Goal: Entertainment & Leisure: Browse casually

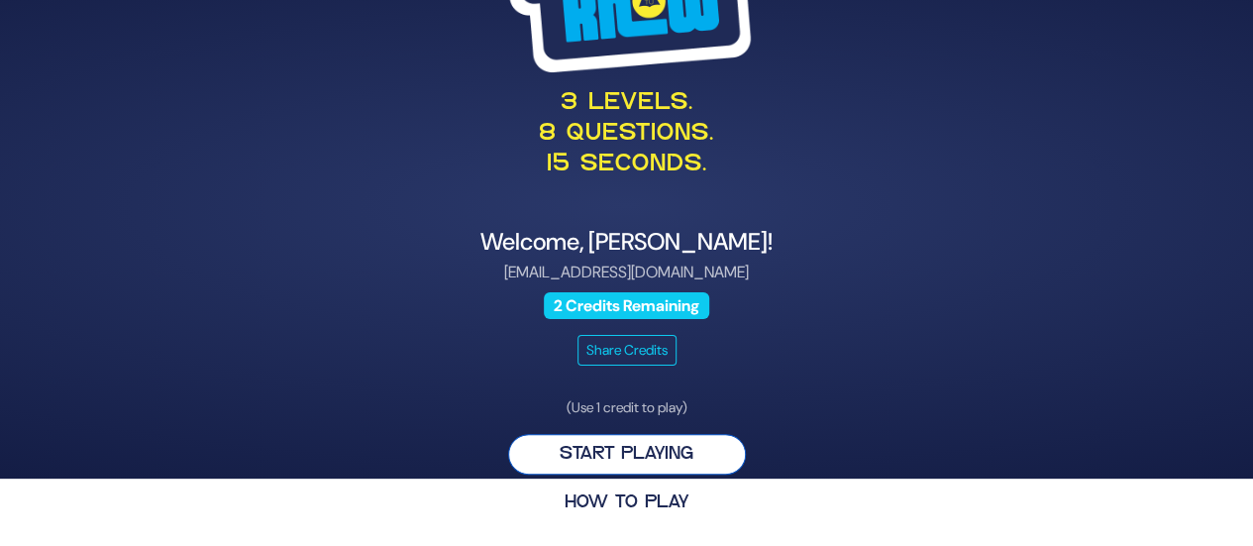
scroll to position [66, 0]
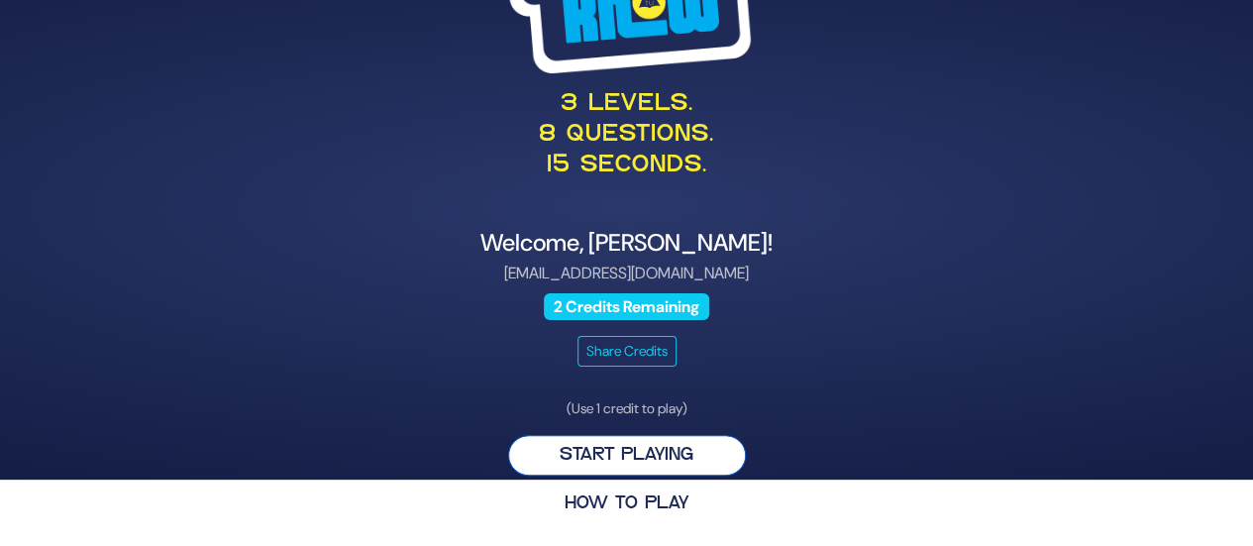
click at [676, 459] on button "Start Playing" at bounding box center [627, 455] width 238 height 41
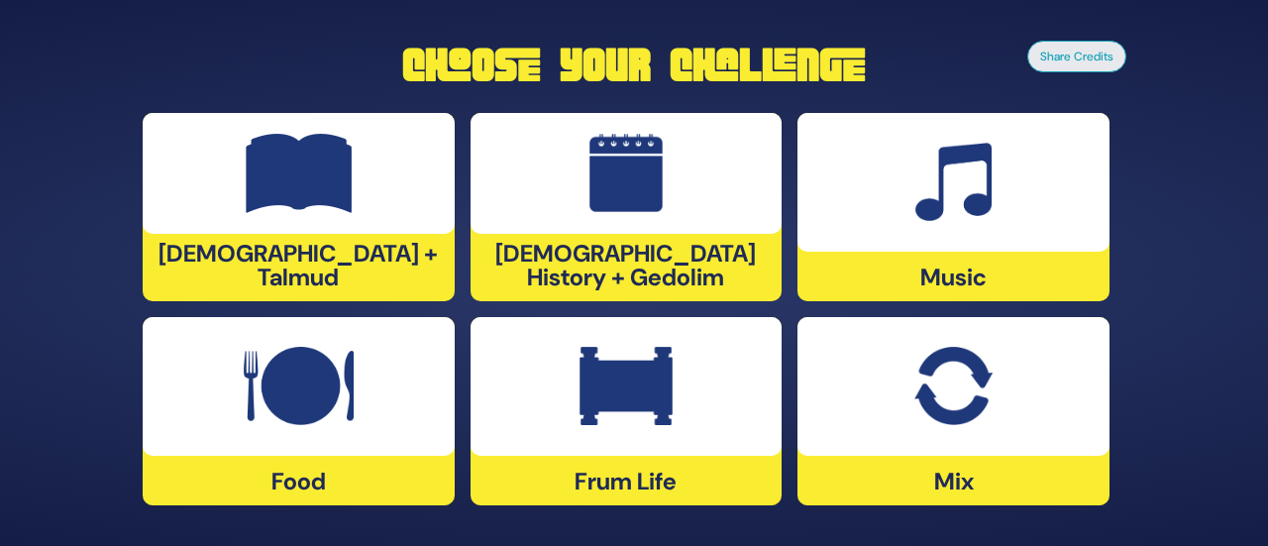
click at [645, 462] on div "Frum Life" at bounding box center [626, 411] width 312 height 188
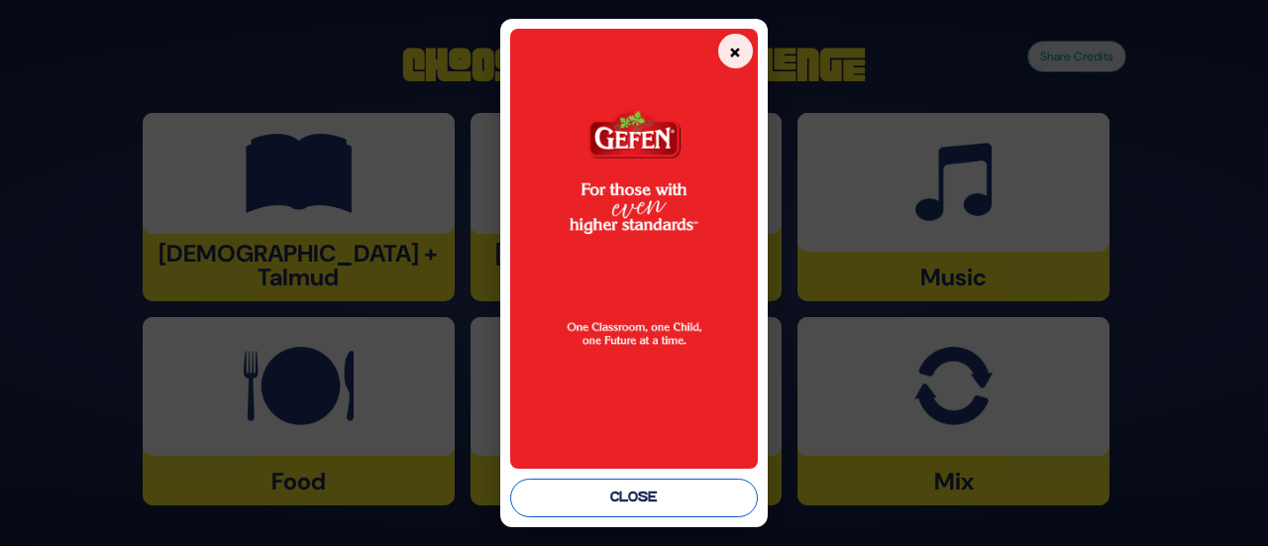
click at [604, 495] on button "Close" at bounding box center [633, 497] width 247 height 39
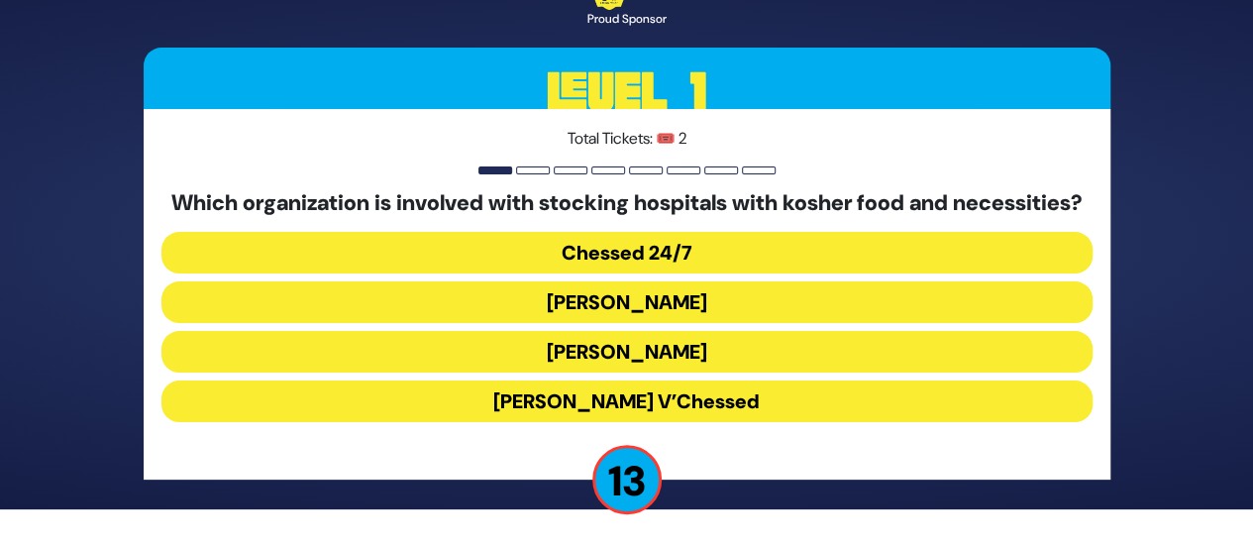
scroll to position [50, 0]
click at [699, 255] on button "Chessed 24/7" at bounding box center [626, 253] width 931 height 42
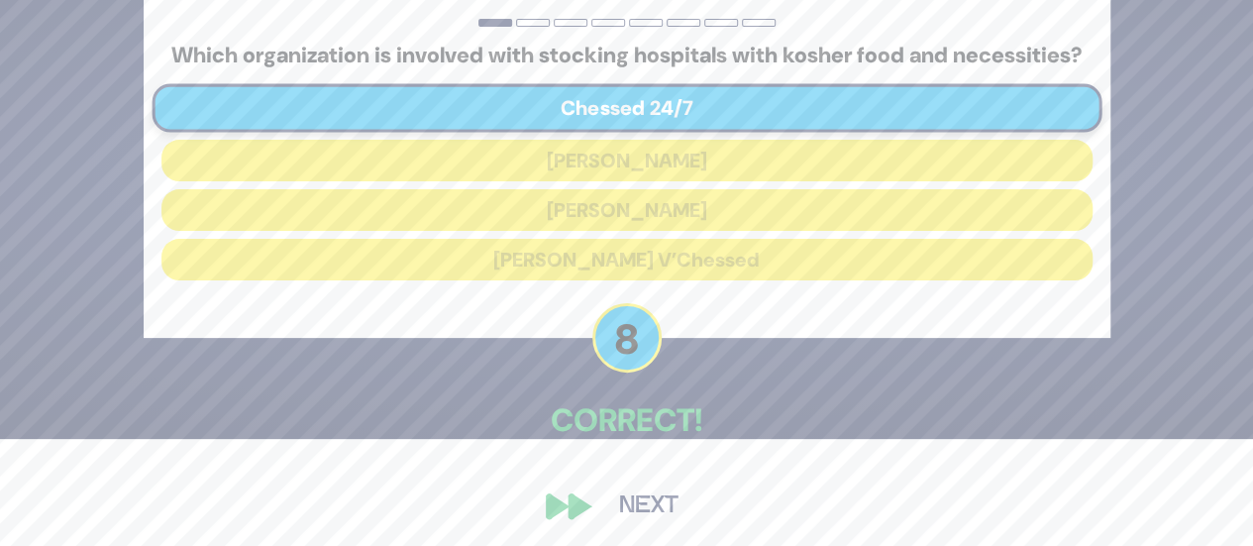
scroll to position [127, 0]
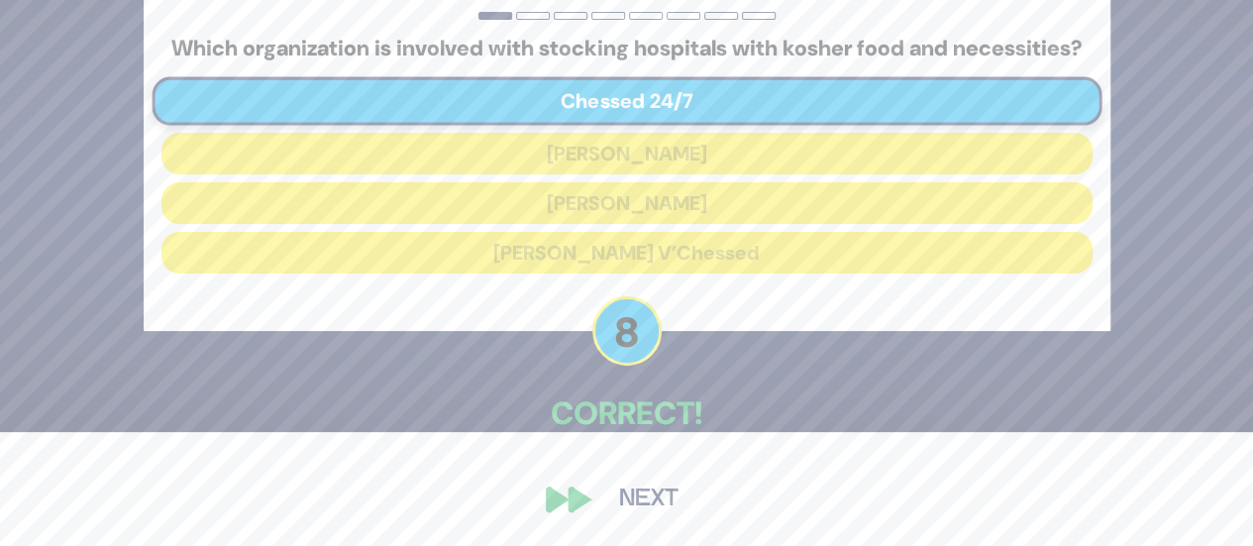
click at [638, 507] on button "Next" at bounding box center [648, 499] width 115 height 46
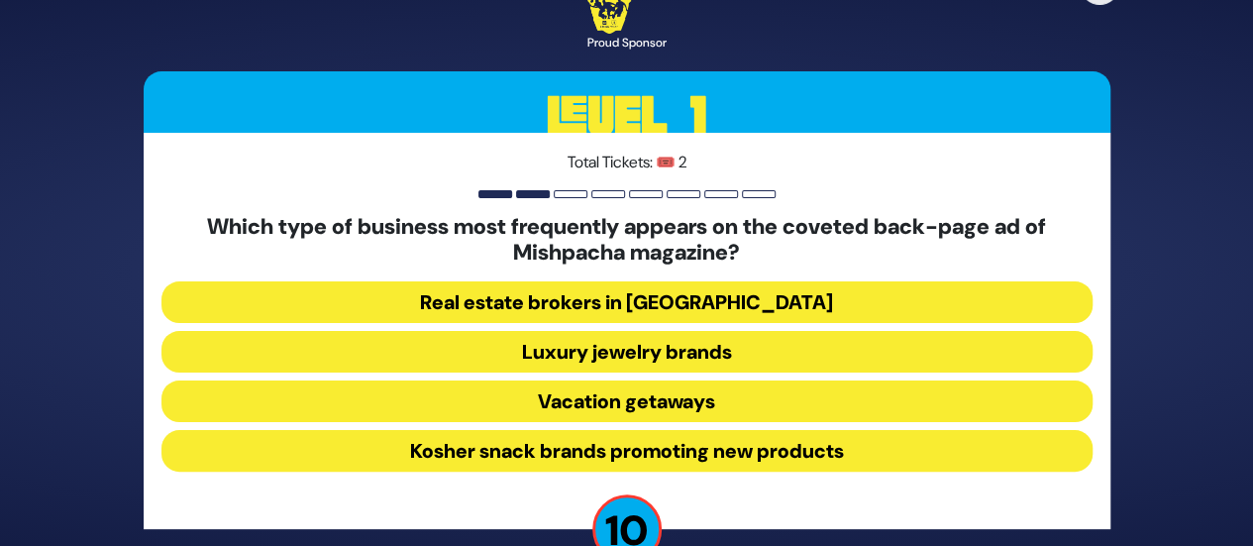
scroll to position [20, 0]
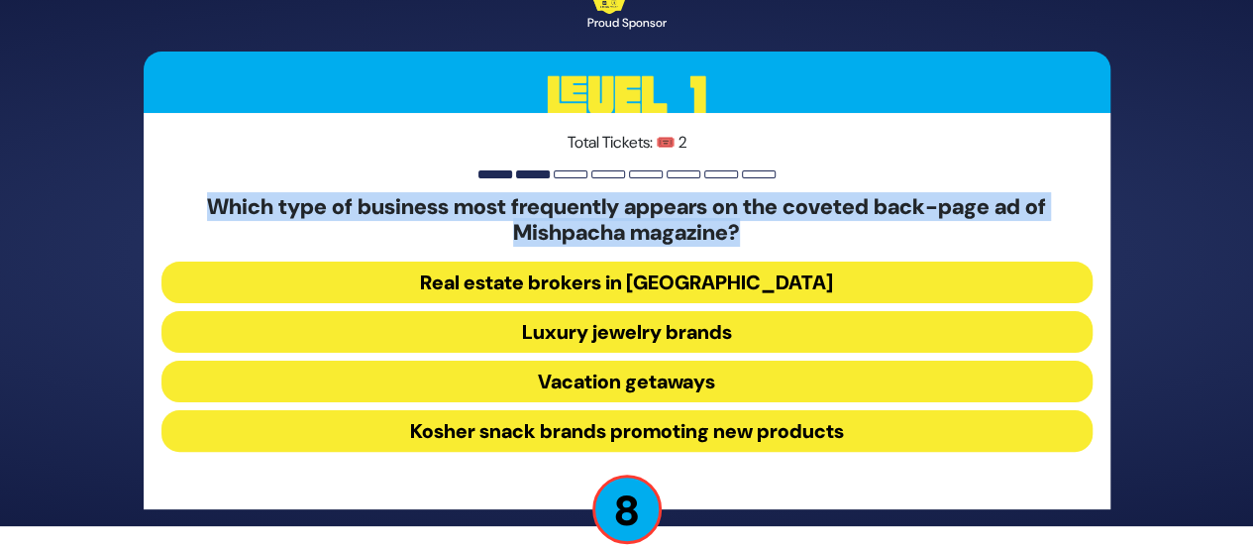
drag, startPoint x: 755, startPoint y: 229, endPoint x: 197, endPoint y: 202, distance: 558.2
click at [197, 202] on h5 "Which type of business most frequently appears on the coveted back-page ad of M…" at bounding box center [626, 220] width 931 height 52
click at [298, 242] on h5 "Which type of business most frequently appears on the coveted back-page ad of M…" at bounding box center [626, 220] width 931 height 52
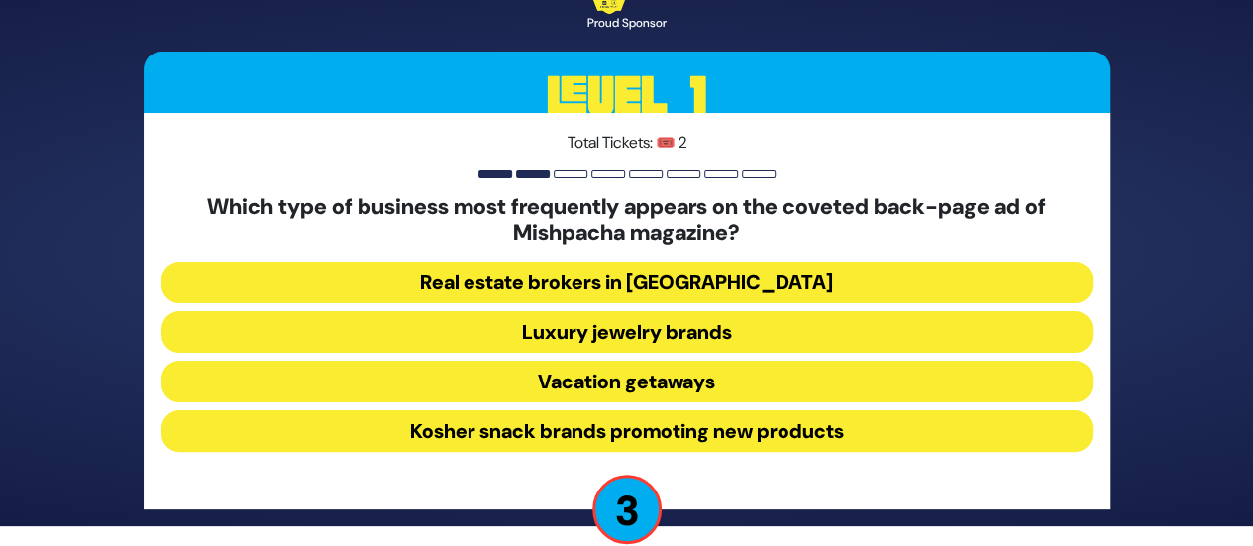
click at [606, 377] on button "Vacation getaways" at bounding box center [626, 381] width 931 height 42
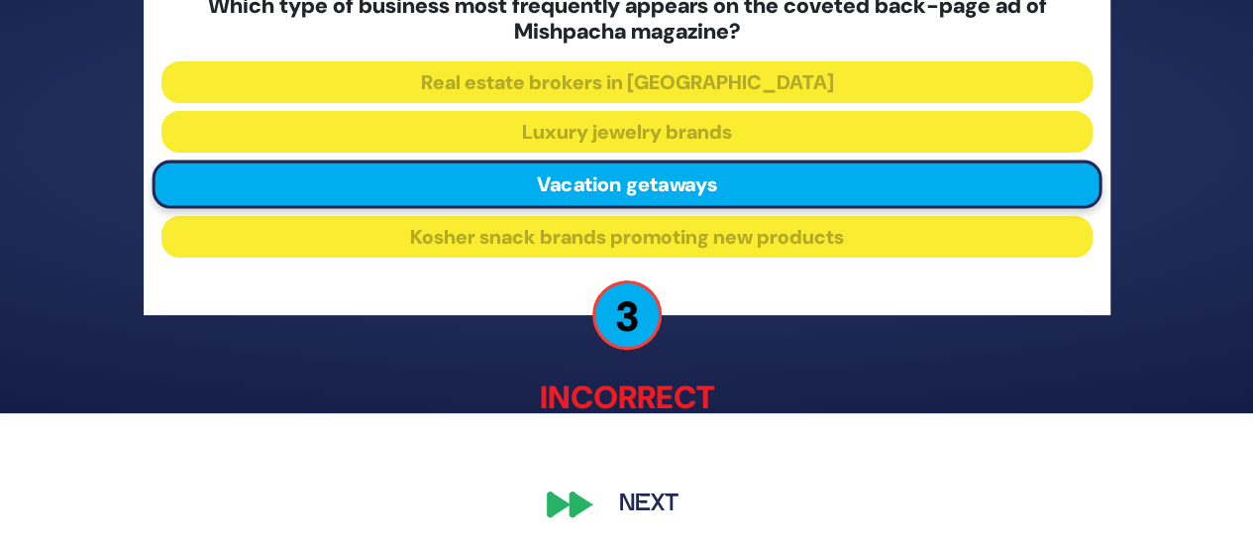
scroll to position [137, 0]
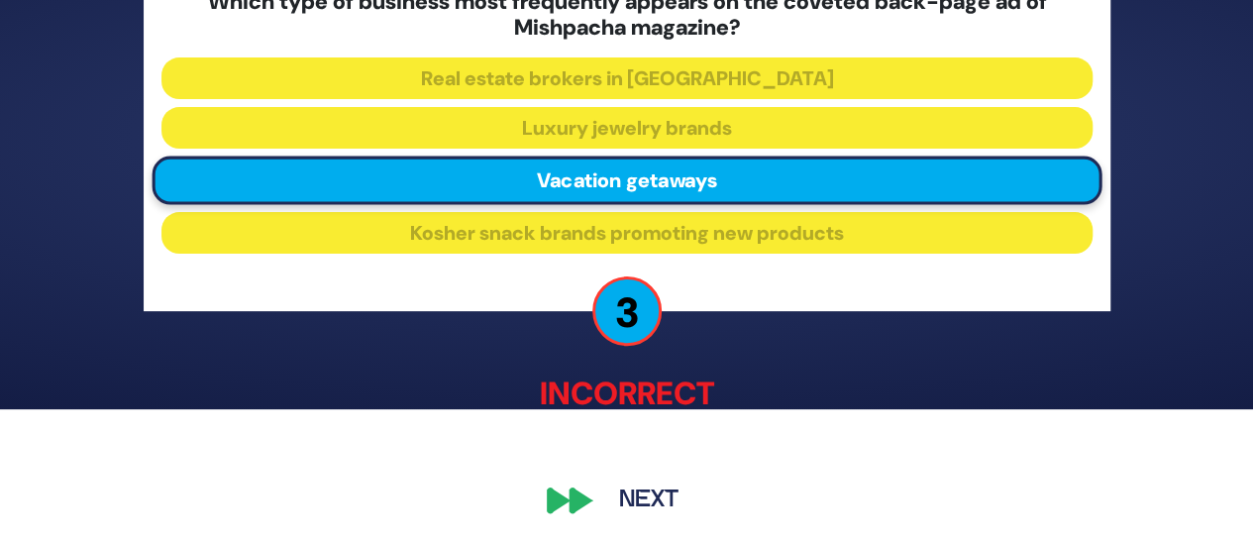
click at [622, 496] on button "Next" at bounding box center [648, 500] width 115 height 46
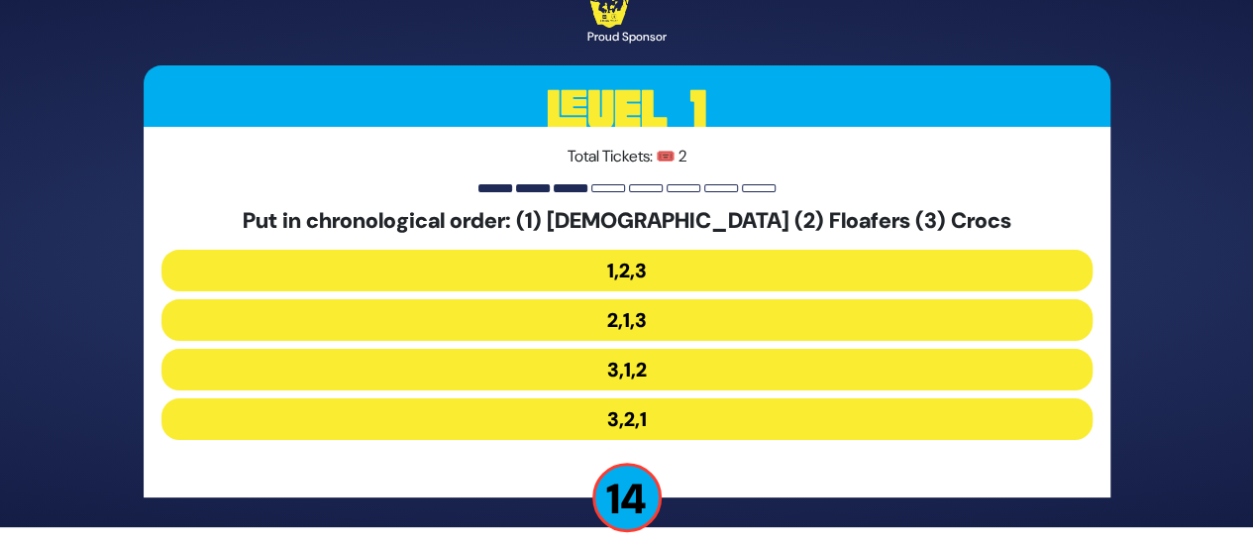
scroll to position [37, 0]
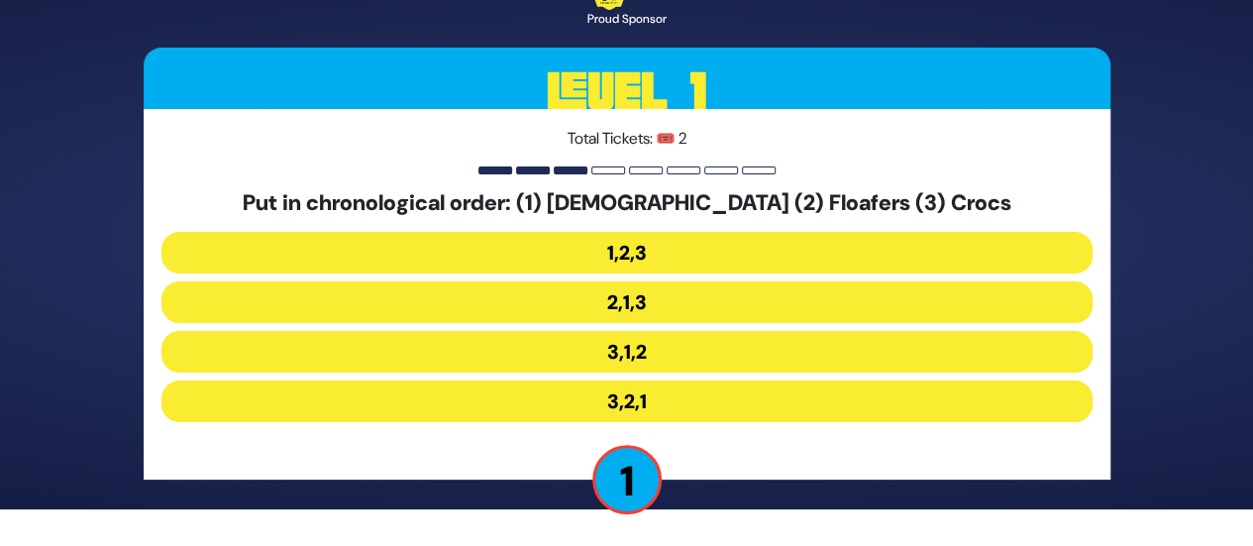
click at [640, 393] on button "3,2,1" at bounding box center [626, 401] width 931 height 42
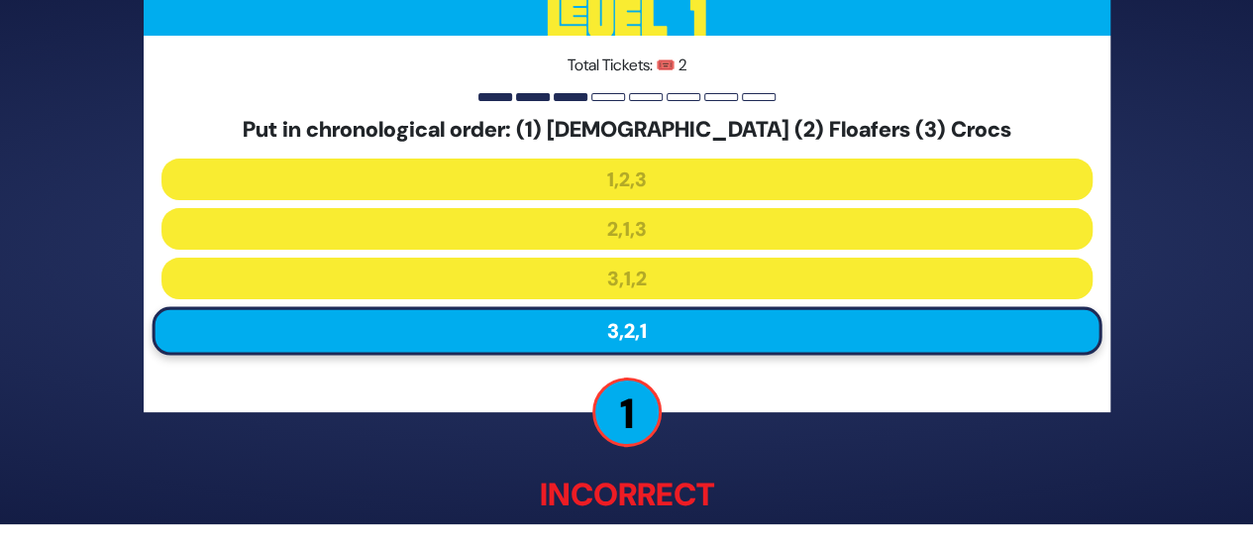
scroll to position [124, 0]
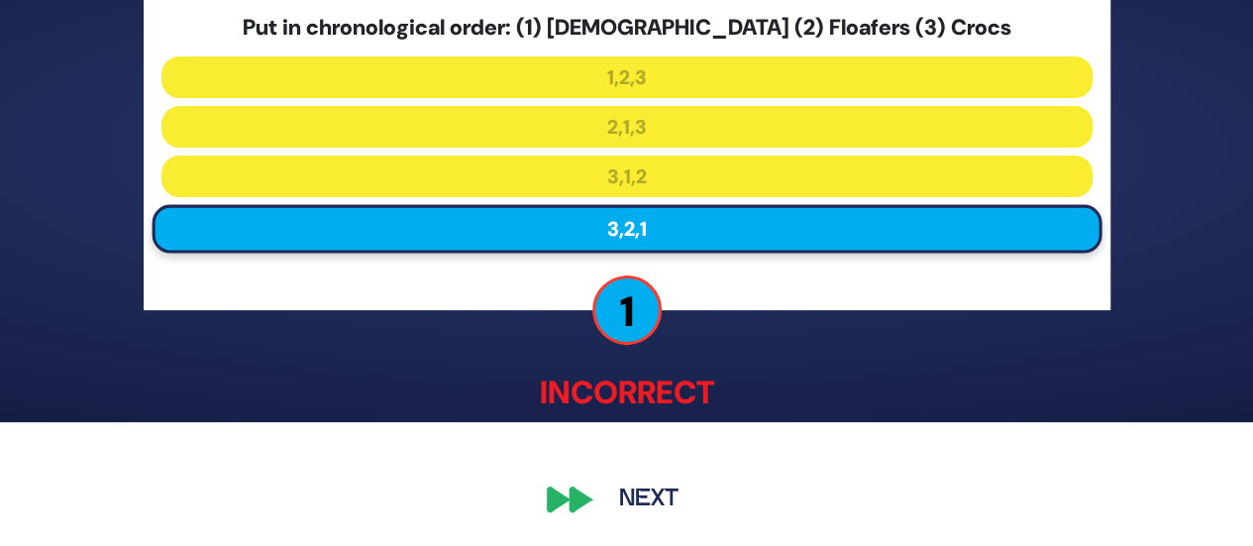
click at [640, 517] on button "Next" at bounding box center [648, 500] width 115 height 46
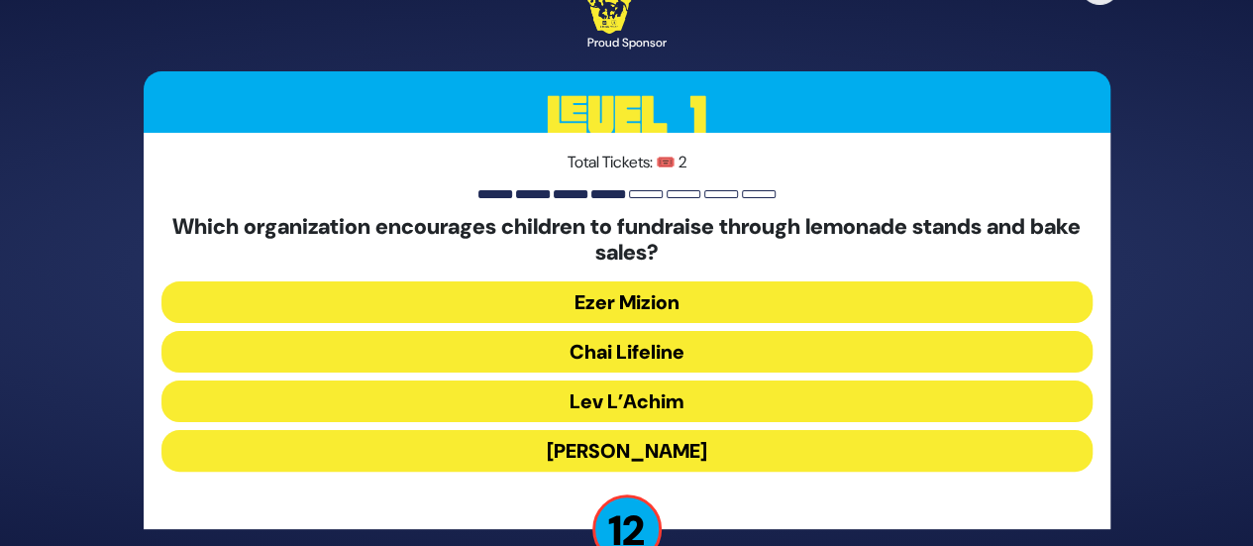
scroll to position [50, 0]
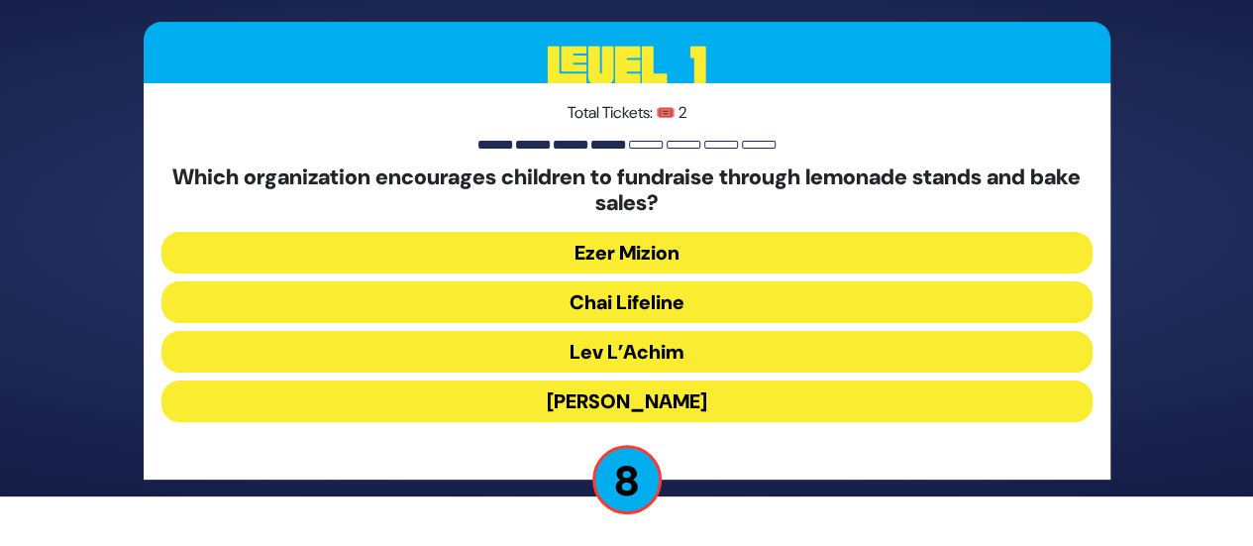
click at [693, 254] on button "Ezer Mizion" at bounding box center [626, 253] width 931 height 42
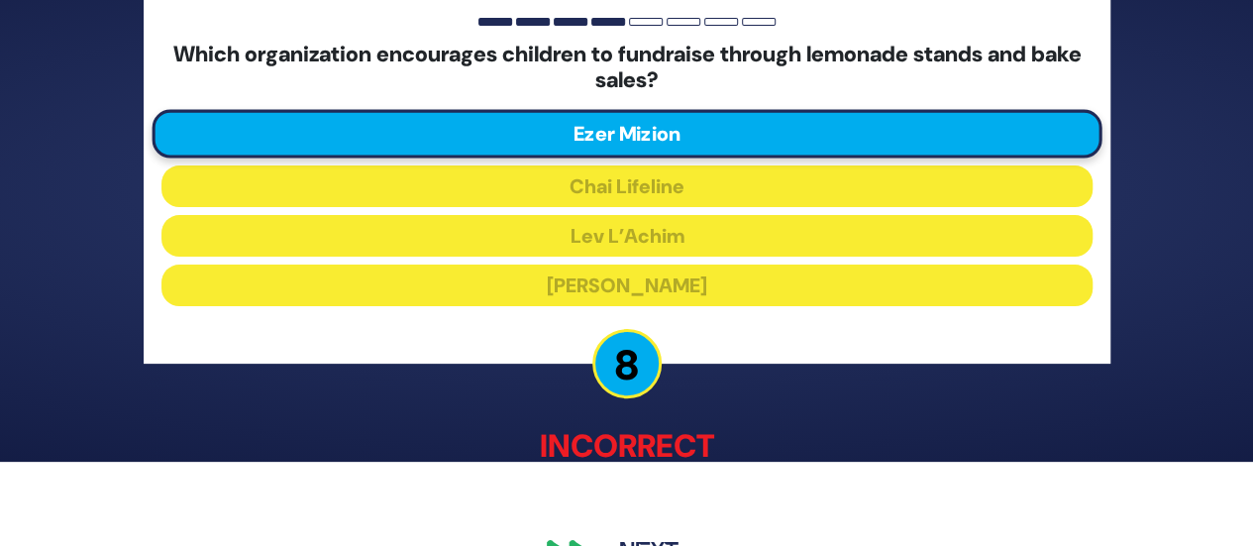
scroll to position [137, 0]
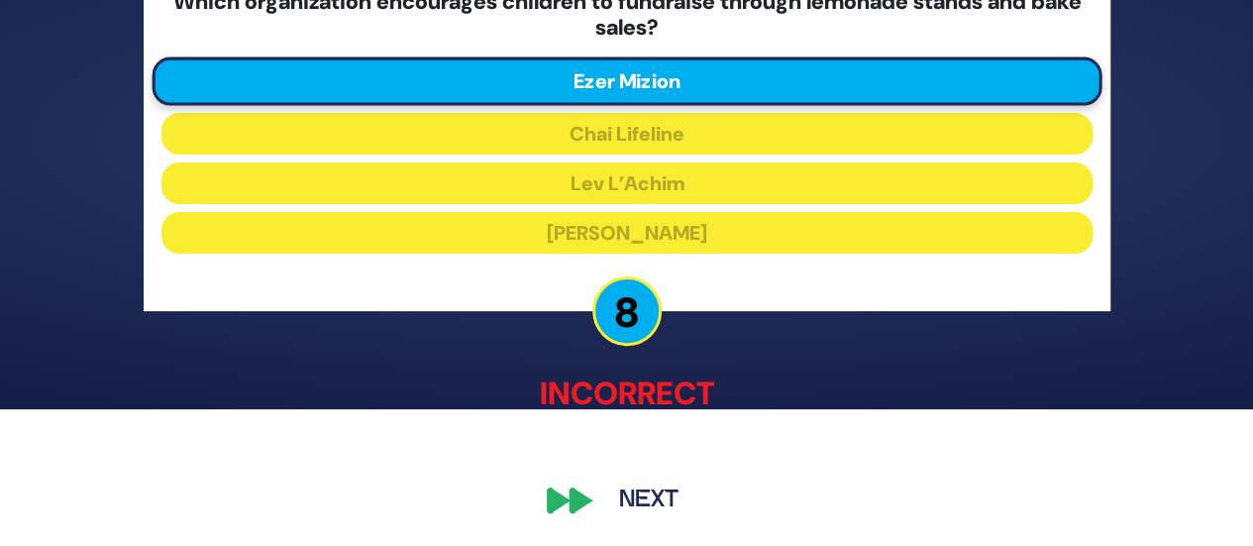
click at [634, 506] on button "Next" at bounding box center [648, 500] width 115 height 46
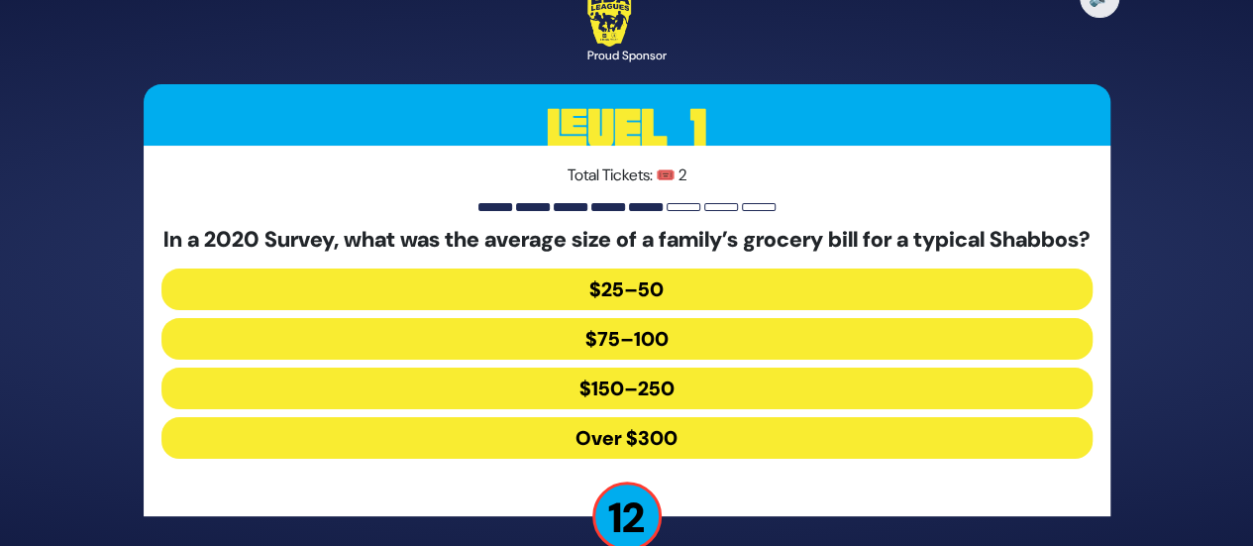
scroll to position [42, 0]
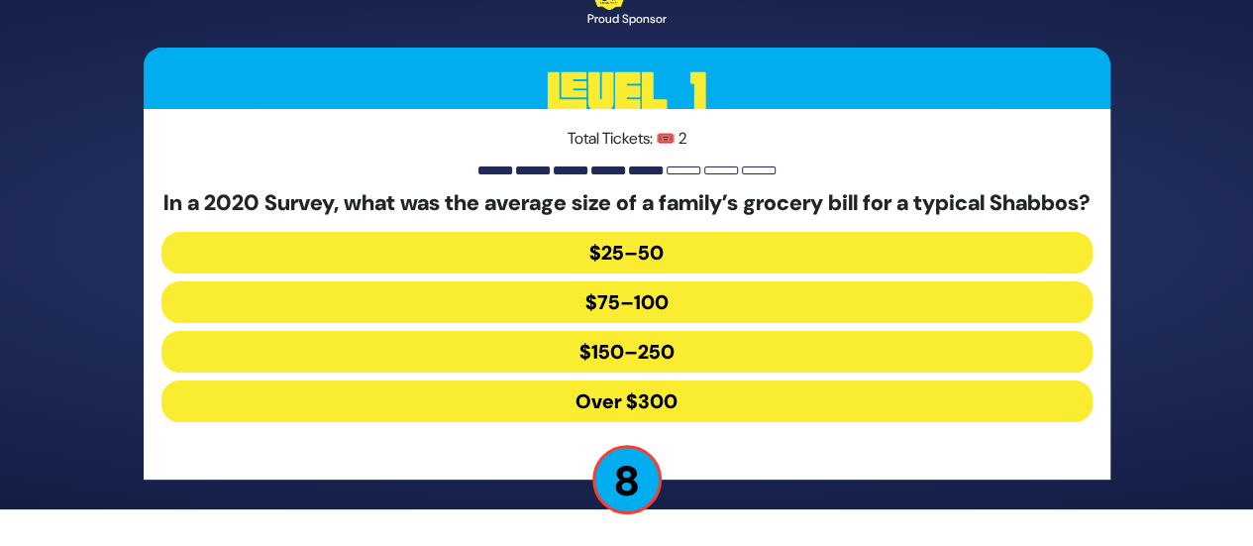
click at [705, 363] on button "$150–250" at bounding box center [626, 352] width 931 height 42
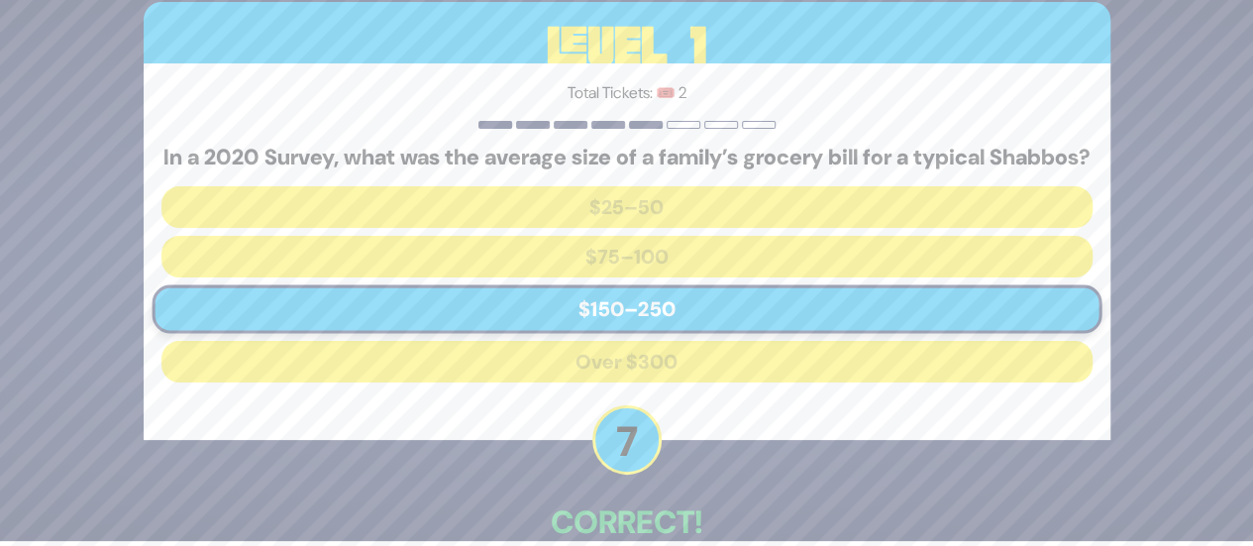
scroll to position [127, 0]
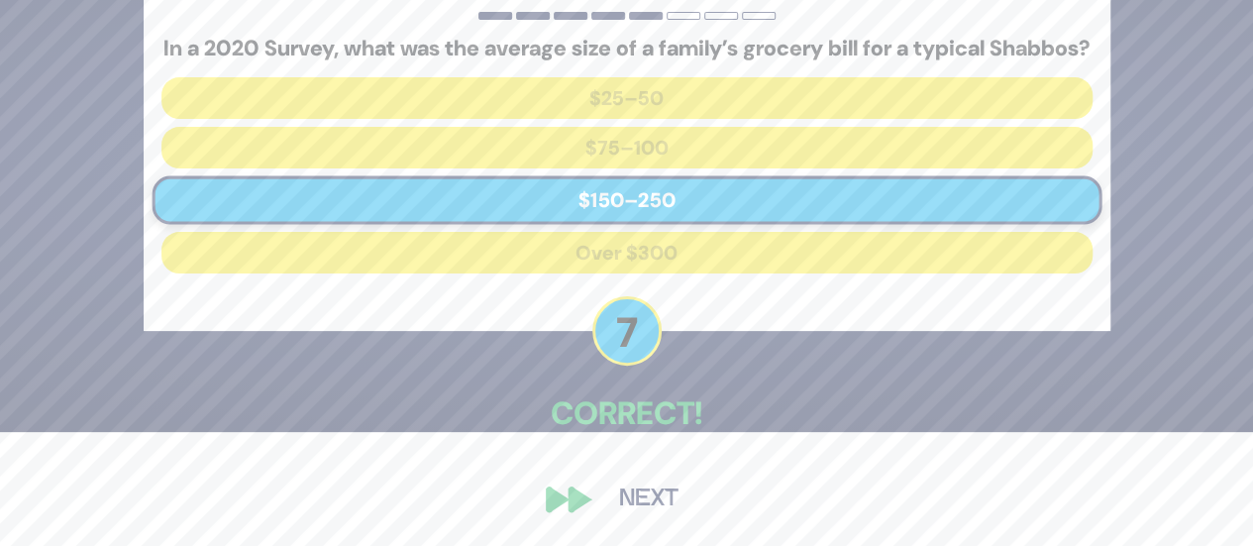
click at [644, 490] on button "Next" at bounding box center [648, 499] width 115 height 46
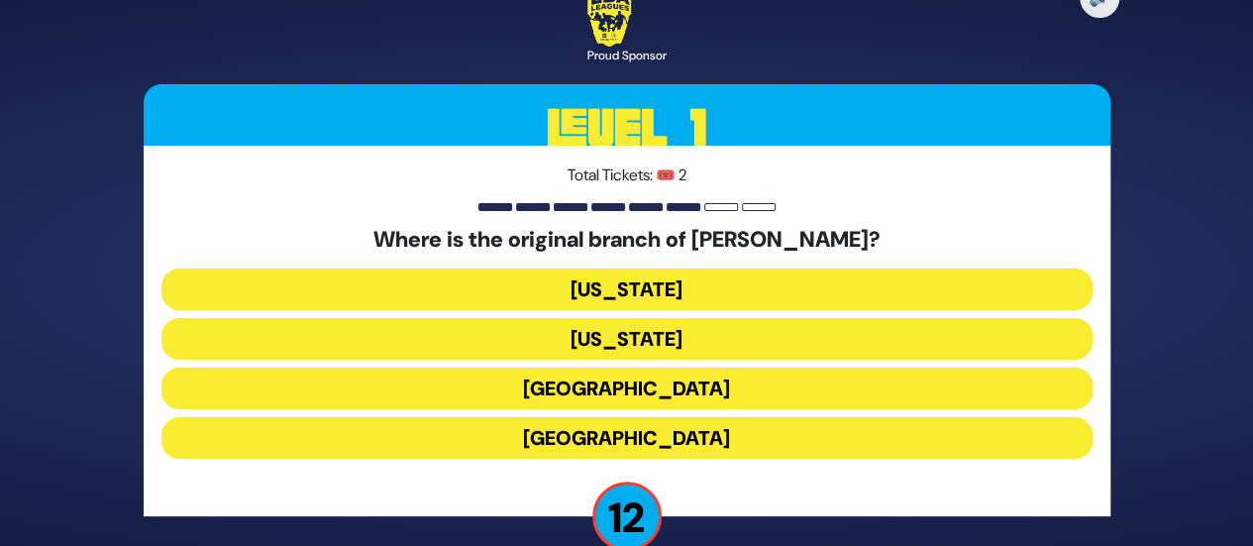
scroll to position [37, 0]
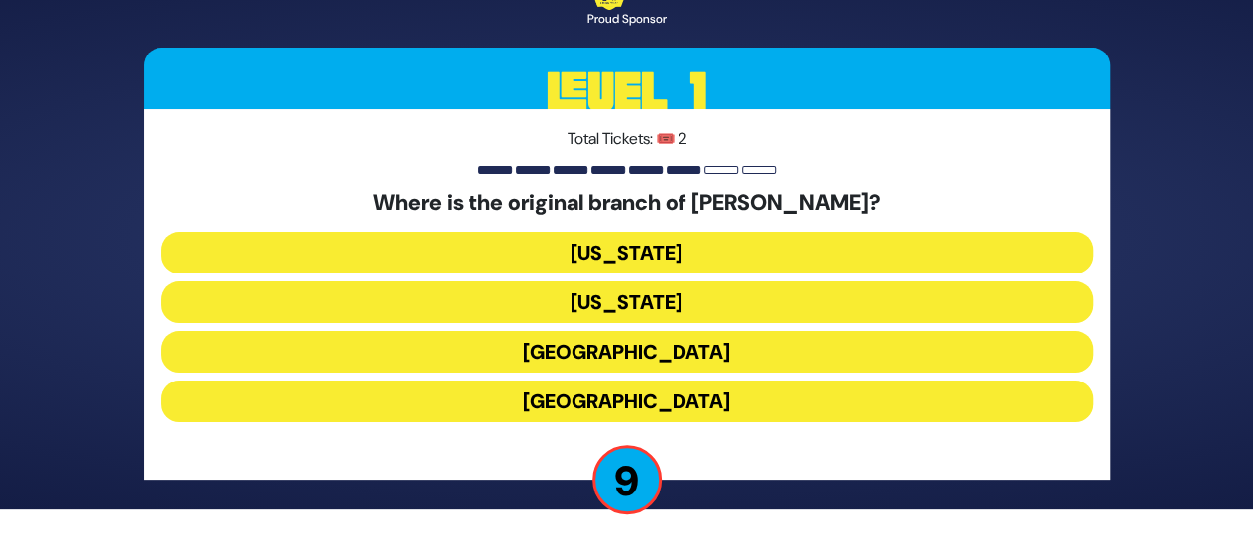
click at [670, 407] on button "Bangladesh" at bounding box center [626, 401] width 931 height 42
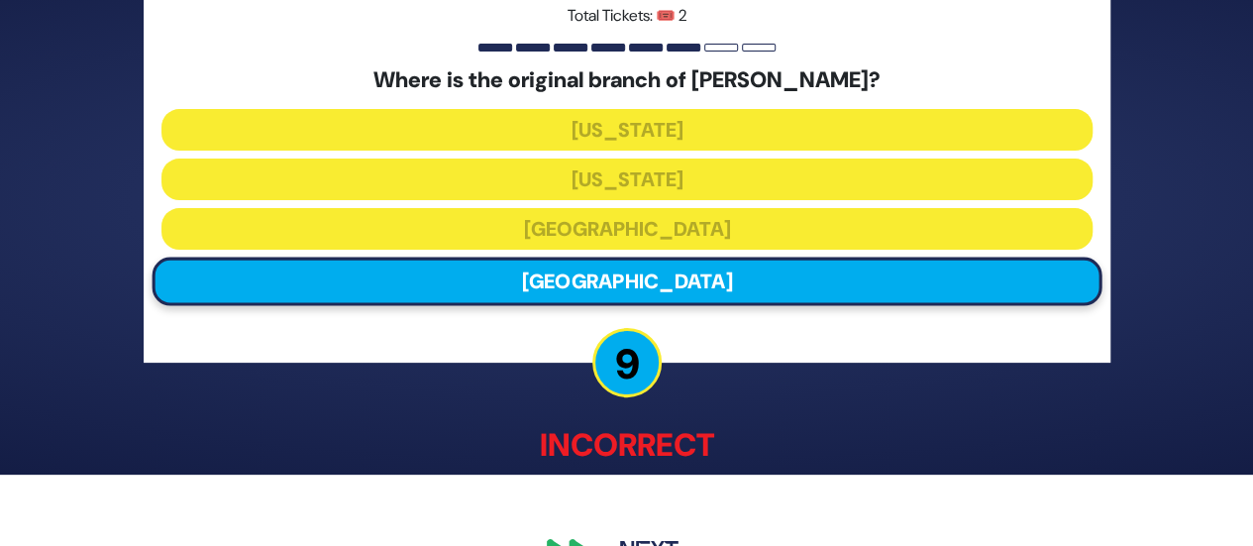
scroll to position [124, 0]
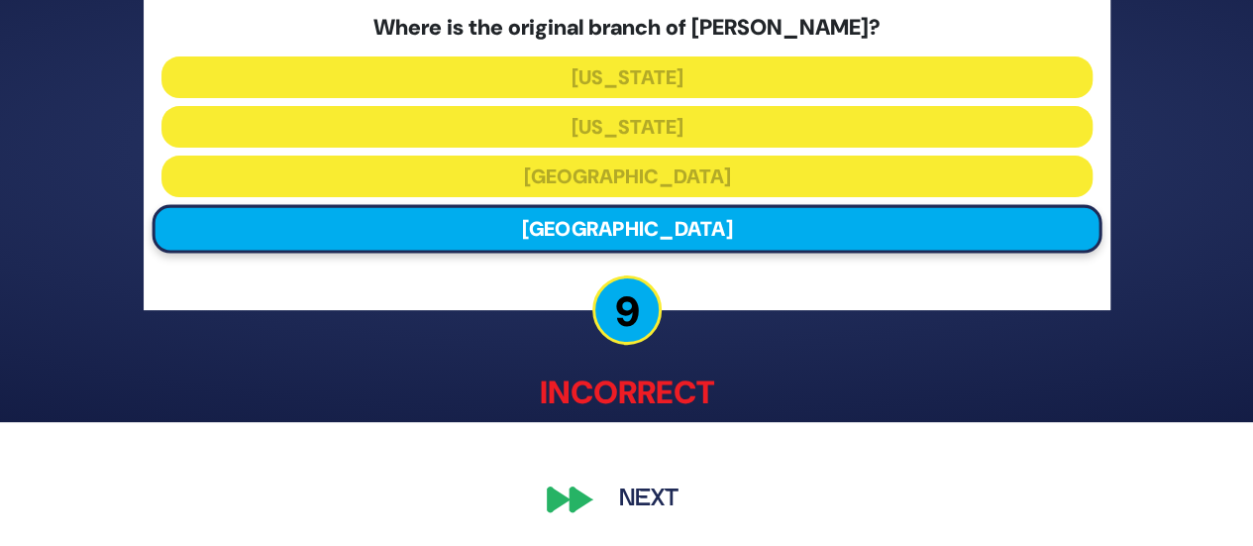
click at [640, 492] on button "Next" at bounding box center [648, 500] width 115 height 46
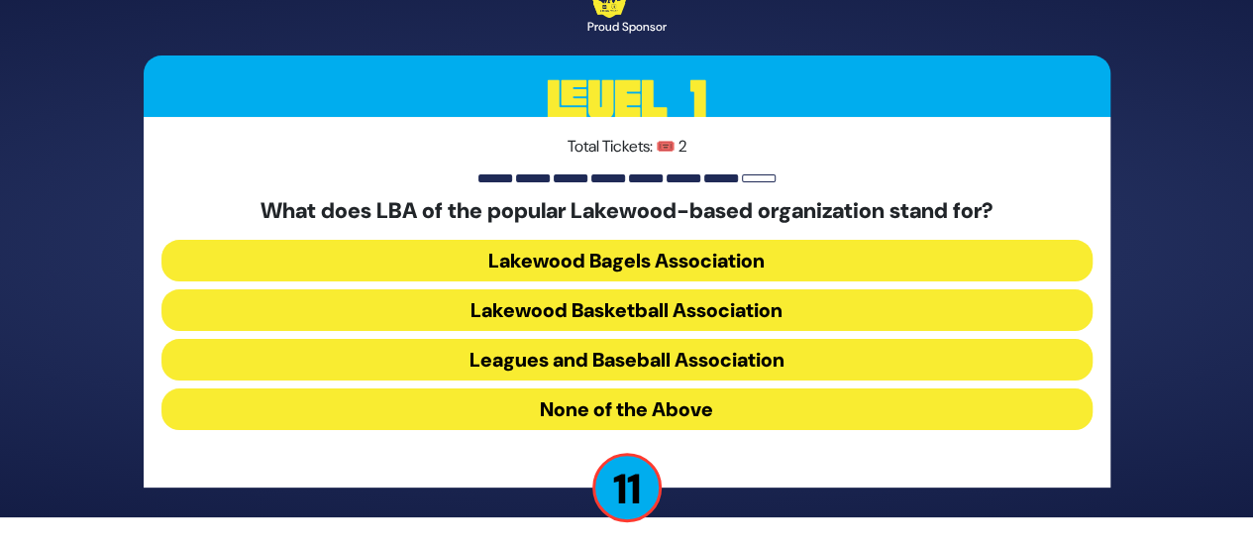
scroll to position [30, 0]
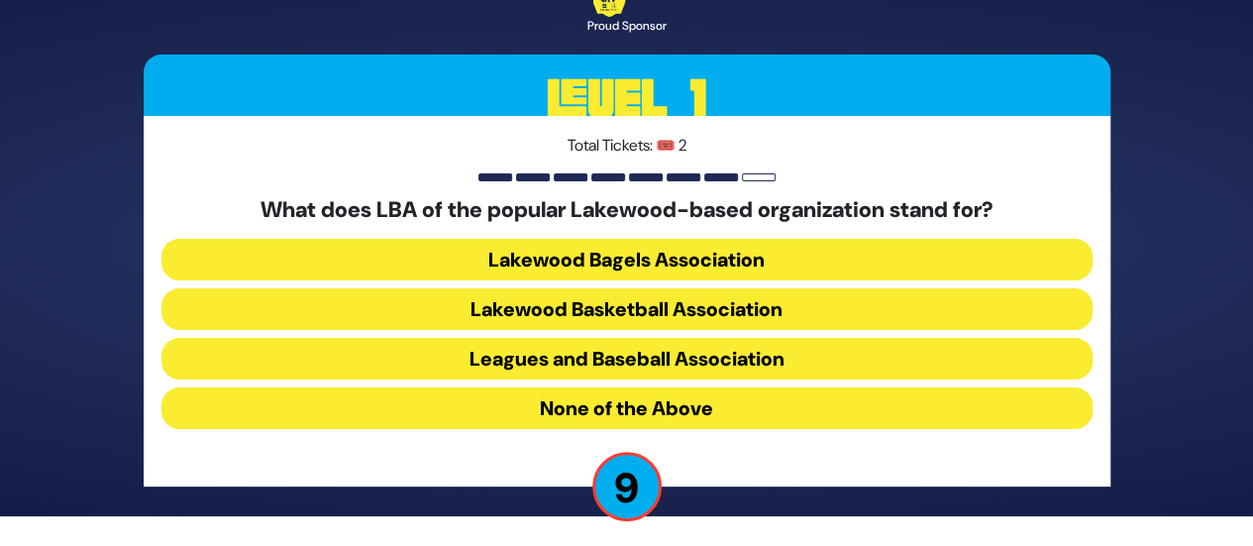
click at [778, 418] on button "None of the Above" at bounding box center [626, 408] width 931 height 42
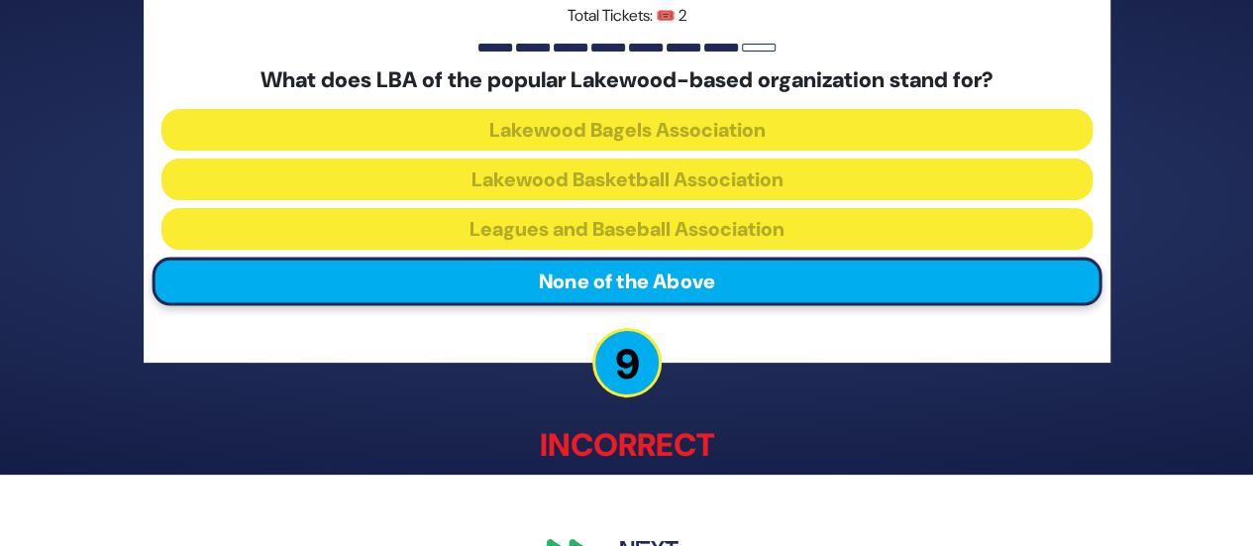
scroll to position [124, 0]
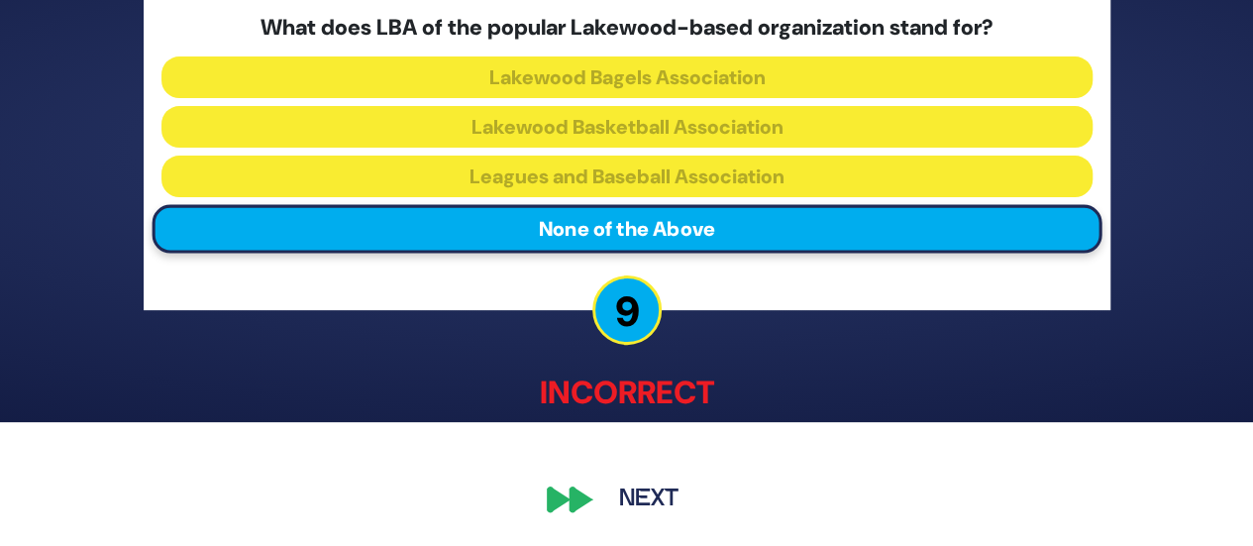
click at [658, 484] on button "Next" at bounding box center [648, 500] width 115 height 46
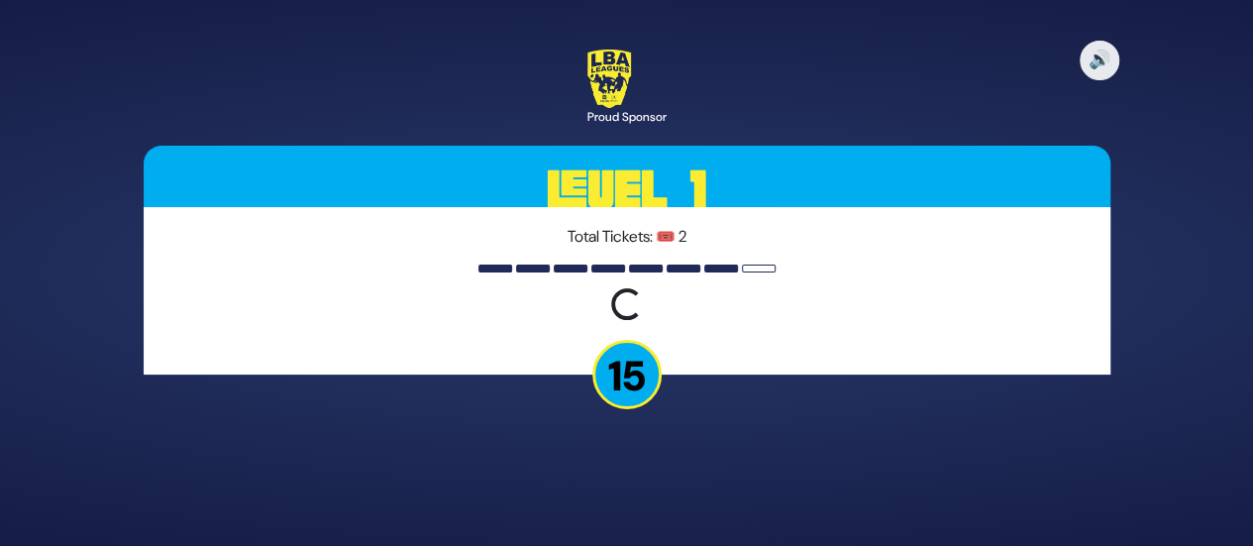
scroll to position [0, 0]
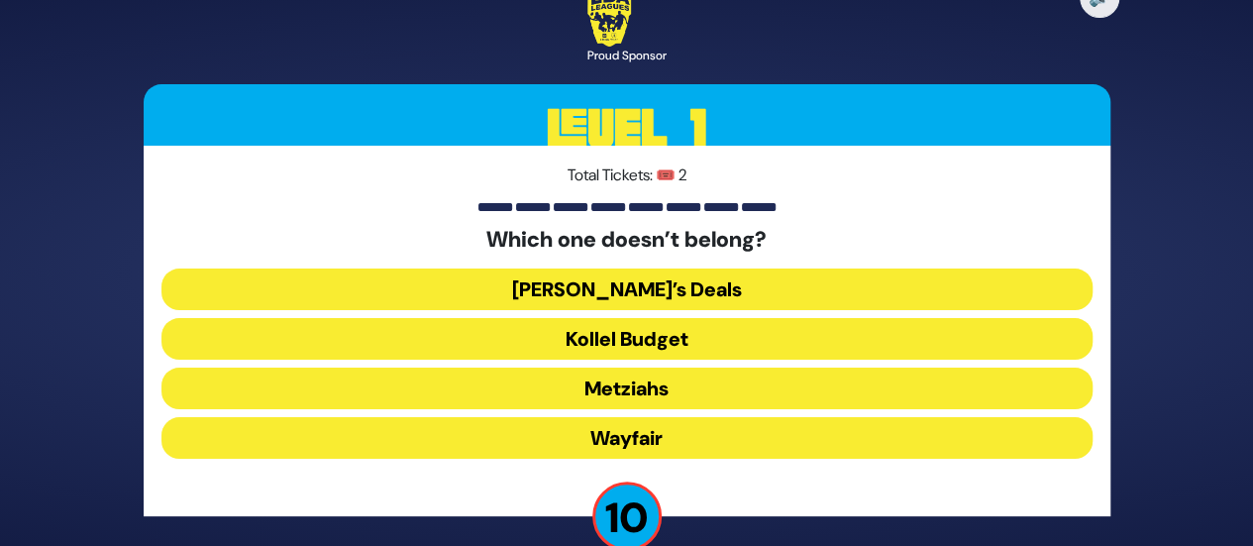
click at [673, 303] on button "Dan’s Deals" at bounding box center [626, 289] width 931 height 42
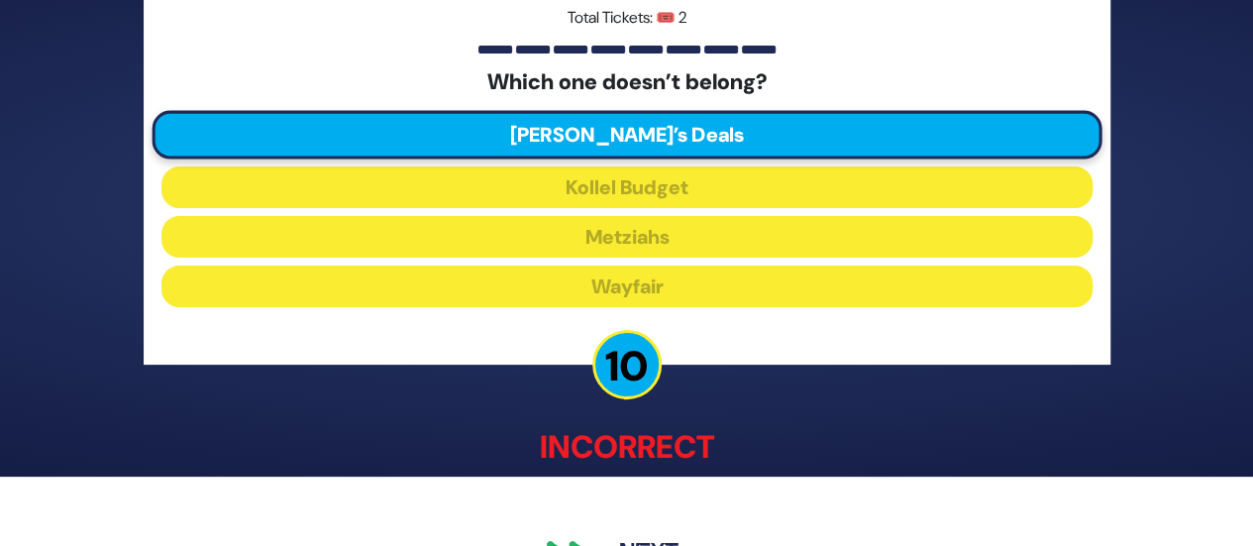
scroll to position [124, 0]
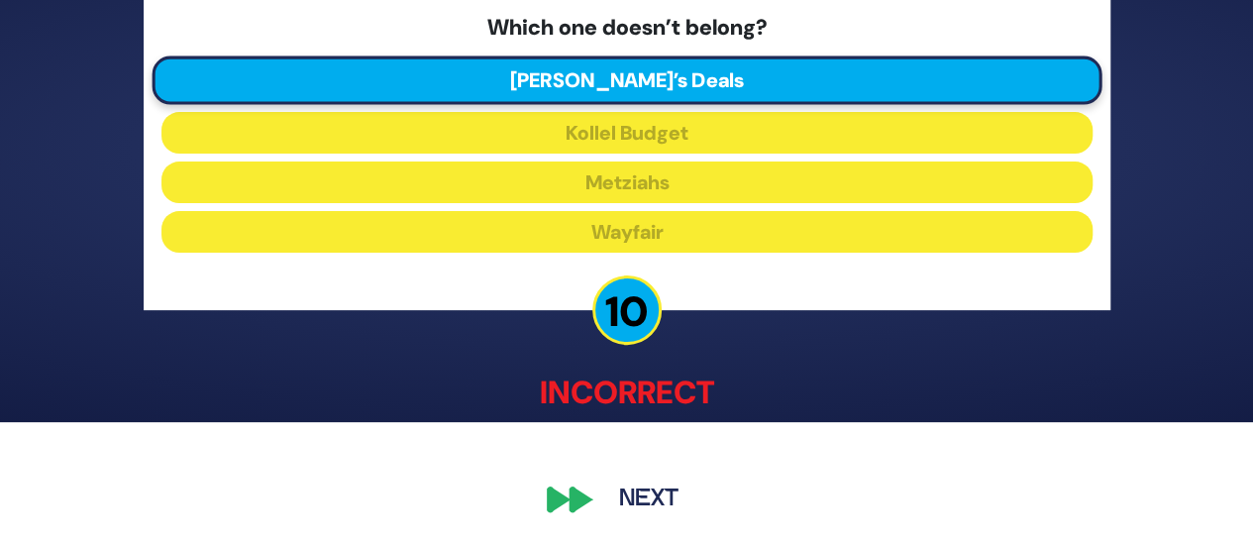
click at [640, 487] on button "Next" at bounding box center [648, 500] width 115 height 46
click at [663, 501] on button "Next" at bounding box center [648, 500] width 115 height 46
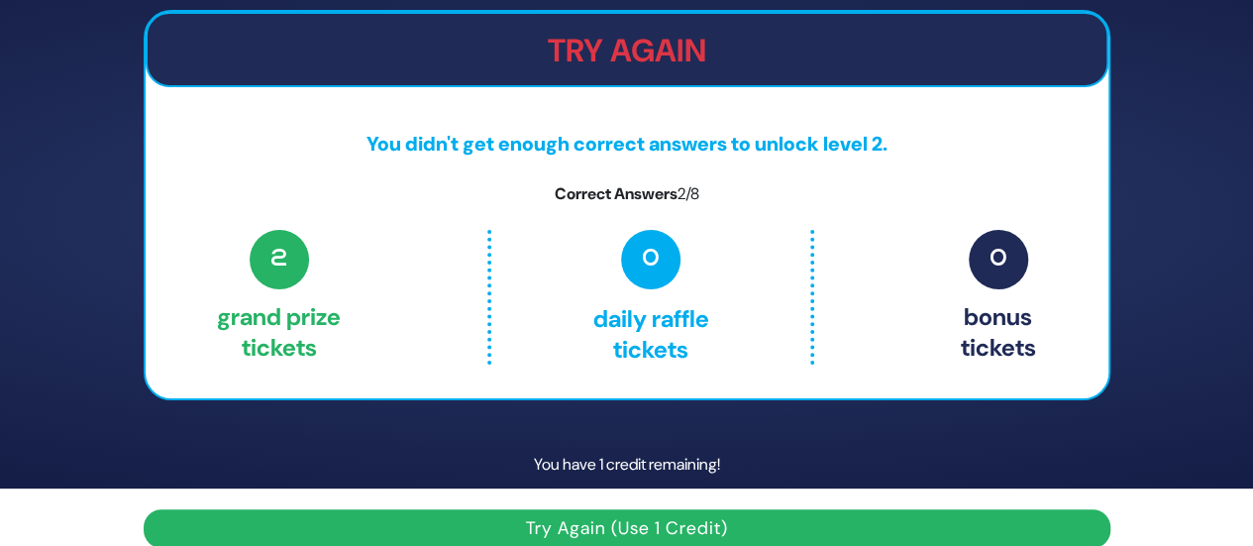
scroll to position [83, 0]
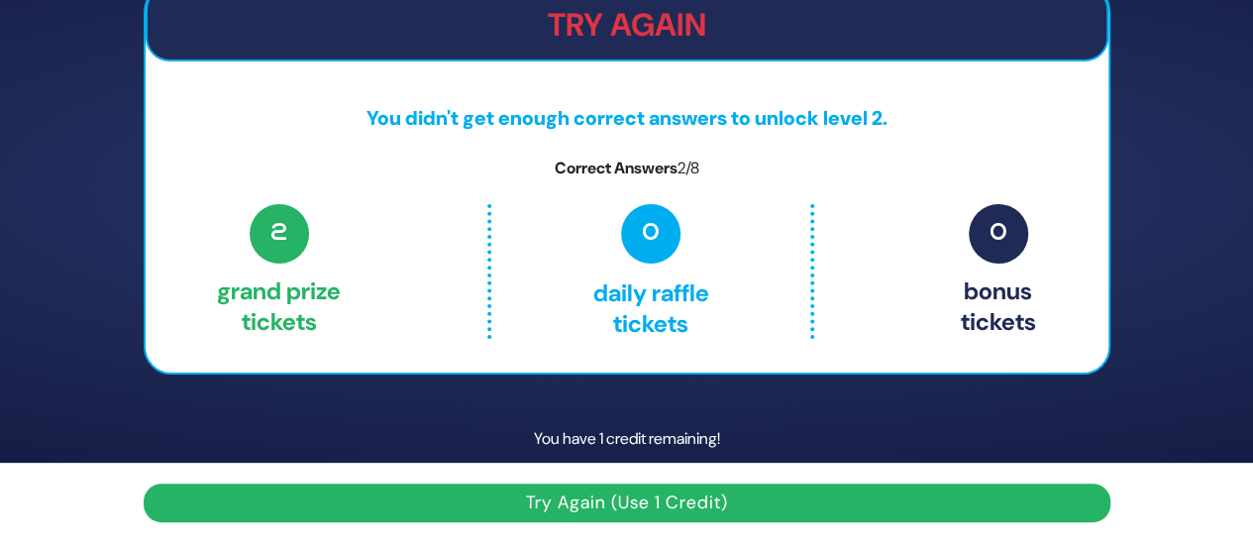
click at [650, 498] on button "Try Again (Use 1 Credit)" at bounding box center [627, 502] width 967 height 39
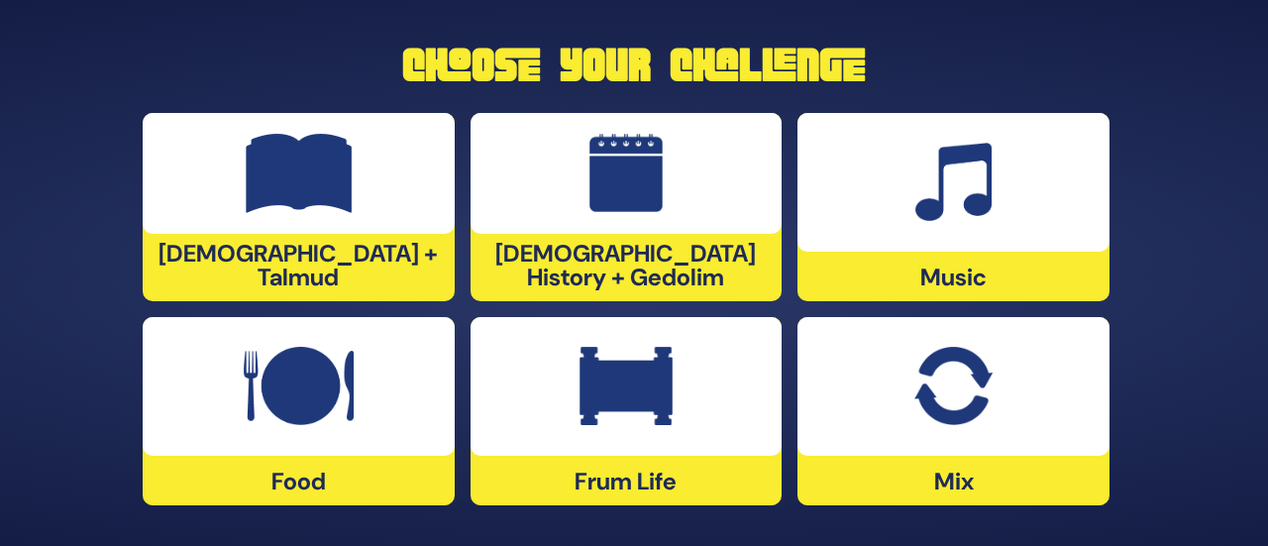
click at [712, 198] on div at bounding box center [626, 173] width 312 height 121
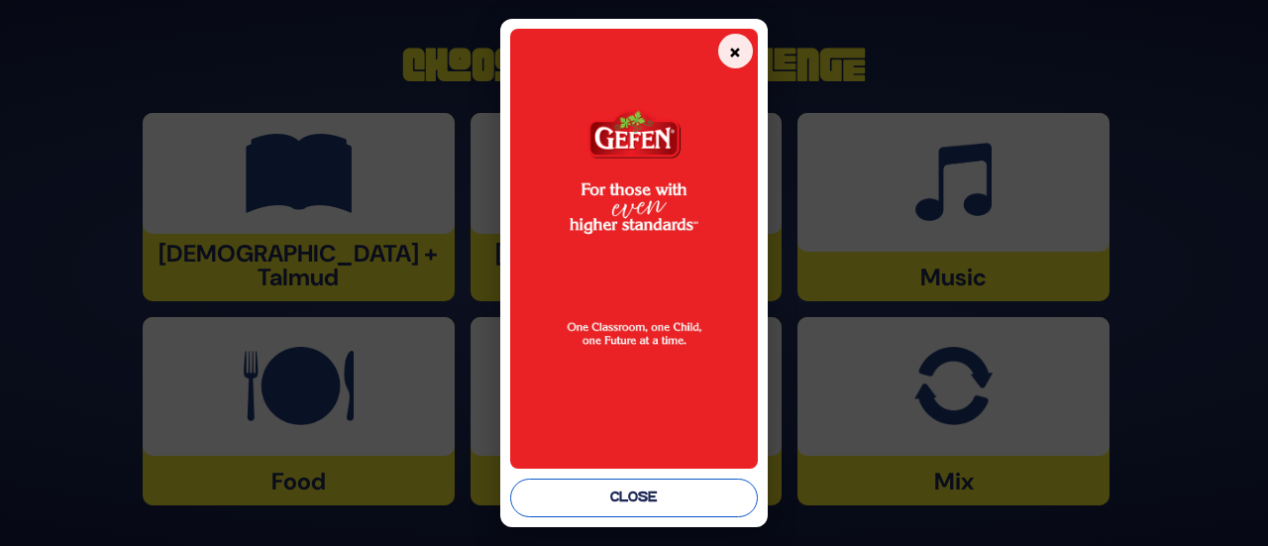
click at [694, 512] on button "Close" at bounding box center [633, 497] width 247 height 39
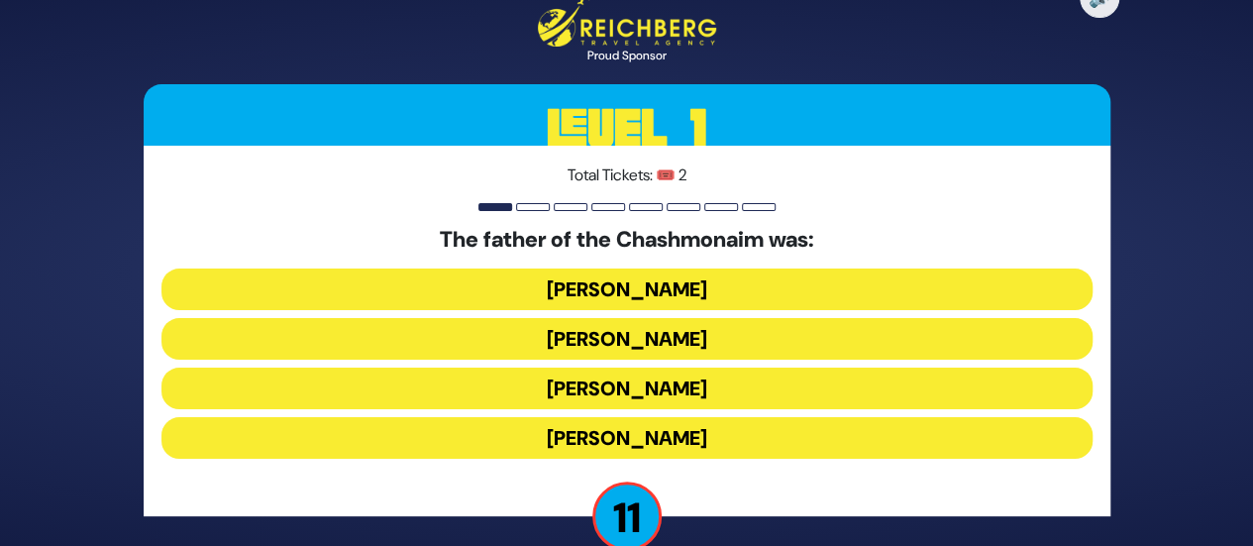
scroll to position [36, 0]
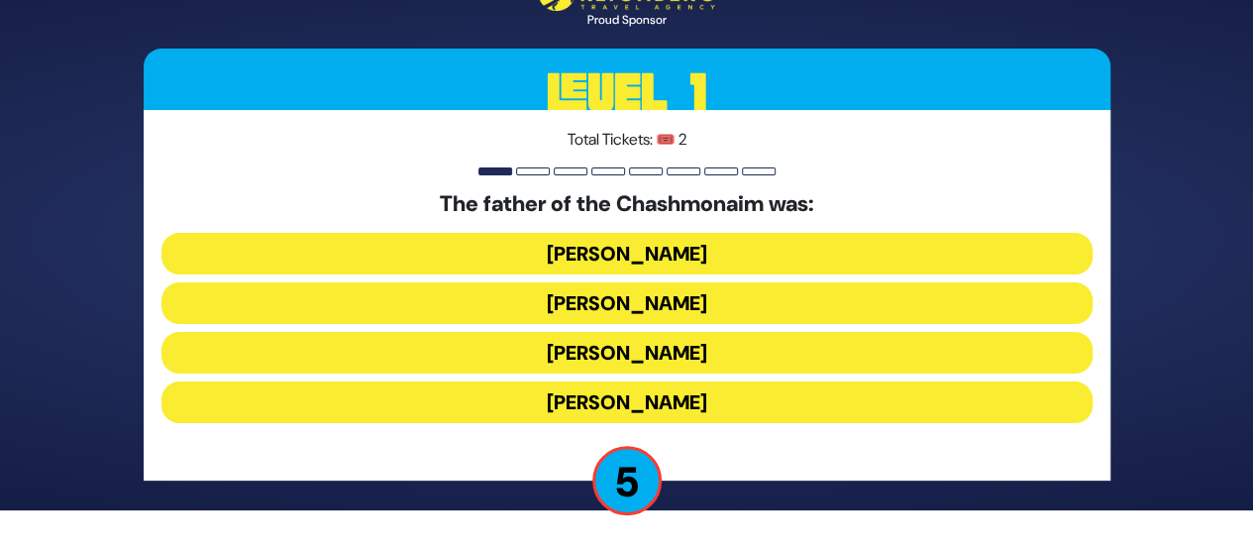
click at [490, 255] on button "Mattisyahu Kohein Gadol" at bounding box center [626, 254] width 931 height 42
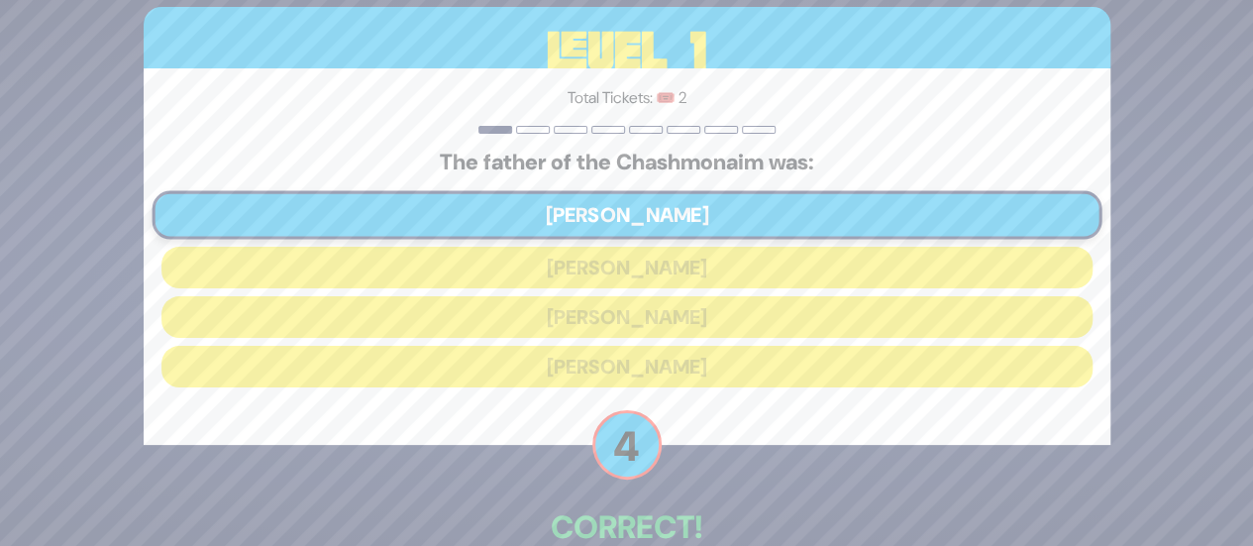
scroll to position [113, 0]
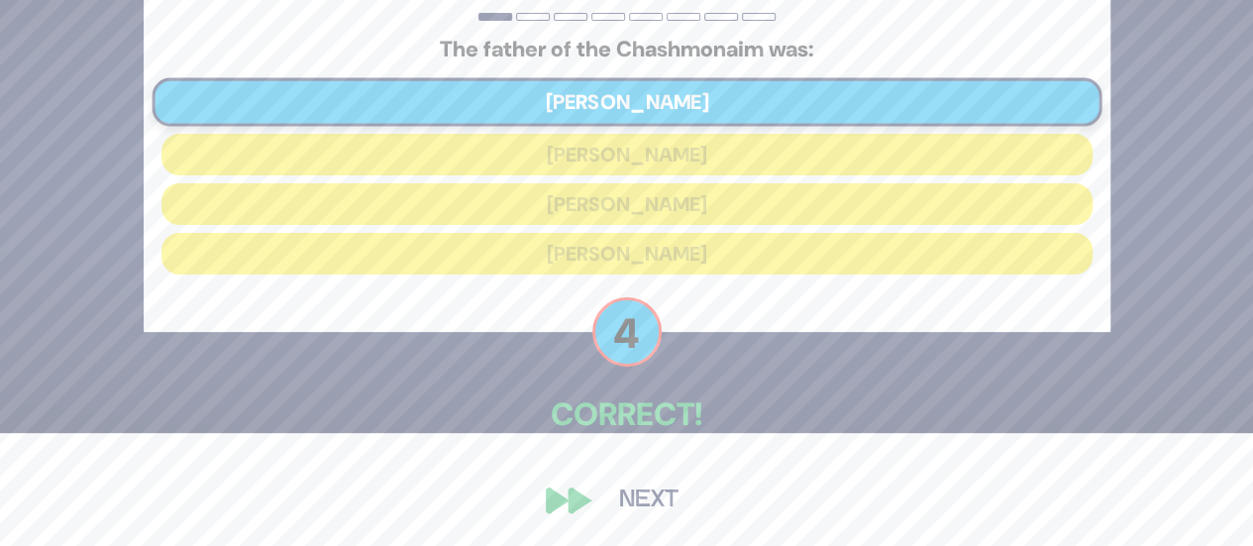
click at [650, 497] on button "Next" at bounding box center [648, 500] width 115 height 46
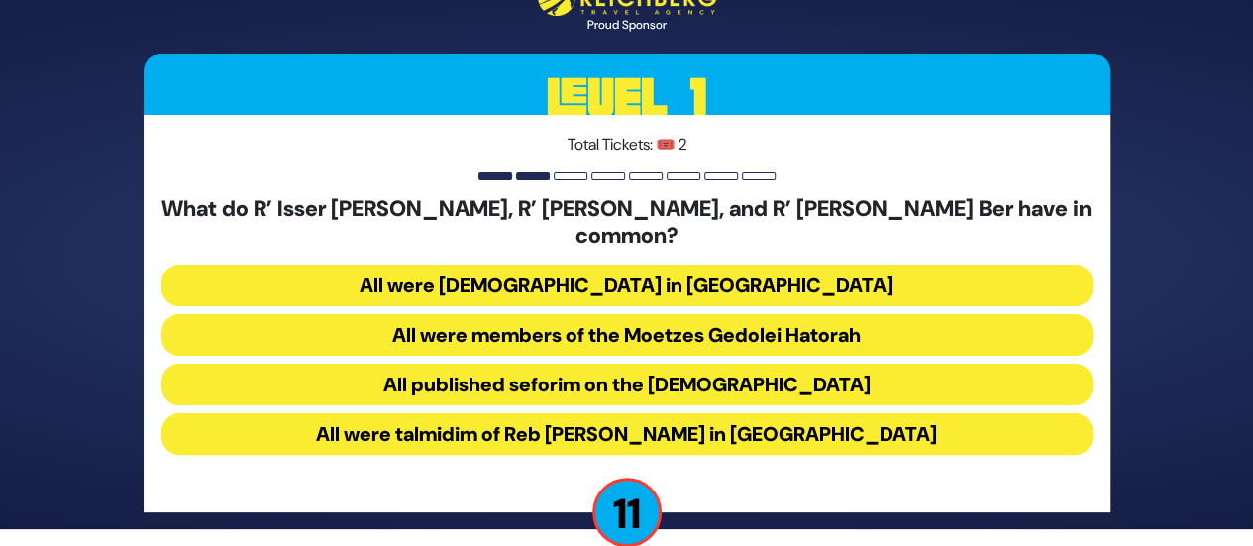
scroll to position [18, 0]
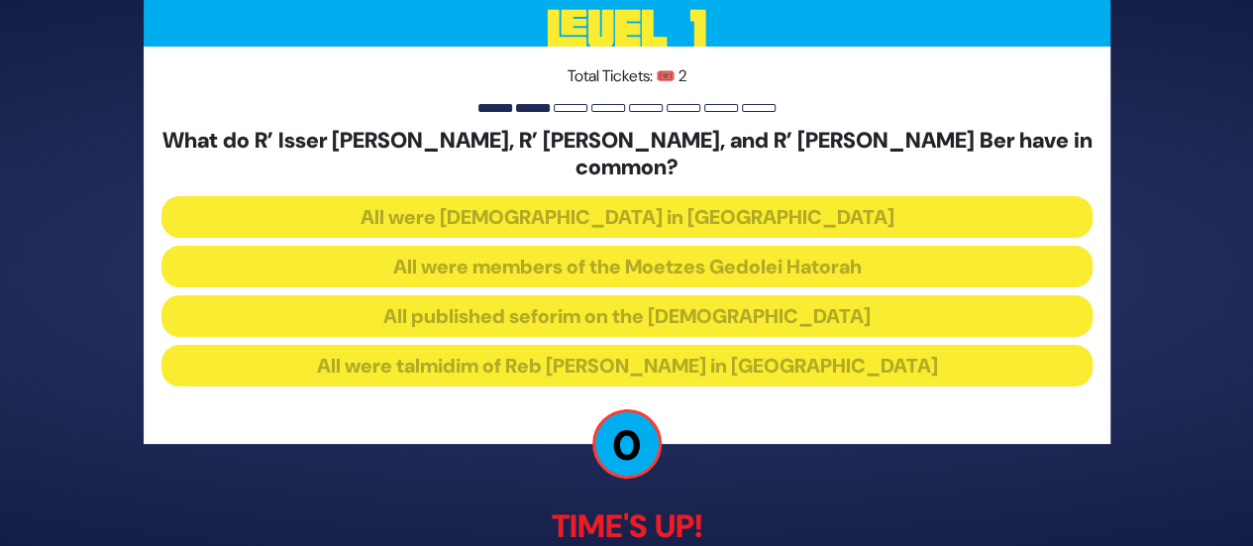
scroll to position [121, 0]
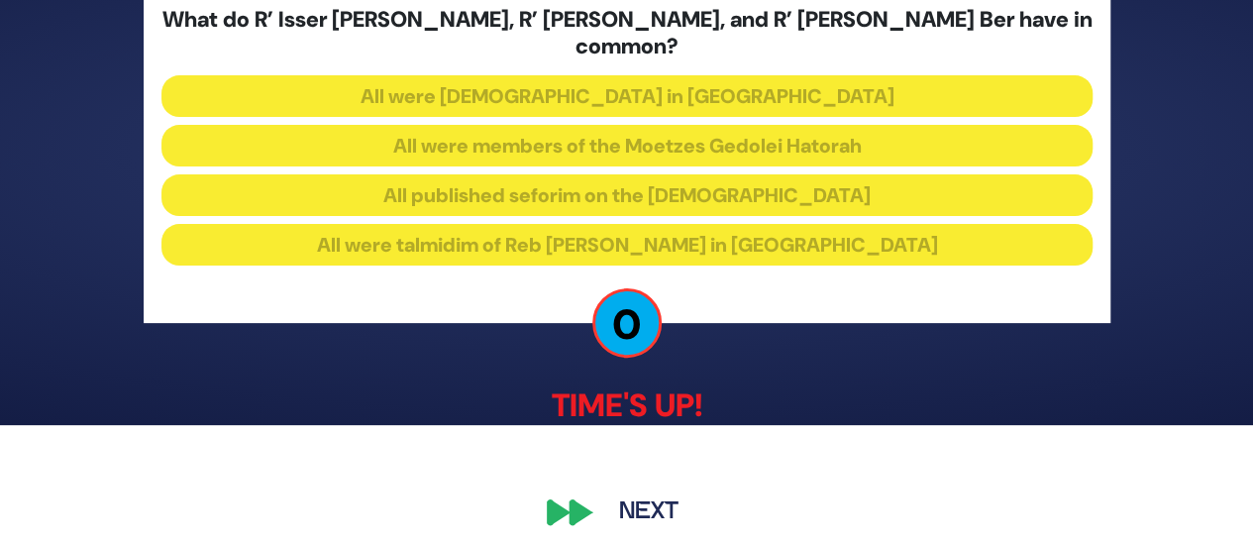
click at [645, 492] on button "Next" at bounding box center [648, 513] width 115 height 46
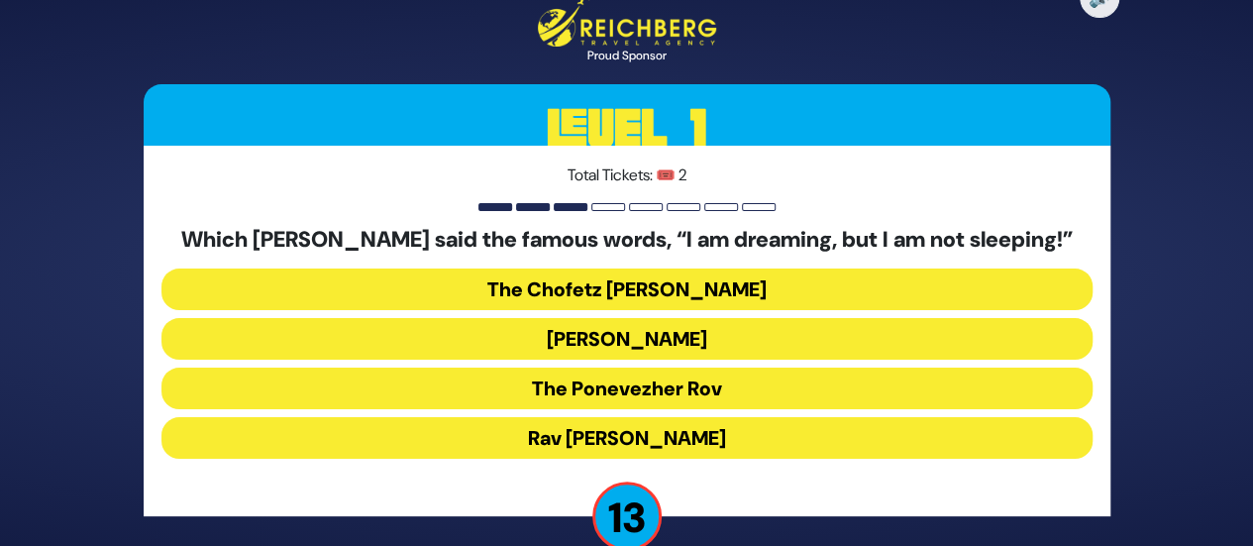
scroll to position [29, 0]
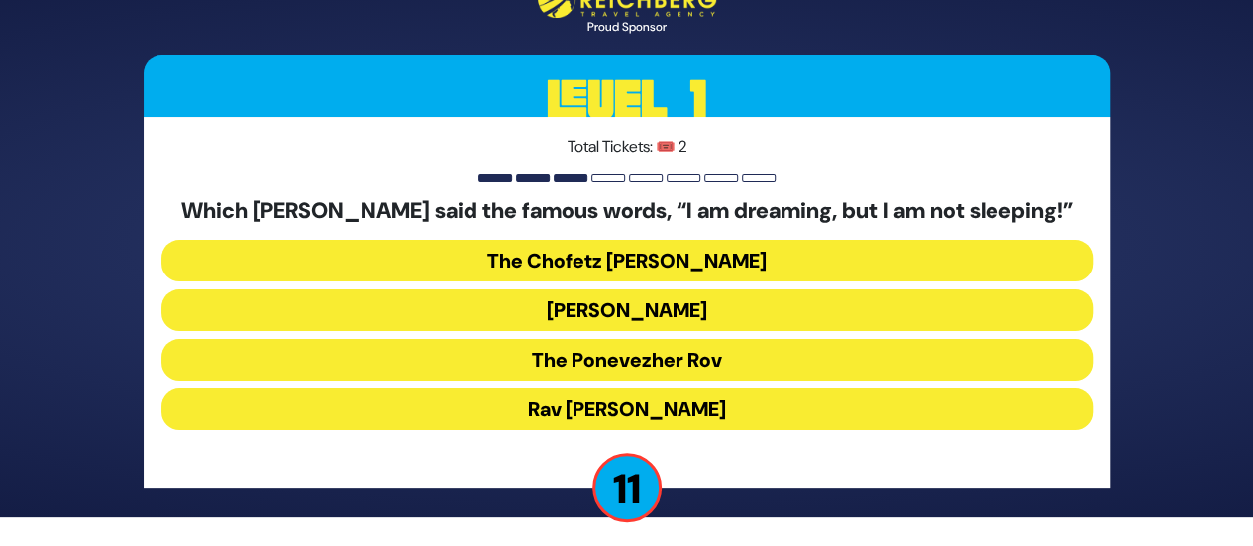
click at [676, 415] on button "Rav [PERSON_NAME]" at bounding box center [626, 409] width 931 height 42
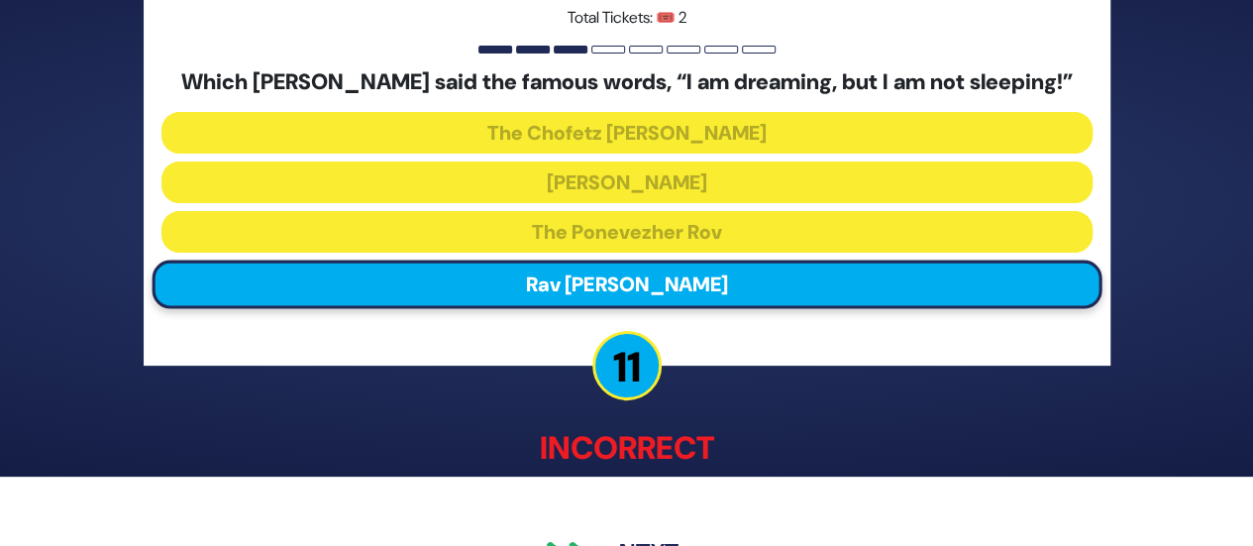
scroll to position [123, 0]
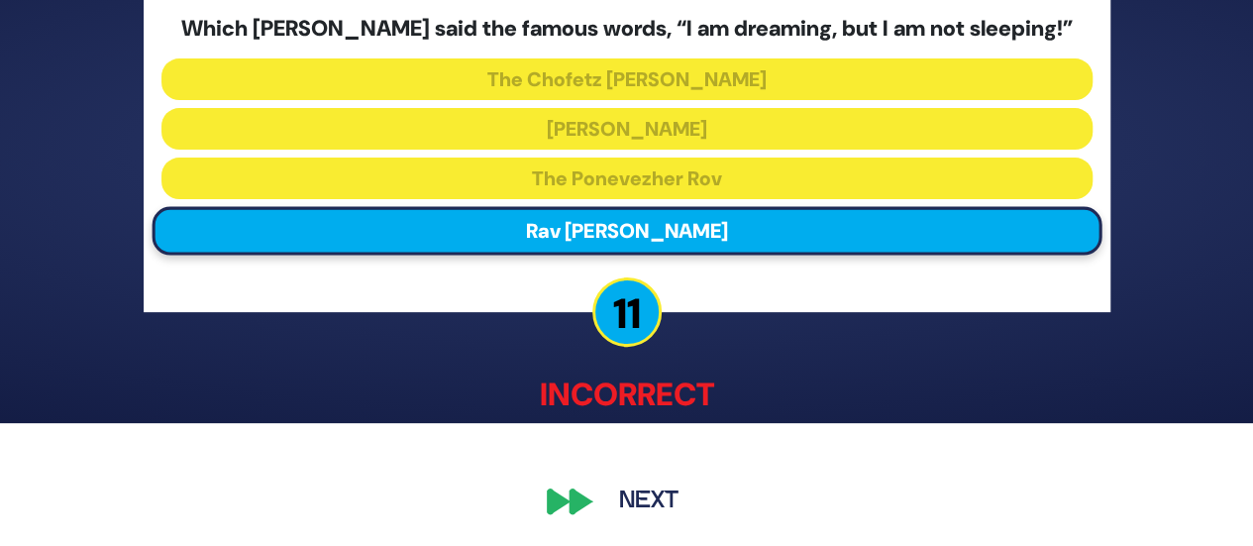
click at [660, 474] on div "🔊 Proud Sponsor Level 1 Total Tickets: 🎟️ 2 Which Gadol said the famous words, …" at bounding box center [627, 150] width 1014 height 794
click at [652, 500] on button "Next" at bounding box center [648, 500] width 115 height 46
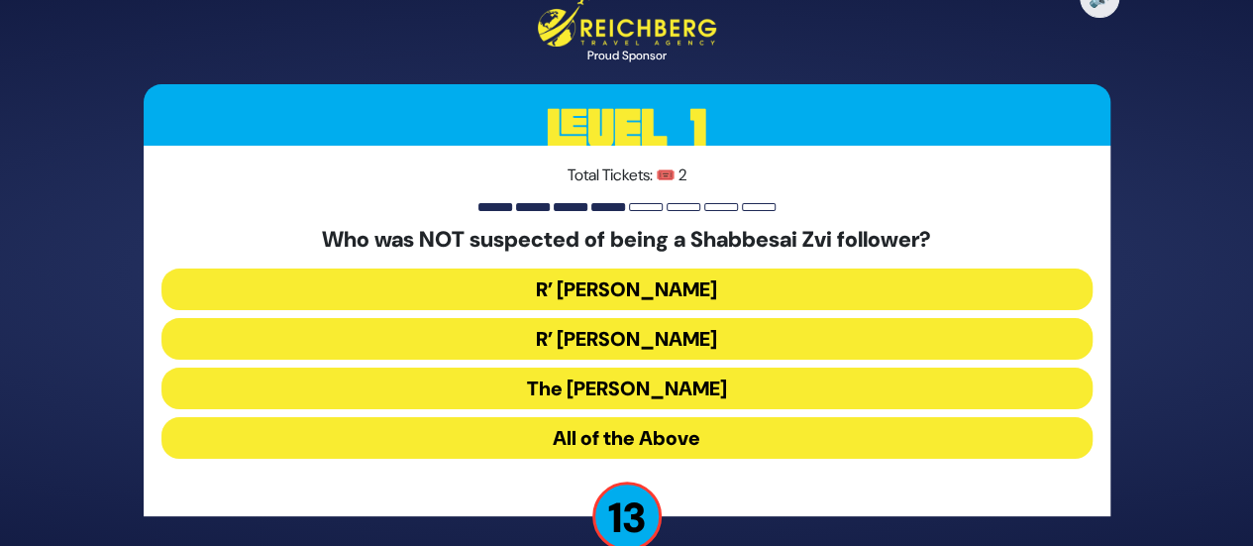
scroll to position [36, 0]
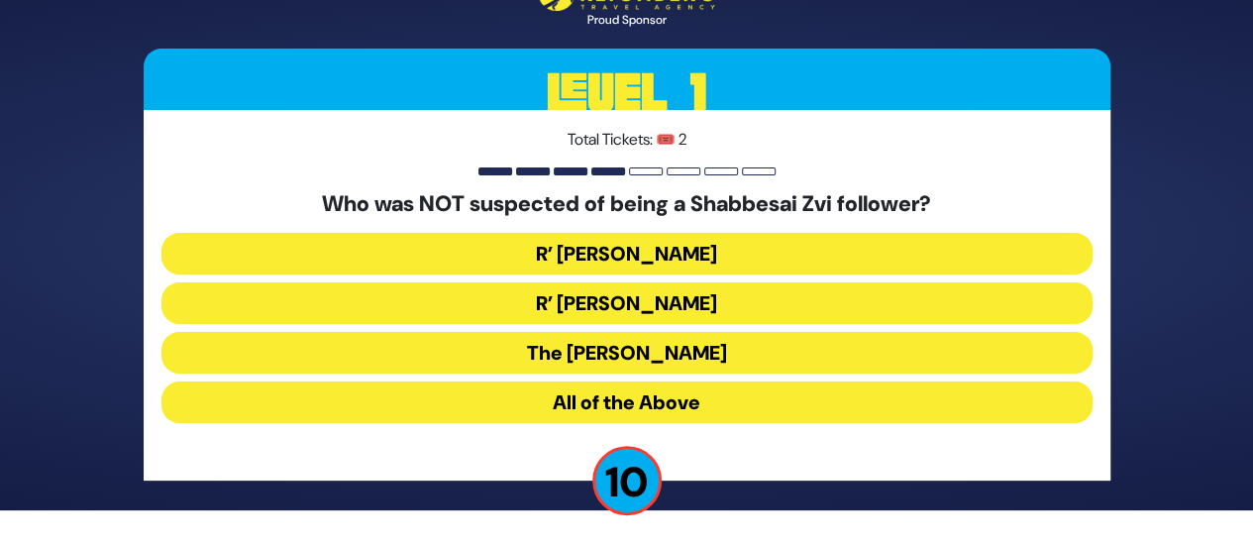
click at [696, 365] on button "The [PERSON_NAME]" at bounding box center [626, 353] width 931 height 42
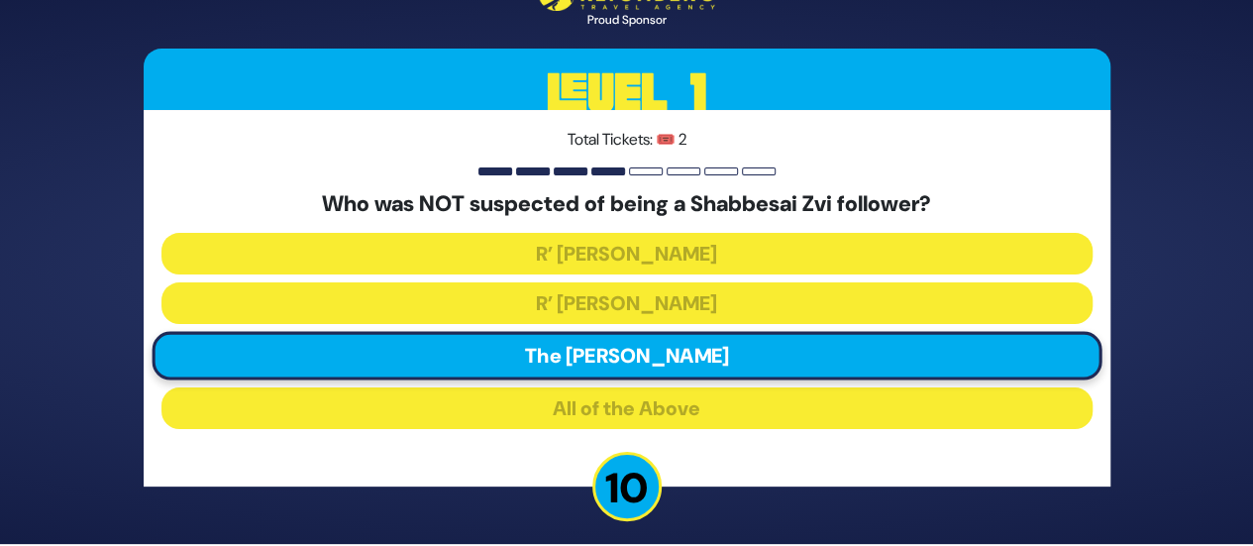
scroll to position [113, 0]
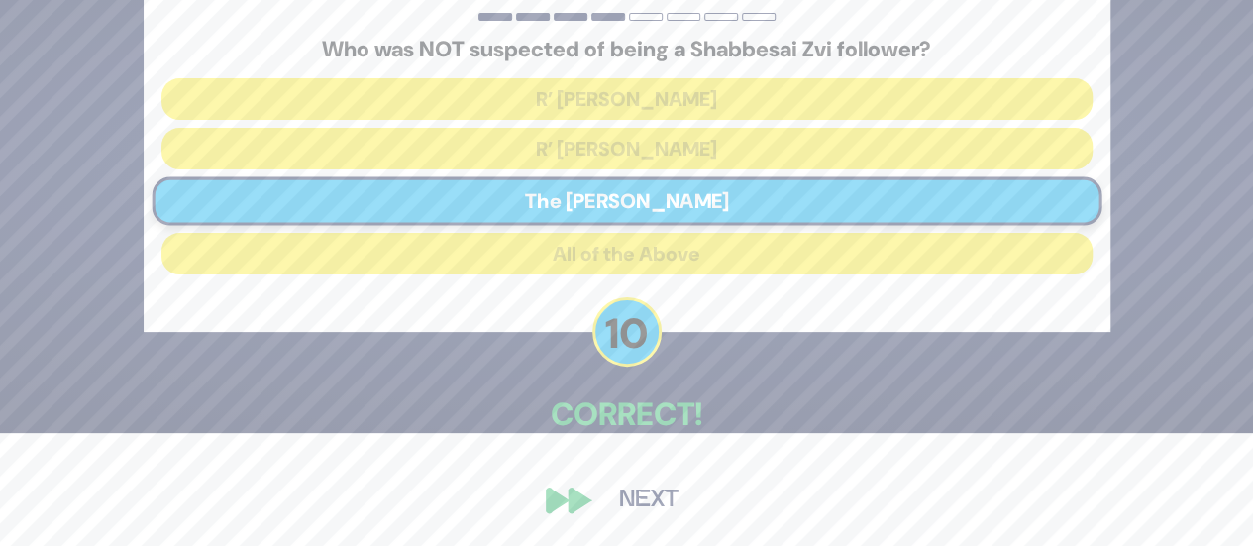
click at [624, 486] on button "Next" at bounding box center [648, 500] width 115 height 46
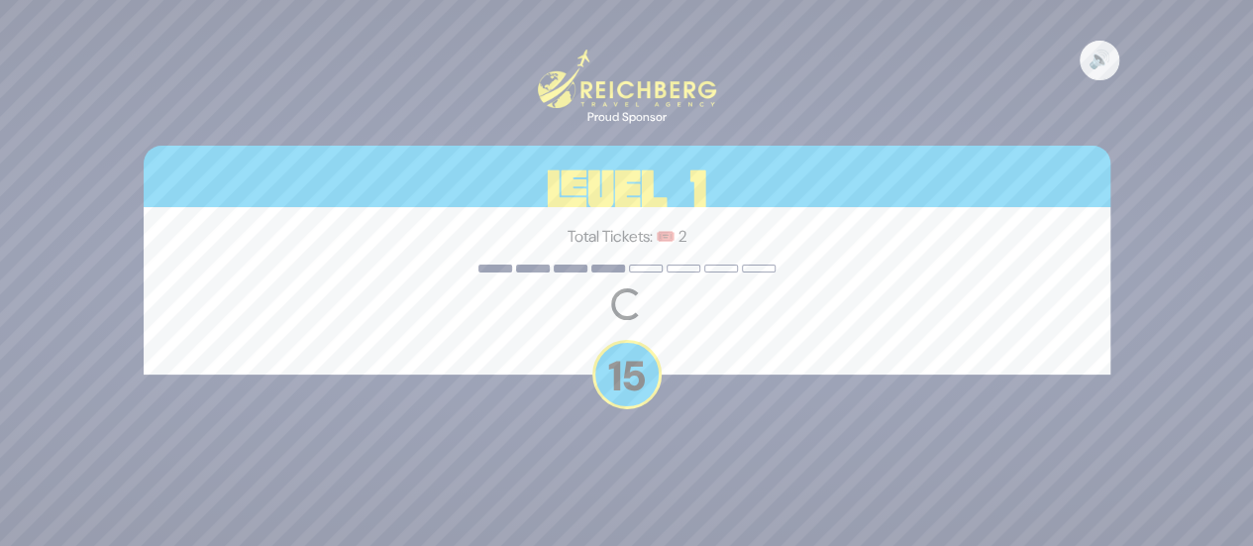
scroll to position [0, 0]
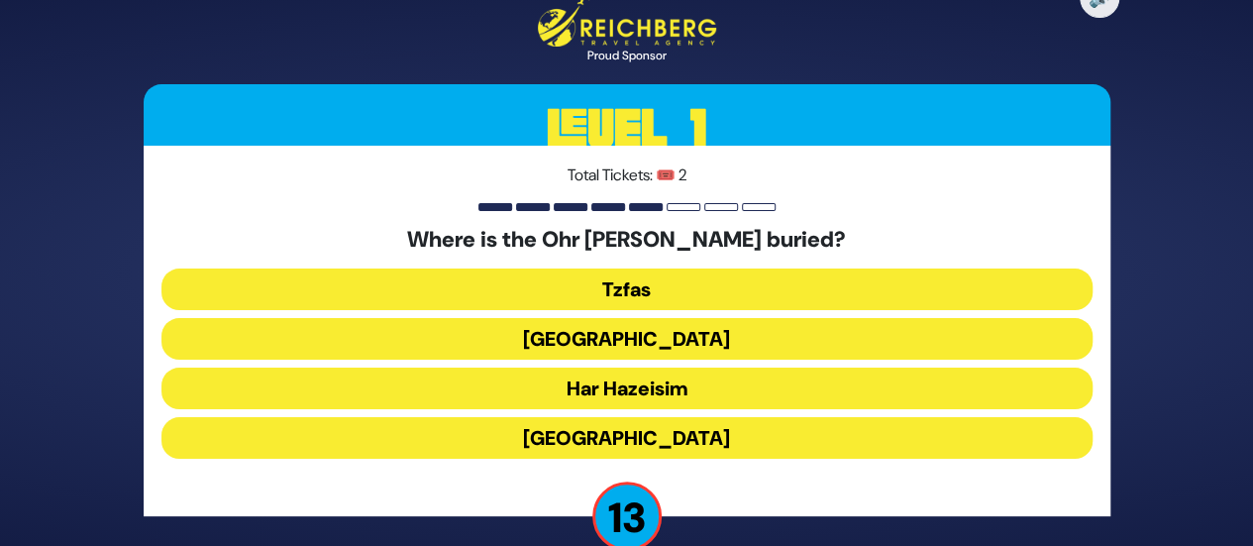
click at [688, 303] on button "Tzfas" at bounding box center [626, 289] width 931 height 42
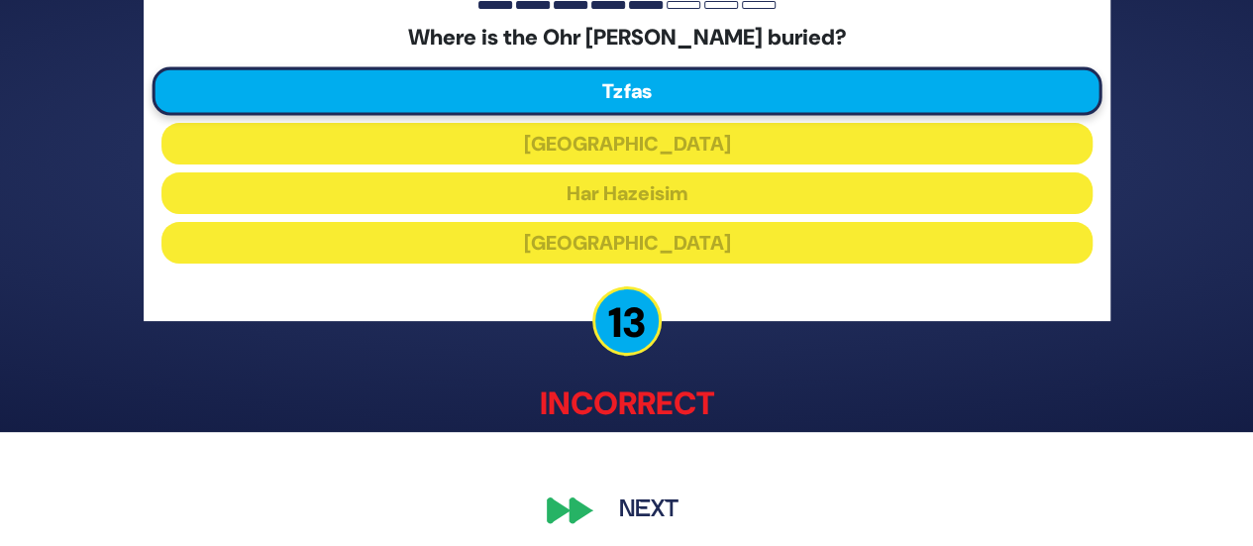
scroll to position [123, 0]
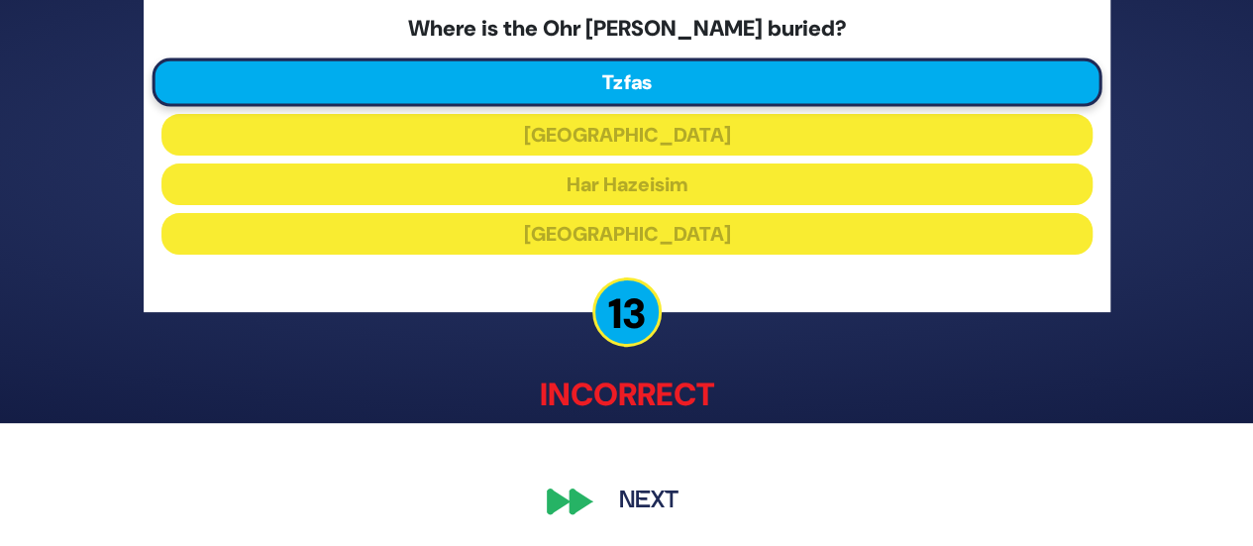
click at [638, 498] on button "Next" at bounding box center [648, 500] width 115 height 46
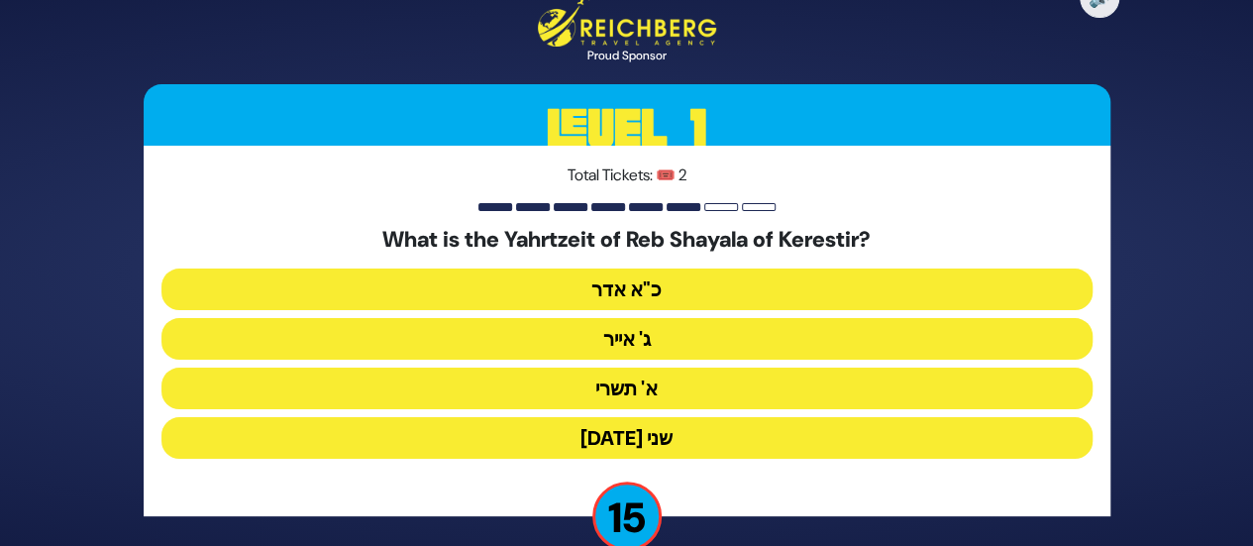
scroll to position [36, 0]
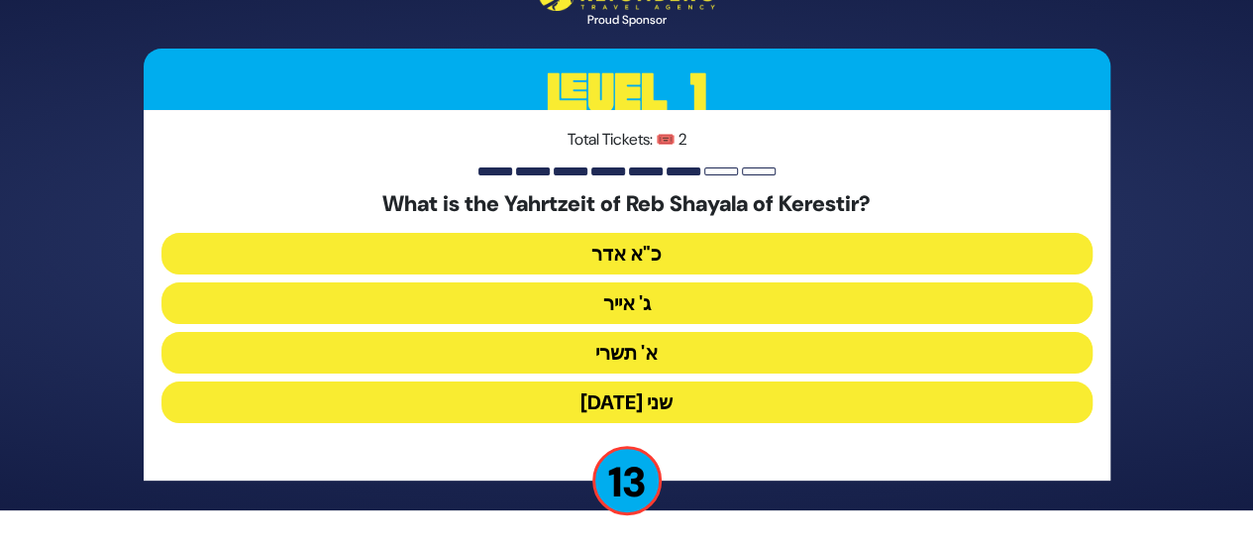
click at [723, 317] on button "ג' אייר" at bounding box center [626, 303] width 931 height 42
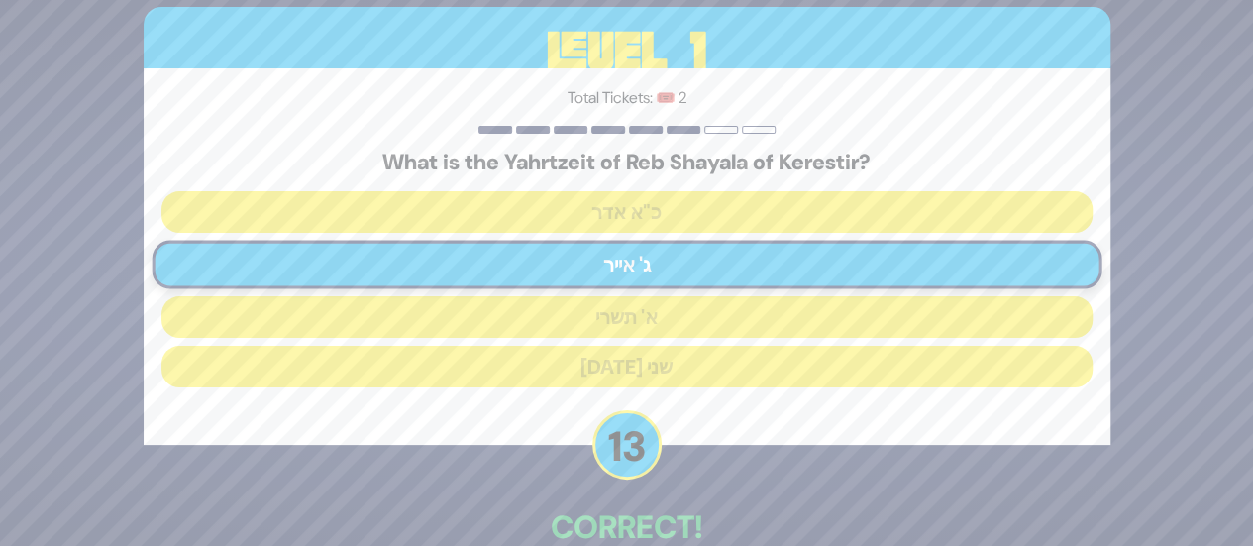
scroll to position [113, 0]
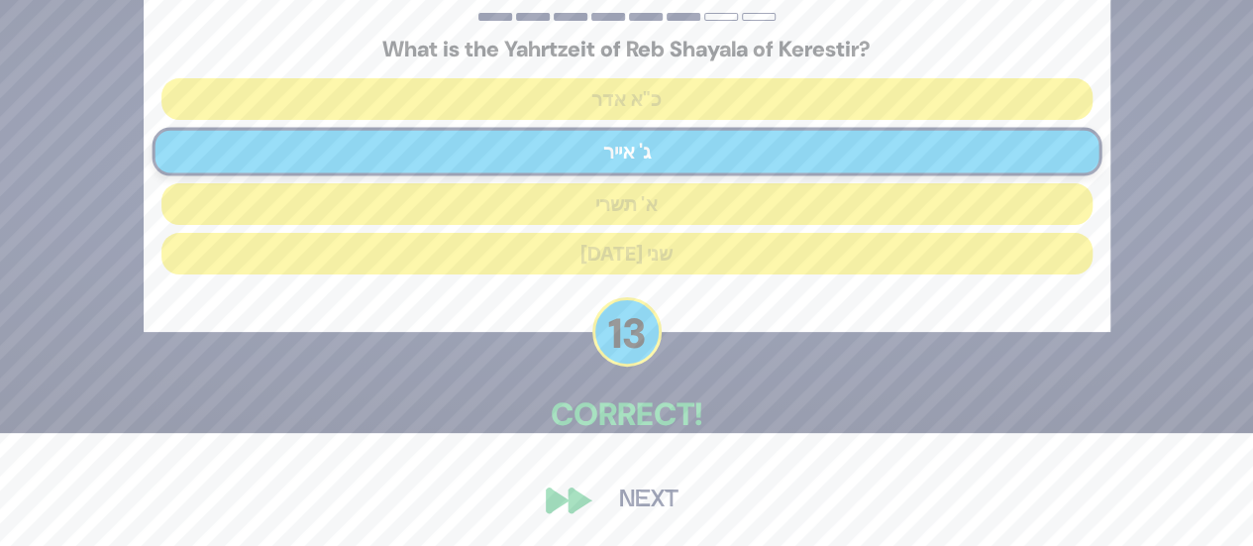
click at [618, 478] on button "Next" at bounding box center [648, 500] width 115 height 46
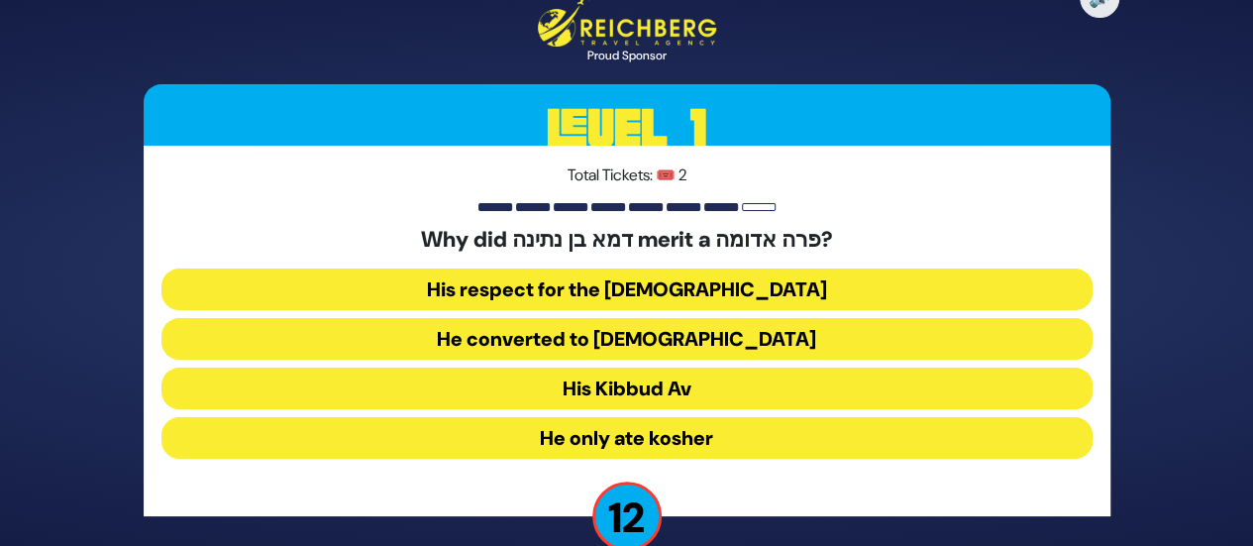
click at [712, 399] on button "His Kibbud Av" at bounding box center [626, 388] width 931 height 42
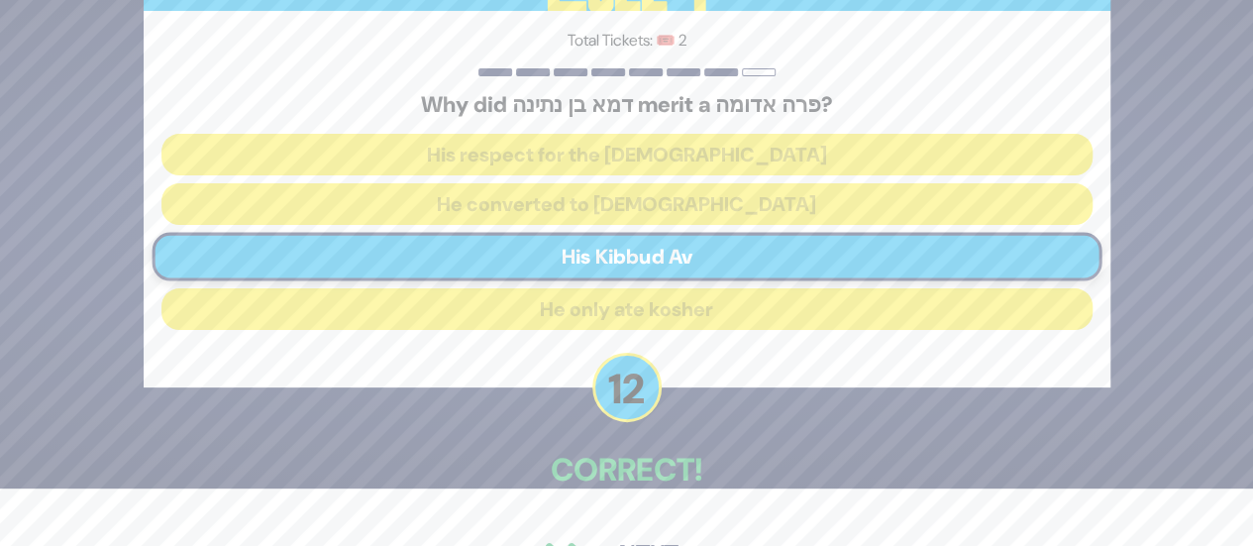
scroll to position [113, 0]
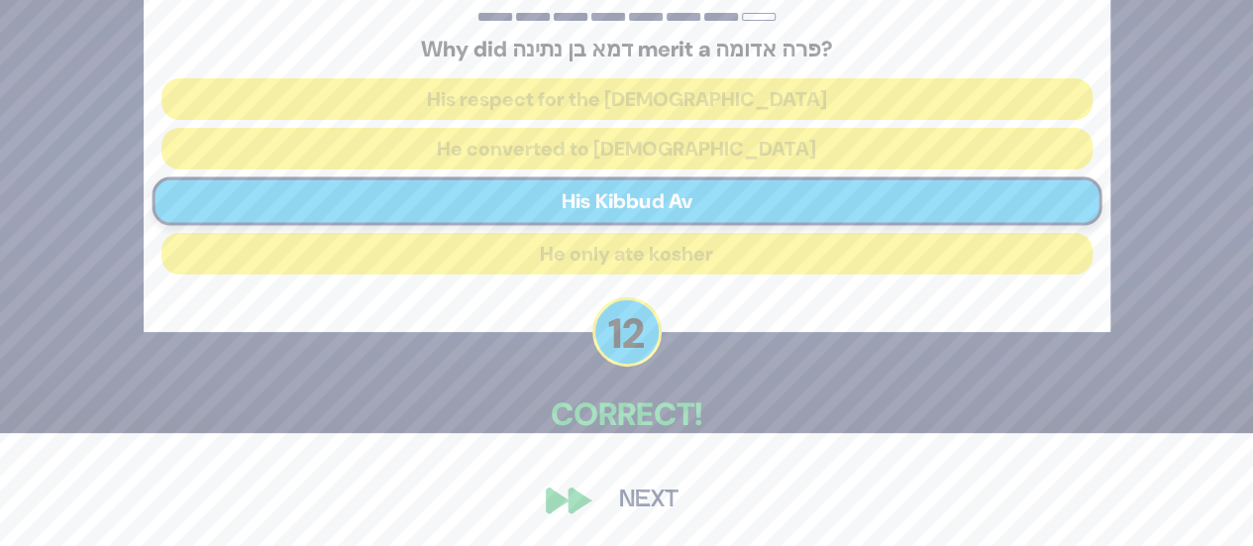
click at [635, 508] on button "Next" at bounding box center [648, 500] width 115 height 46
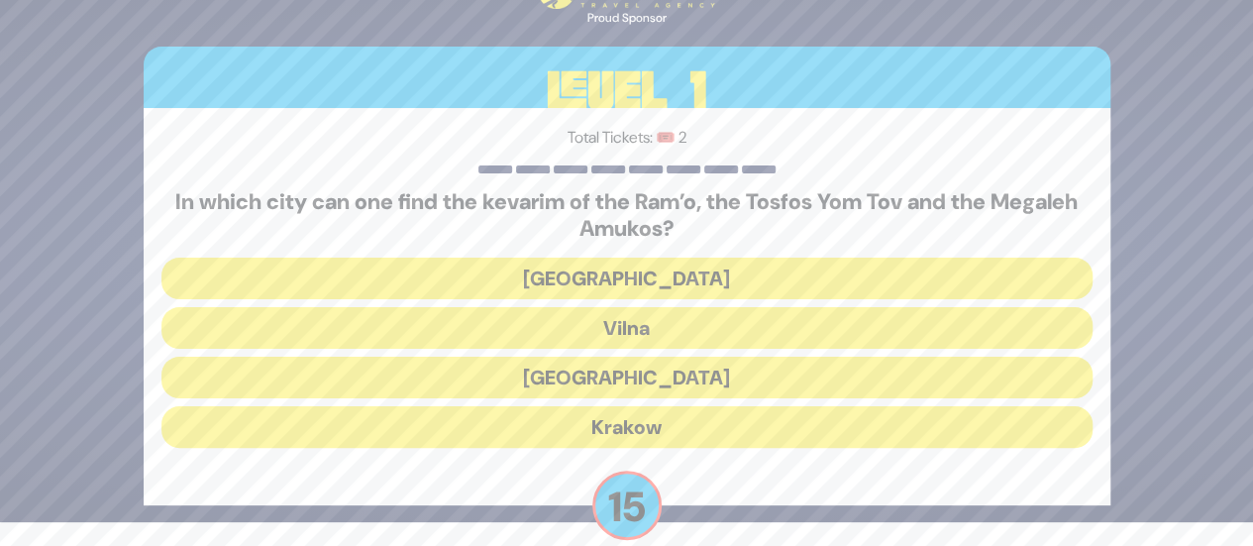
scroll to position [50, 0]
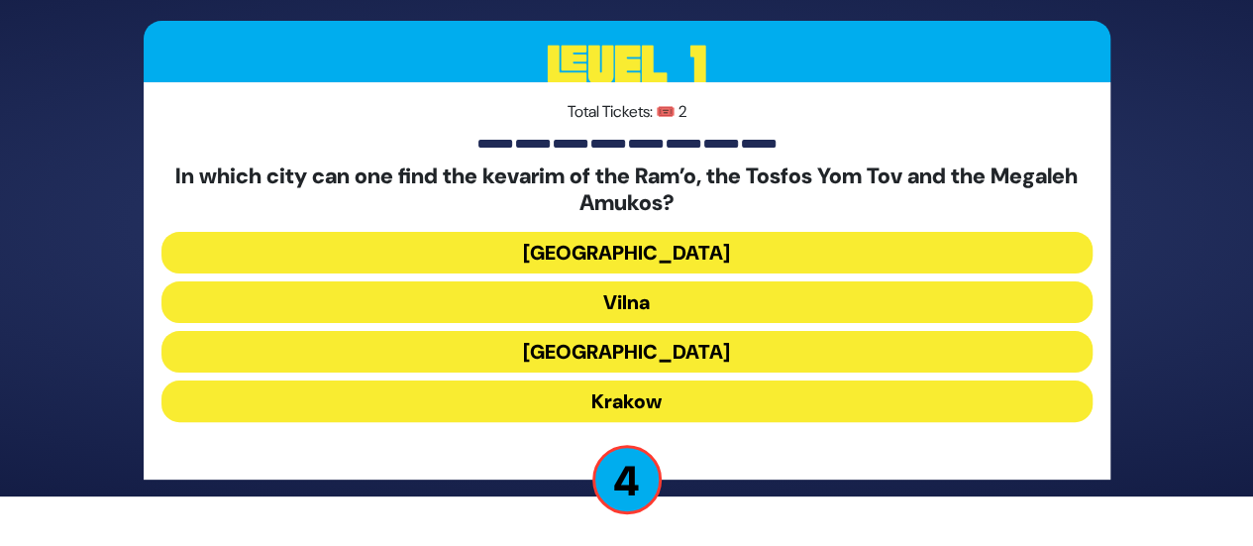
click at [640, 401] on button "Krakow" at bounding box center [626, 401] width 931 height 42
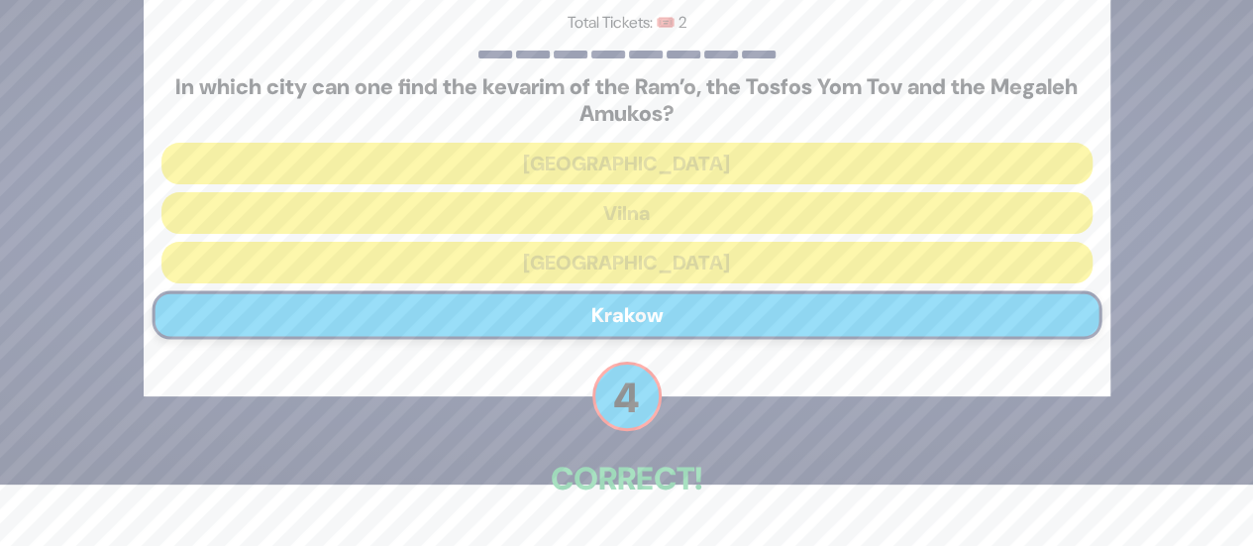
scroll to position [126, 0]
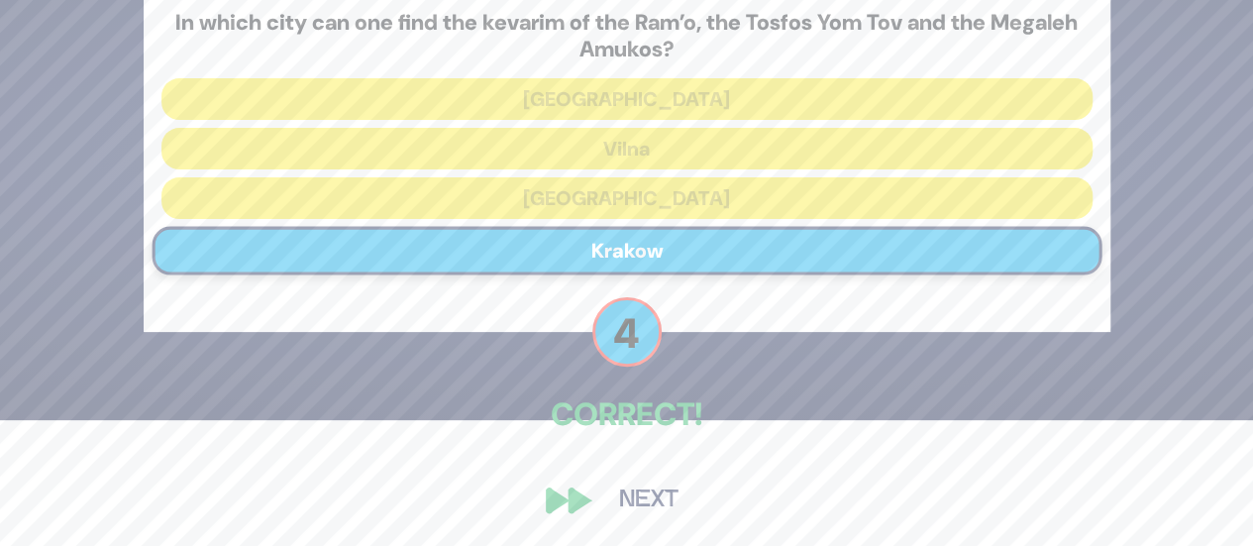
click at [636, 491] on button "Next" at bounding box center [648, 500] width 115 height 46
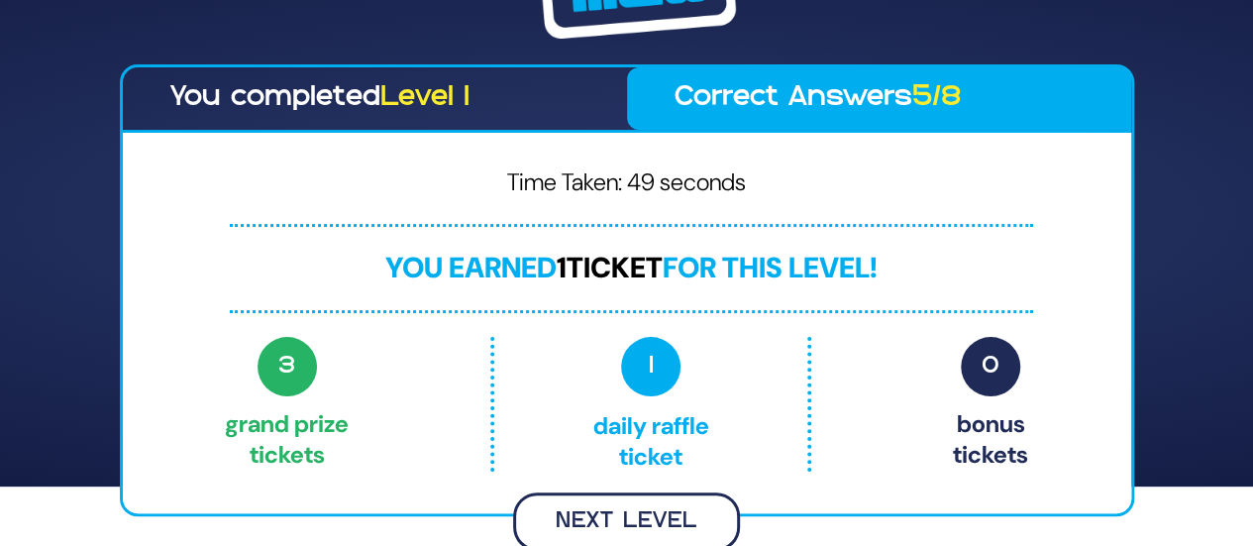
scroll to position [56, 0]
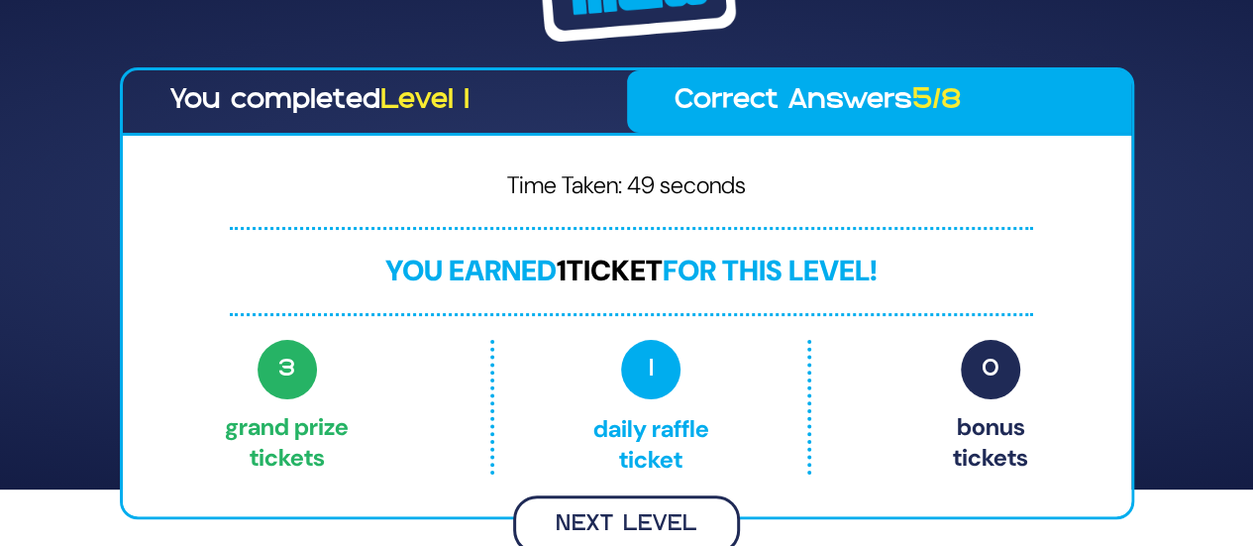
click at [658, 522] on button "Next Level" at bounding box center [626, 524] width 227 height 58
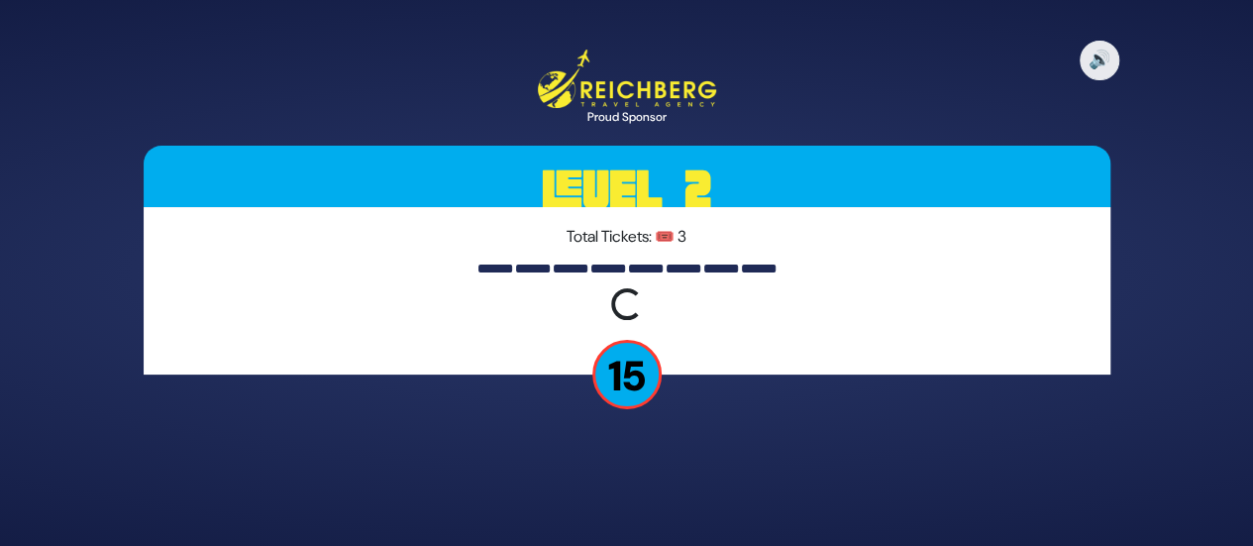
scroll to position [0, 0]
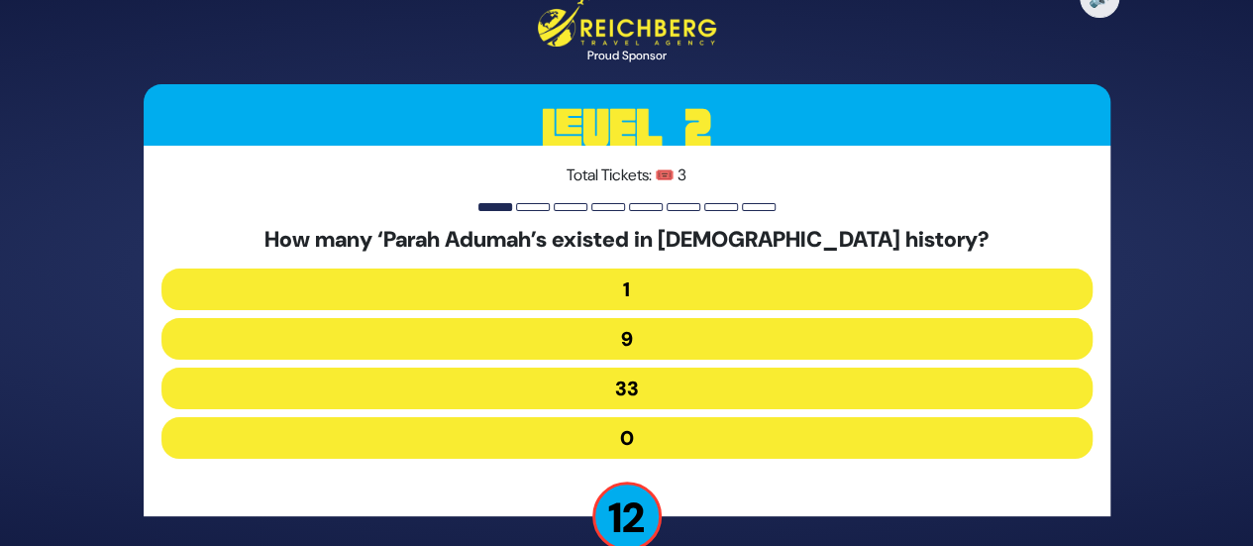
click at [732, 294] on button "1" at bounding box center [626, 289] width 931 height 42
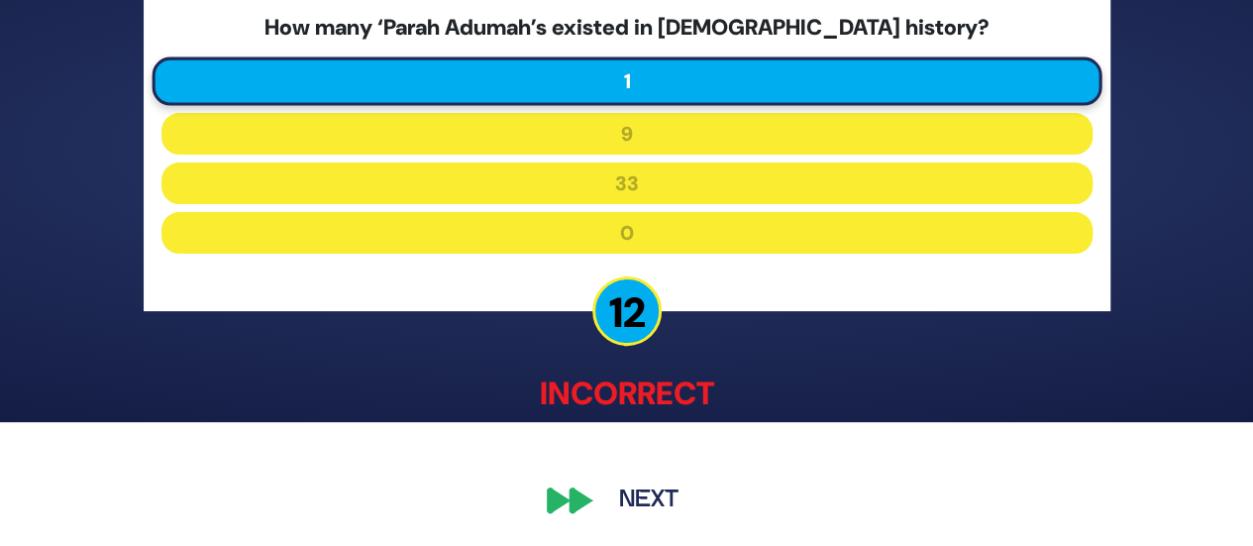
scroll to position [123, 0]
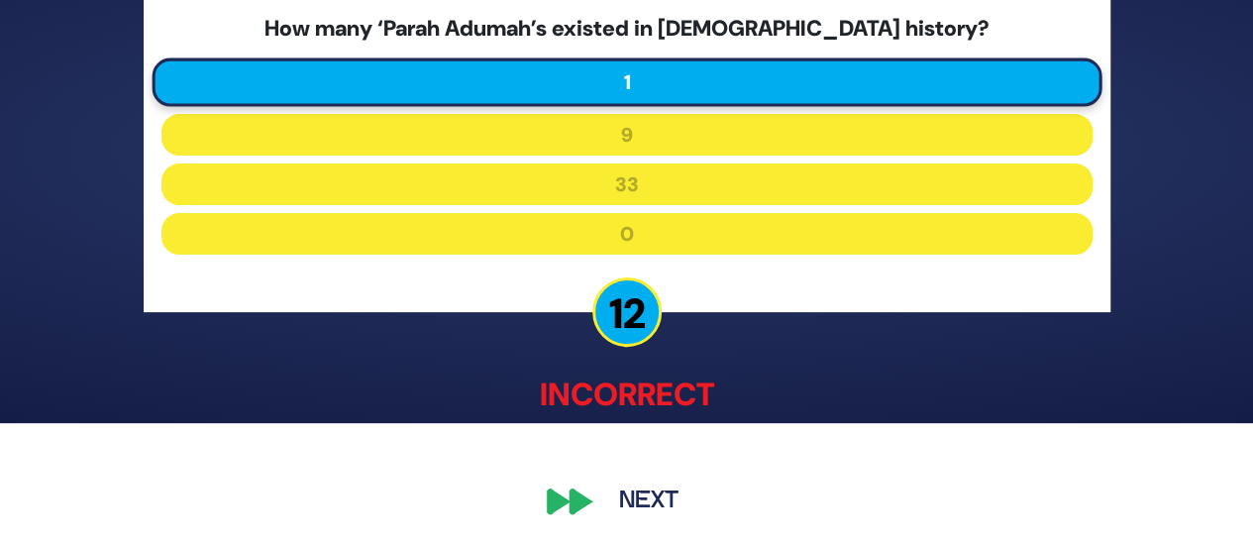
click at [649, 504] on button "Next" at bounding box center [648, 500] width 115 height 46
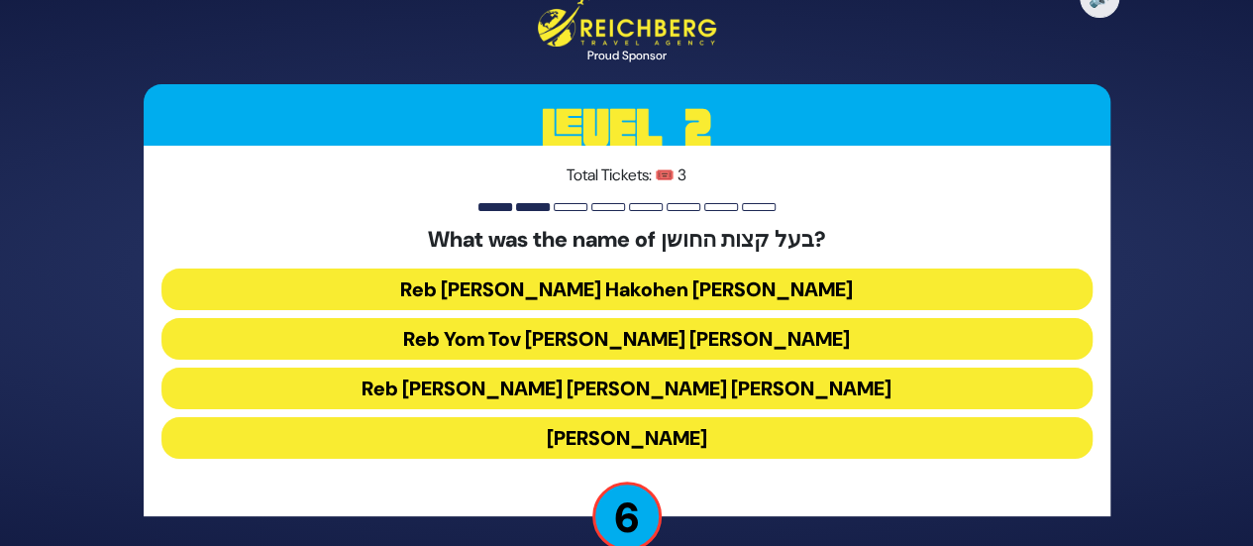
click at [784, 296] on button "Reb [PERSON_NAME] Hakohen [PERSON_NAME]" at bounding box center [626, 289] width 931 height 42
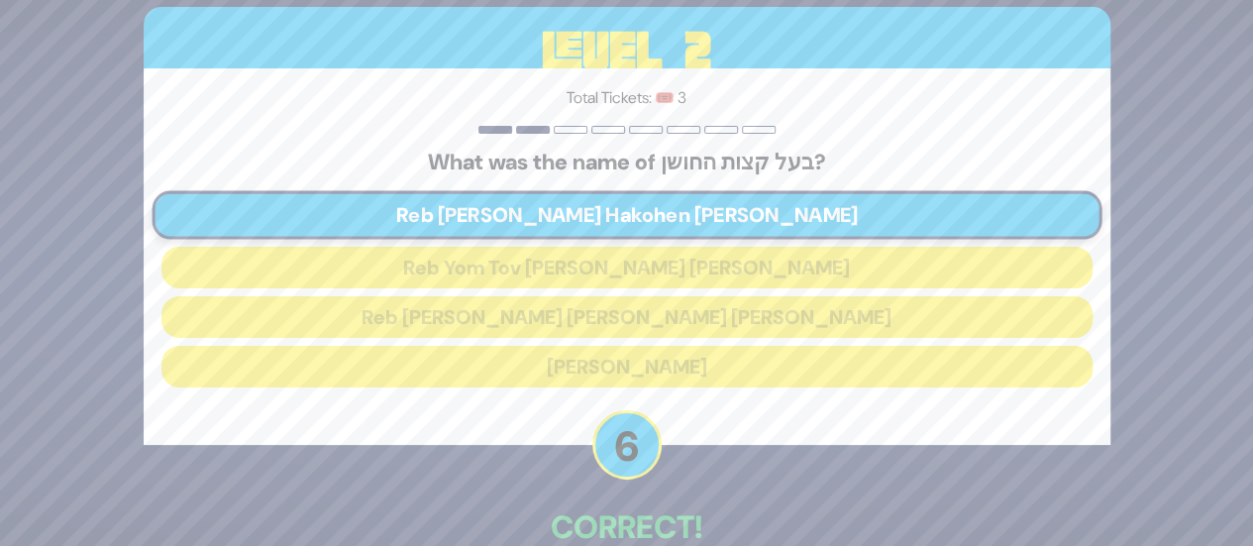
scroll to position [113, 0]
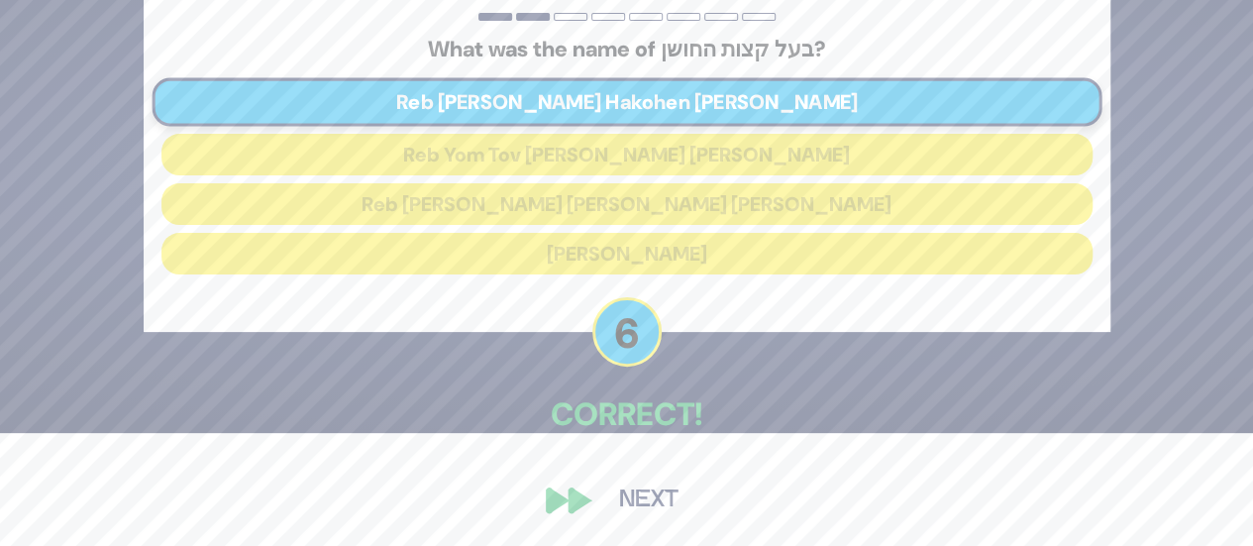
click at [629, 494] on button "Next" at bounding box center [648, 500] width 115 height 46
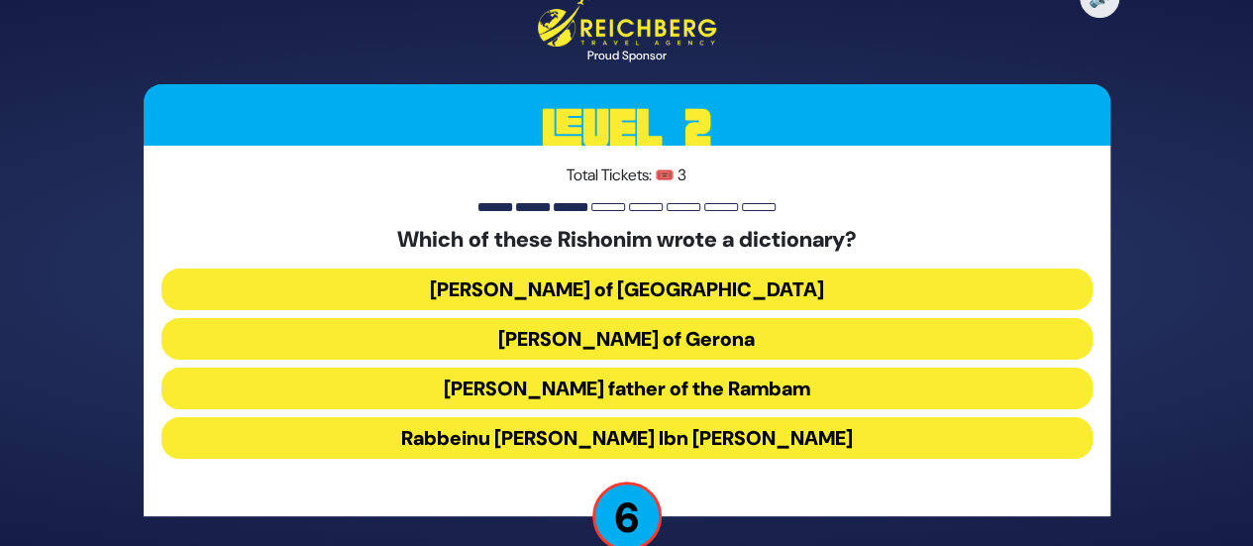
click at [810, 402] on button "[PERSON_NAME] father of the Rambam" at bounding box center [626, 388] width 931 height 42
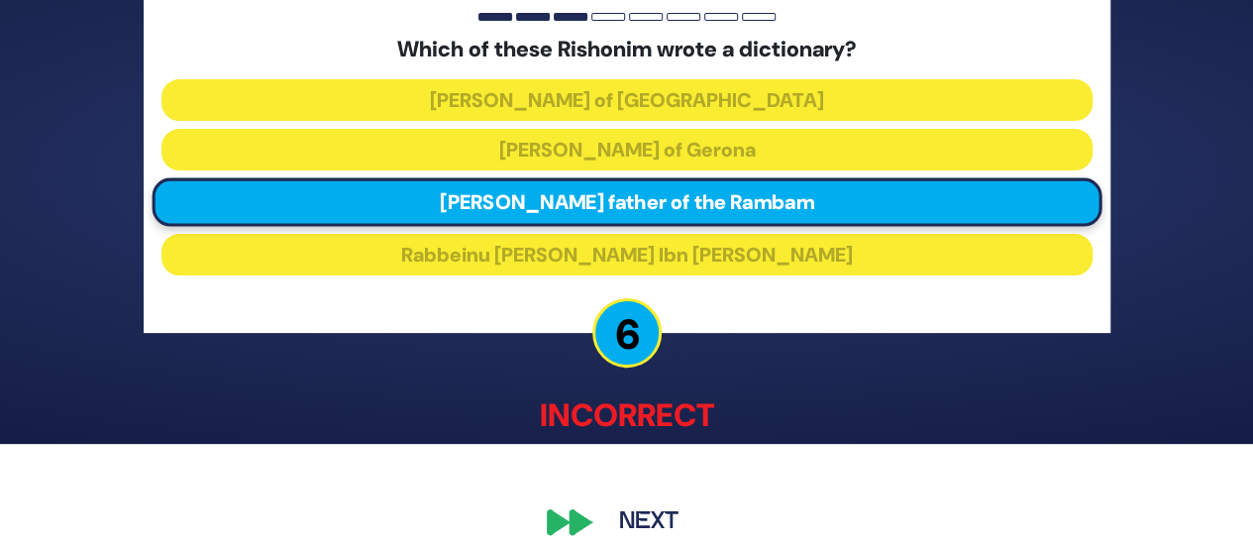
scroll to position [123, 0]
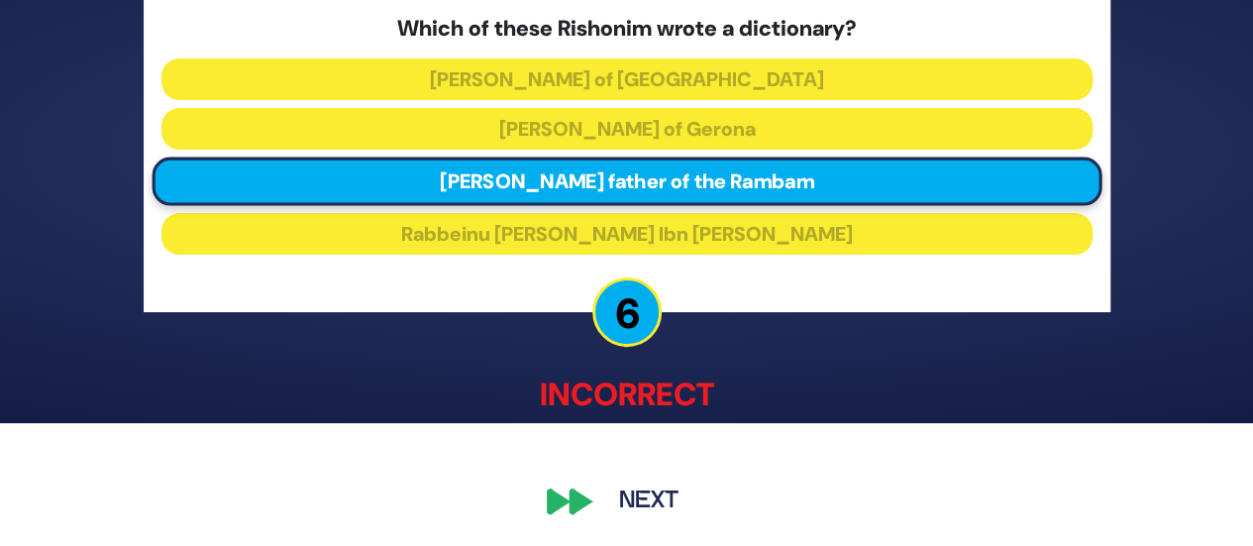
click at [638, 482] on button "Next" at bounding box center [648, 500] width 115 height 46
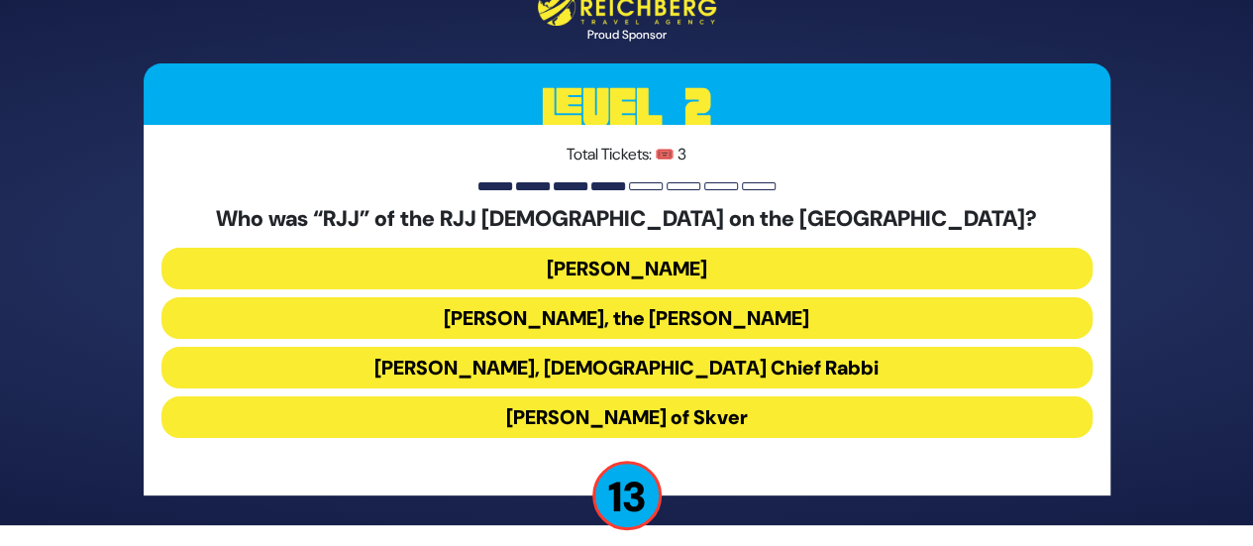
scroll to position [33, 0]
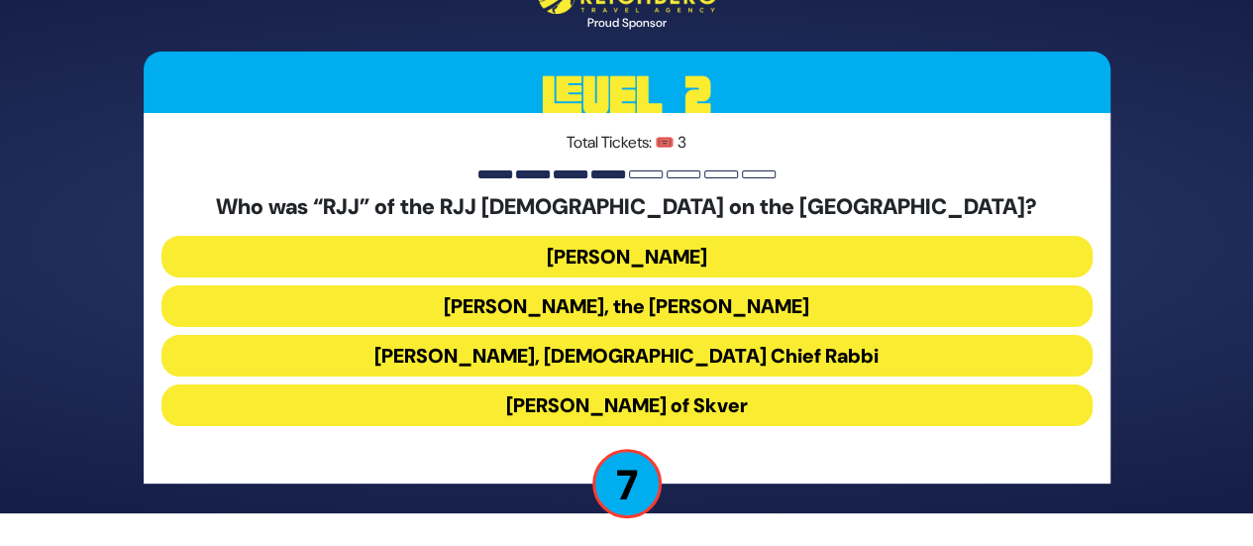
click at [824, 247] on button "[PERSON_NAME]" at bounding box center [626, 257] width 931 height 42
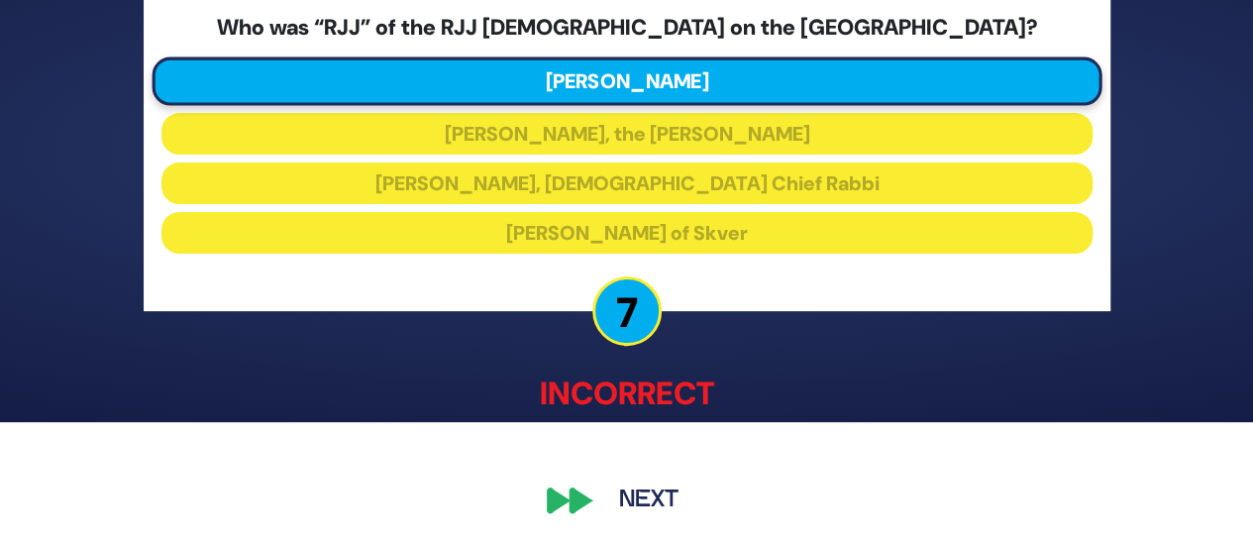
scroll to position [123, 0]
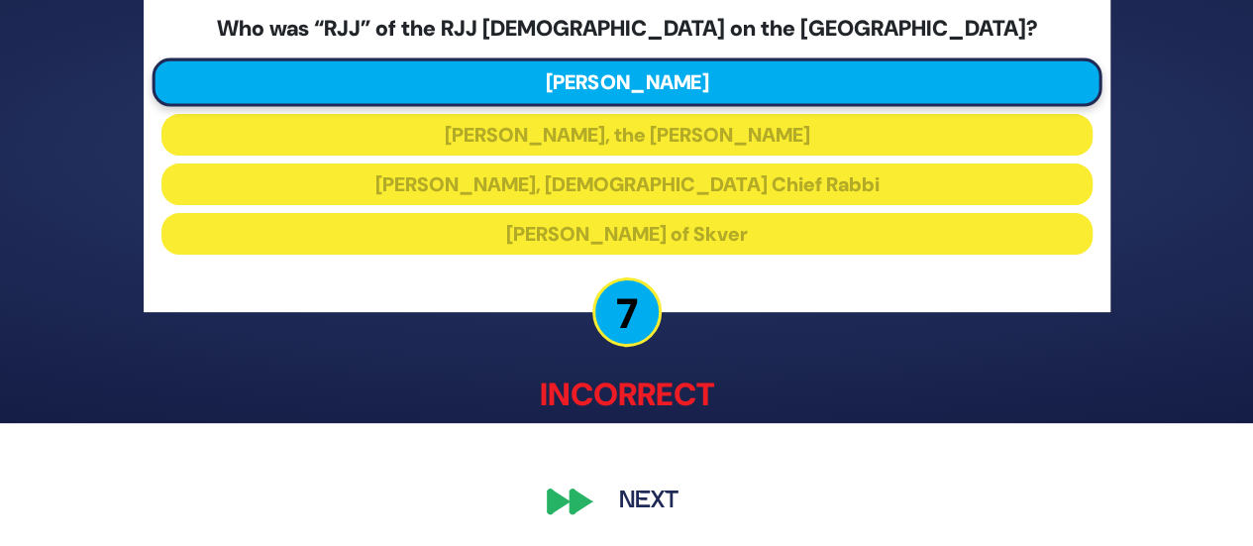
click at [654, 480] on button "Next" at bounding box center [648, 500] width 115 height 46
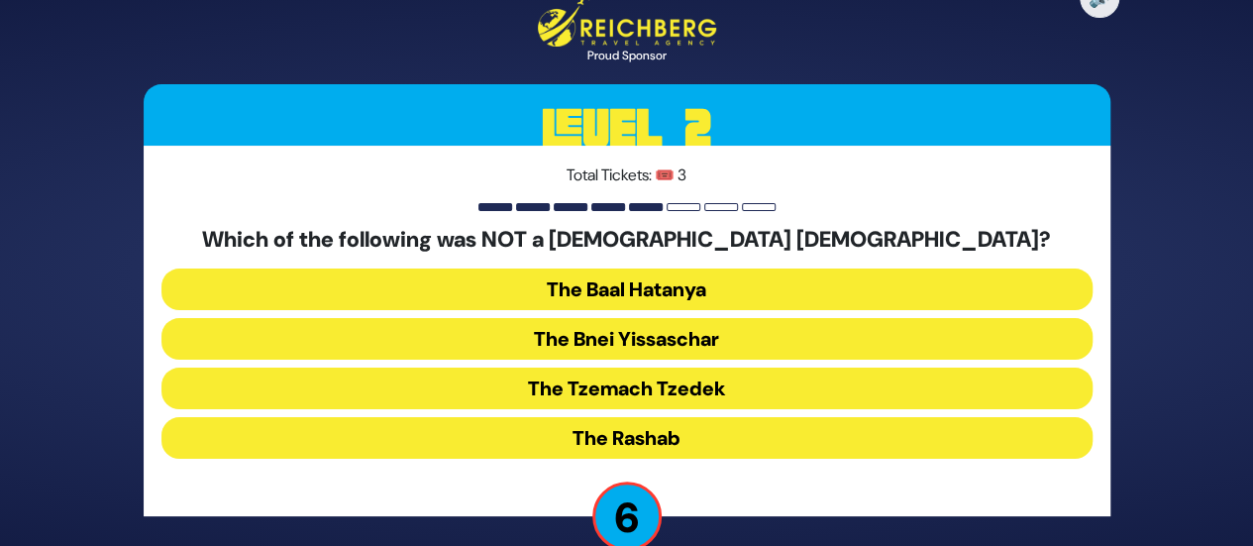
click at [715, 347] on button "The Bnei Yissaschar" at bounding box center [626, 339] width 931 height 42
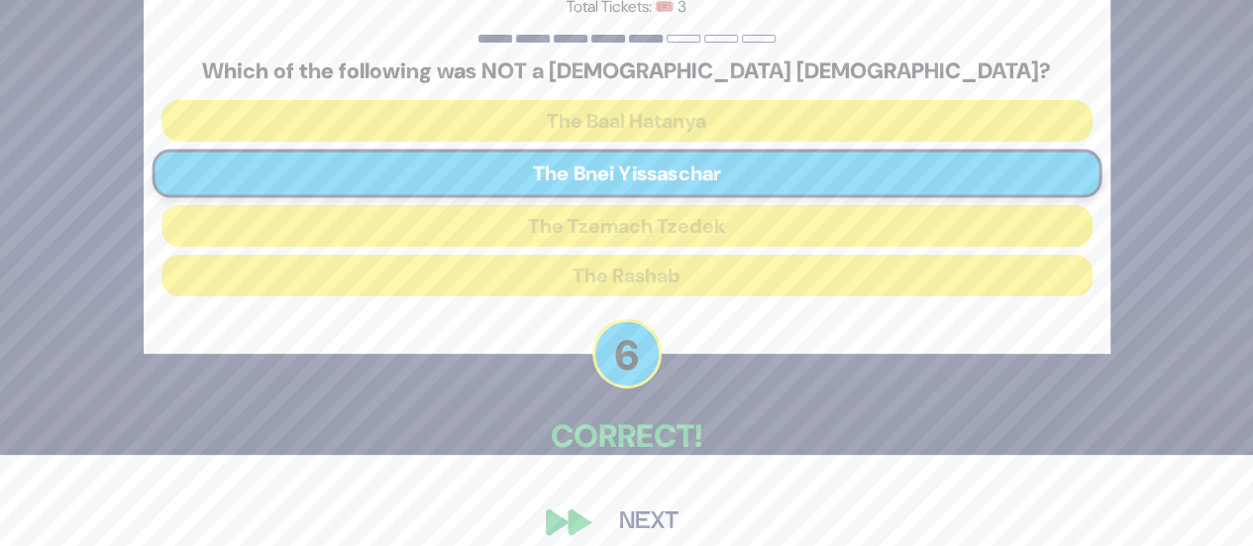
scroll to position [113, 0]
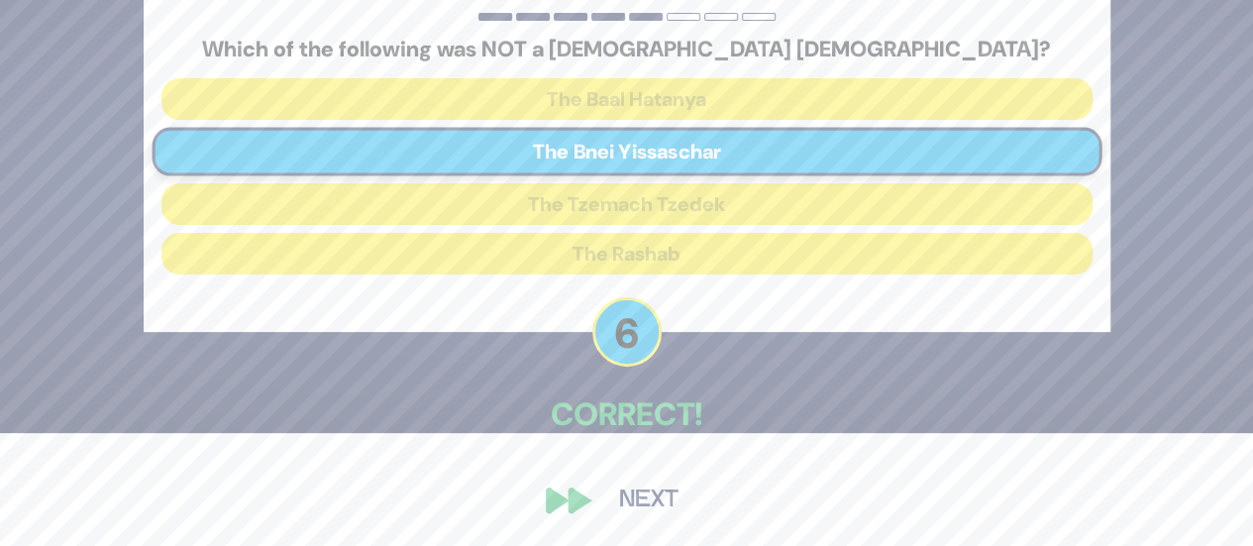
click at [640, 499] on button "Next" at bounding box center [648, 500] width 115 height 46
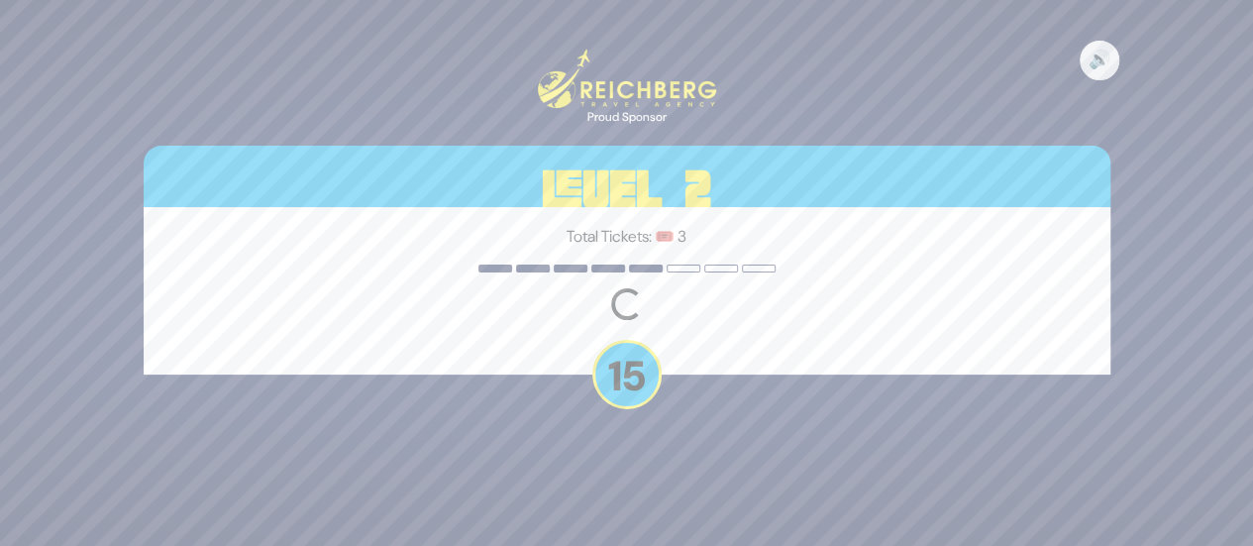
scroll to position [0, 0]
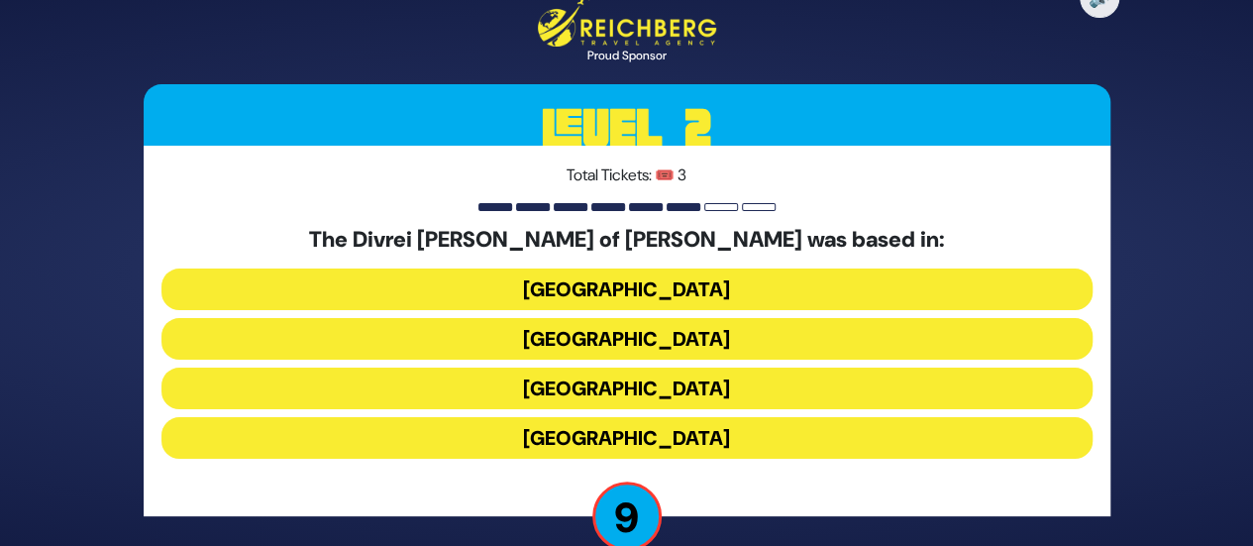
click at [810, 297] on button "[GEOGRAPHIC_DATA]" at bounding box center [626, 289] width 931 height 42
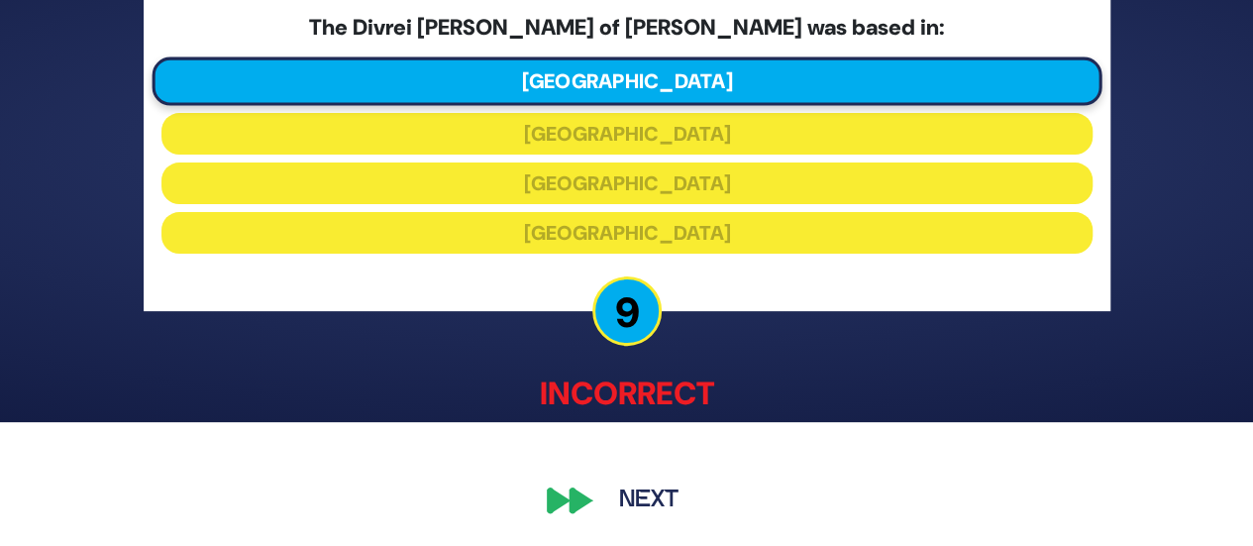
scroll to position [123, 0]
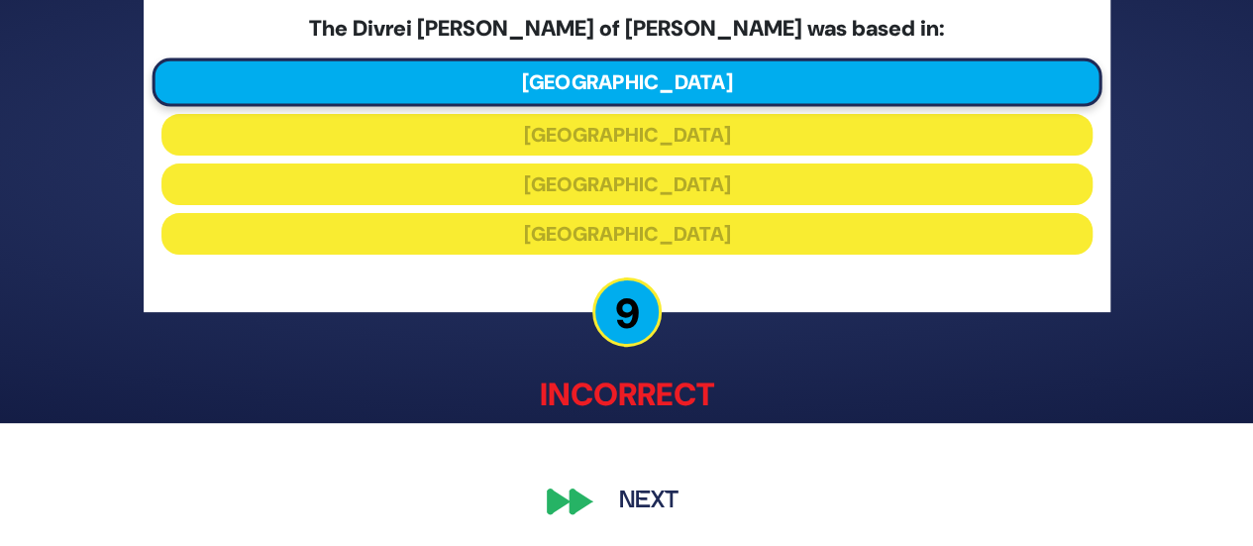
click at [630, 496] on button "Next" at bounding box center [648, 500] width 115 height 46
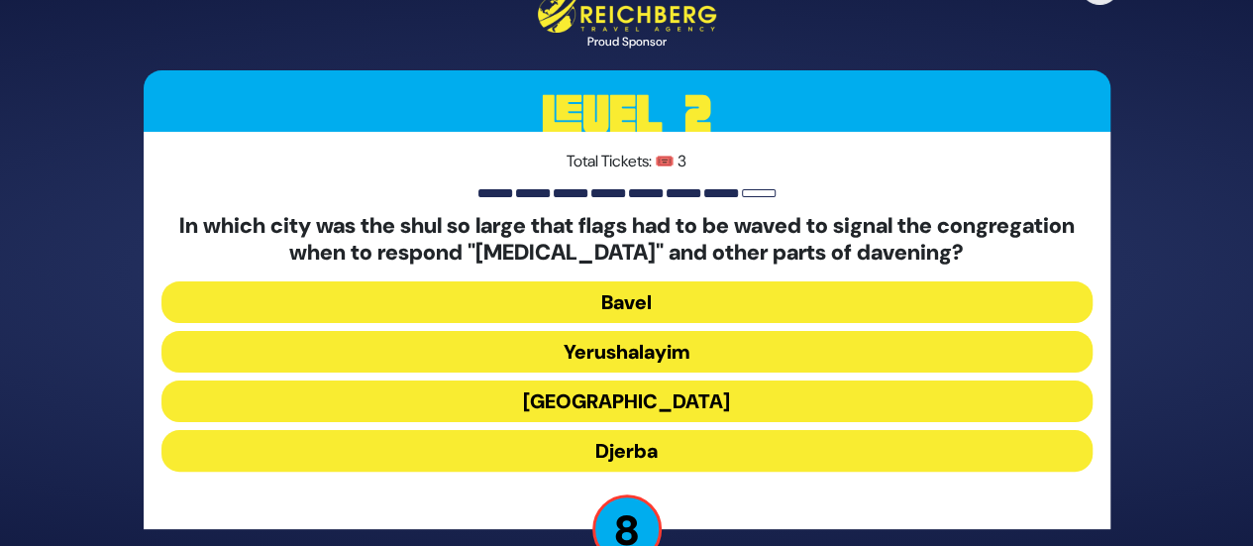
click at [667, 409] on button "[GEOGRAPHIC_DATA]" at bounding box center [626, 401] width 931 height 42
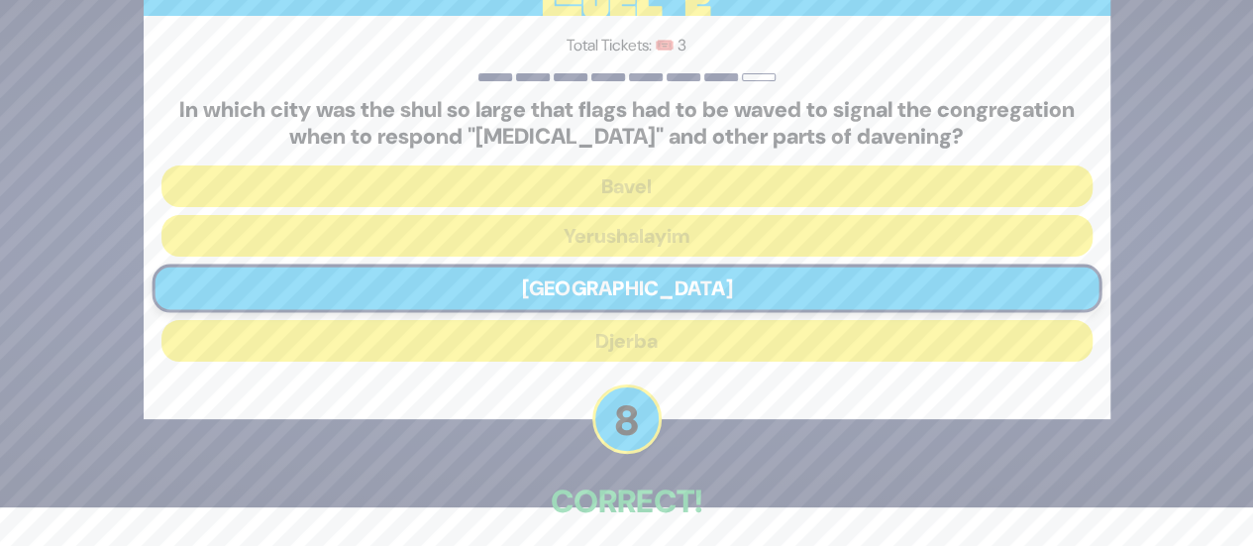
scroll to position [126, 0]
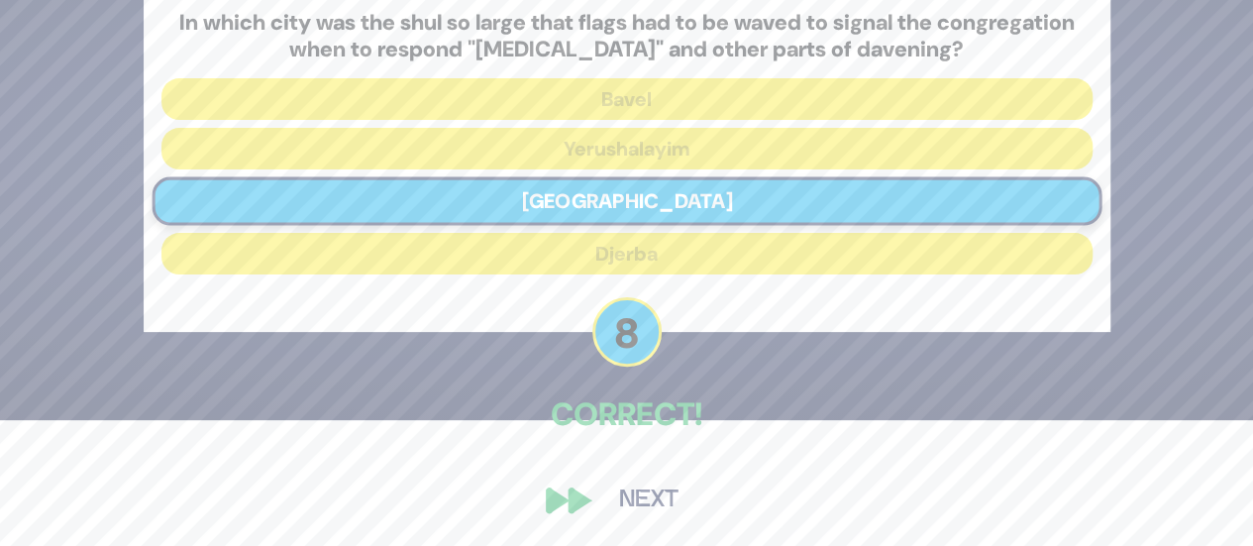
click at [642, 484] on button "Next" at bounding box center [648, 500] width 115 height 46
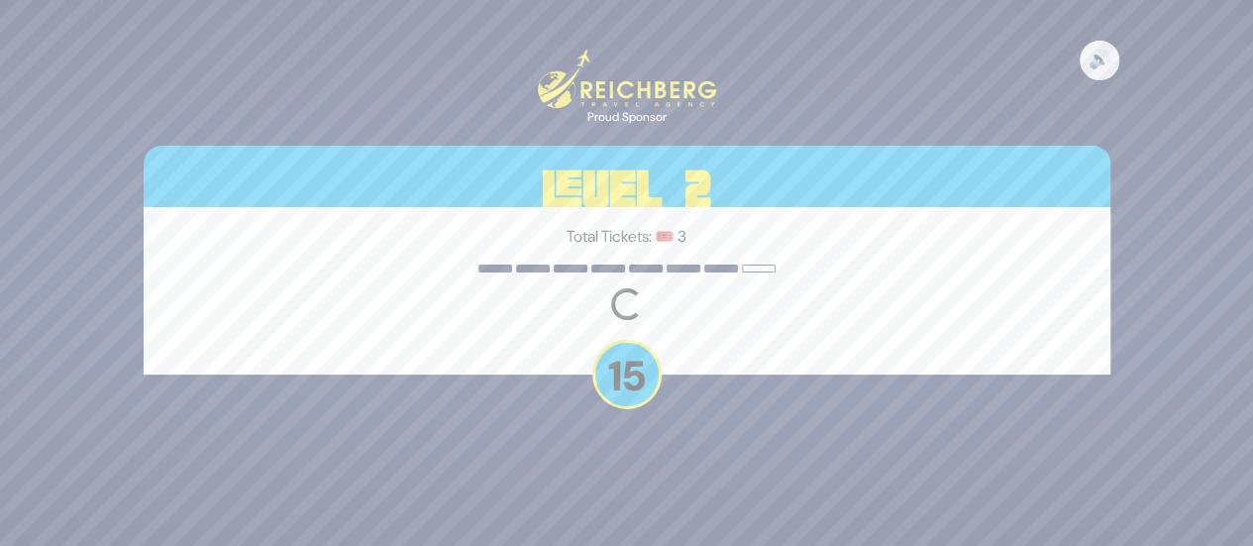
scroll to position [0, 0]
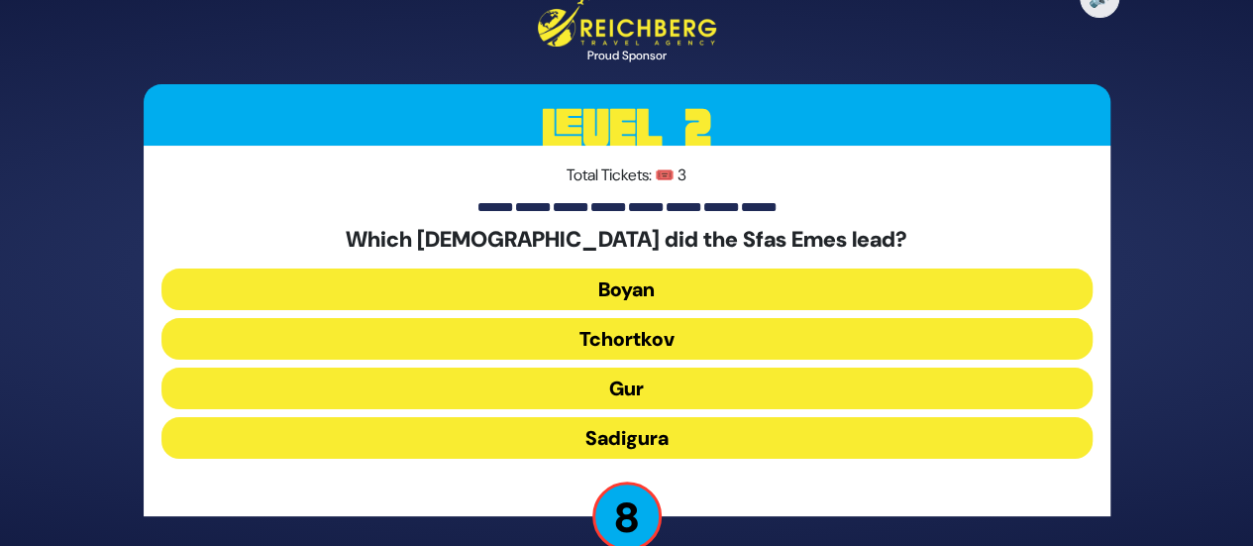
click at [686, 338] on button "Tchortkov" at bounding box center [626, 339] width 931 height 42
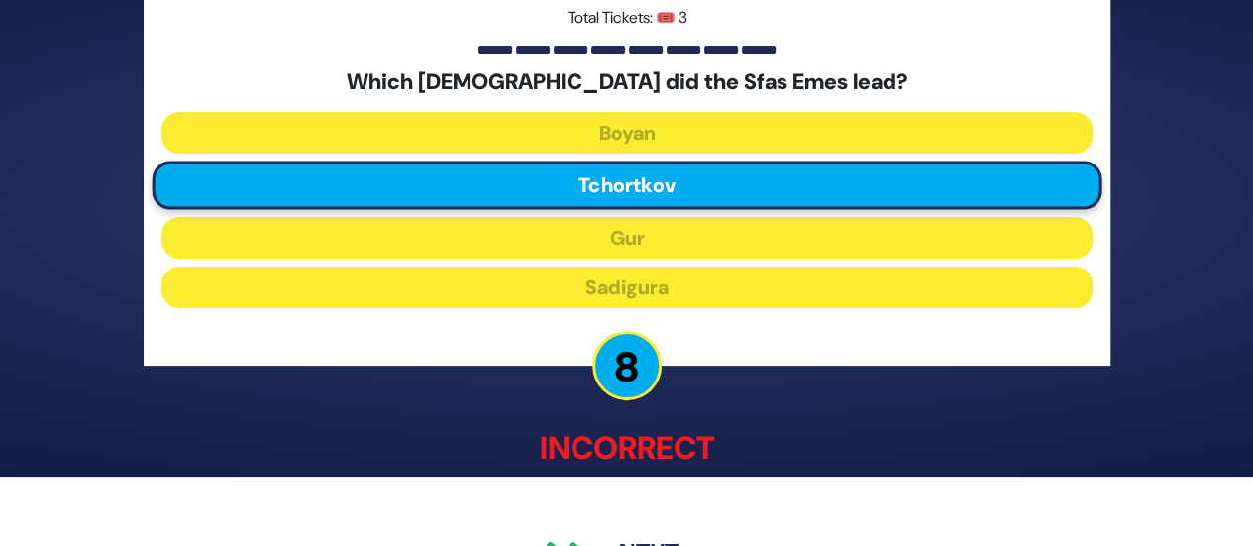
scroll to position [123, 0]
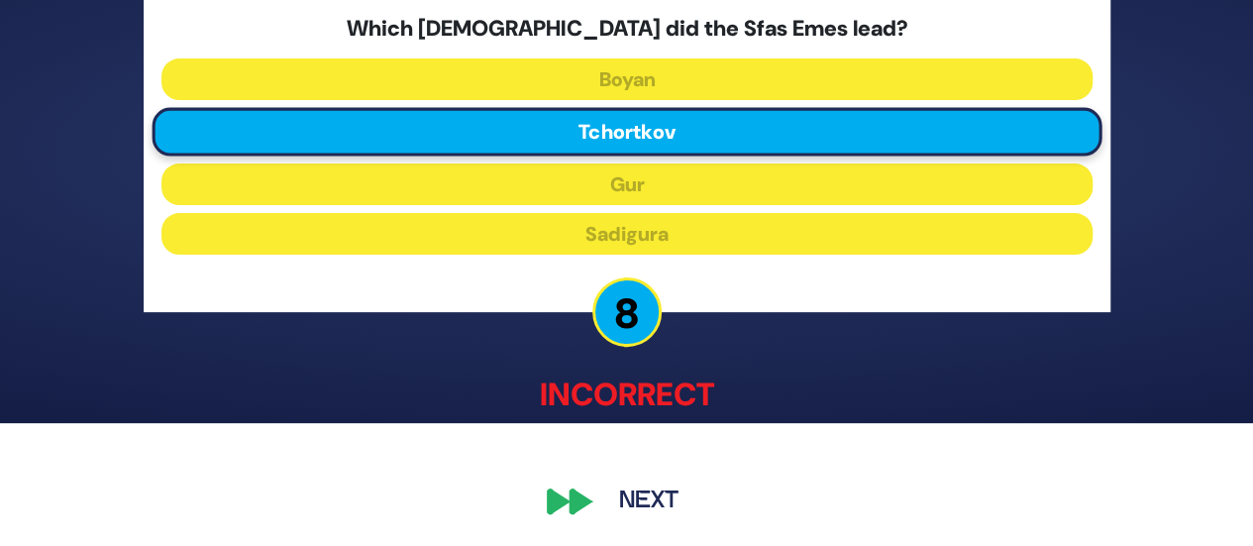
click at [646, 503] on button "Next" at bounding box center [648, 500] width 115 height 46
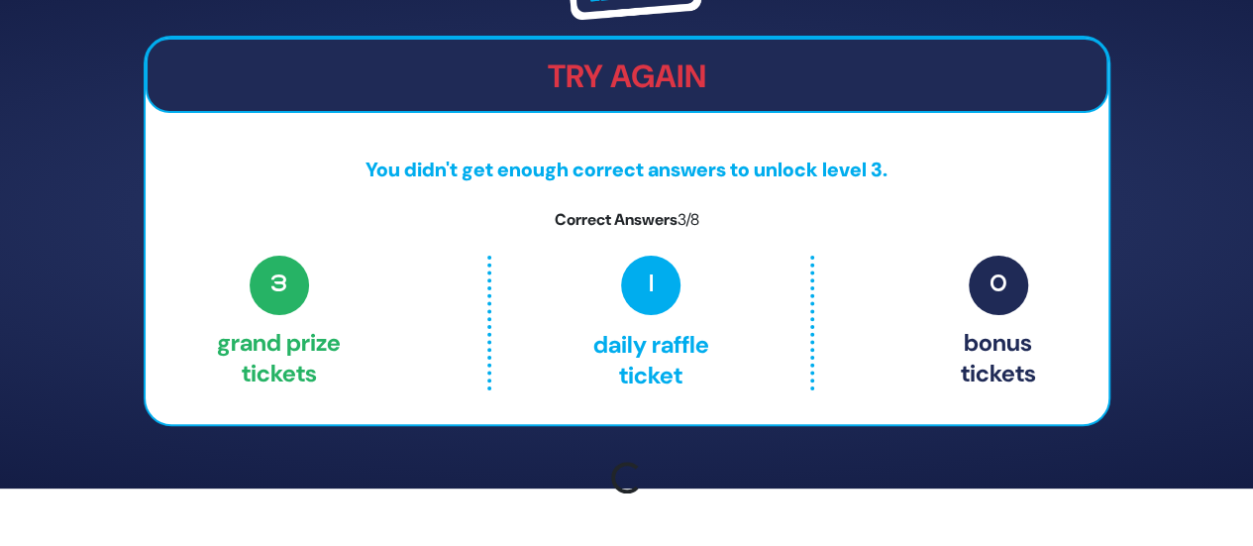
scroll to position [81, 0]
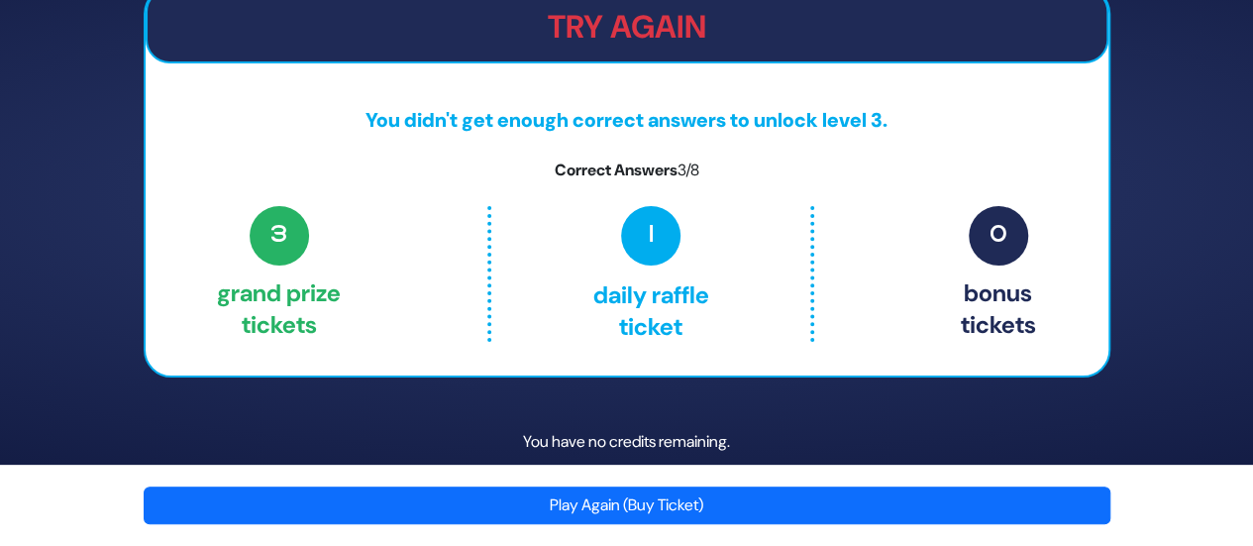
click at [704, 503] on button "Play Again (Buy Ticket)" at bounding box center [627, 505] width 967 height 38
